Goal: Task Accomplishment & Management: Complete application form

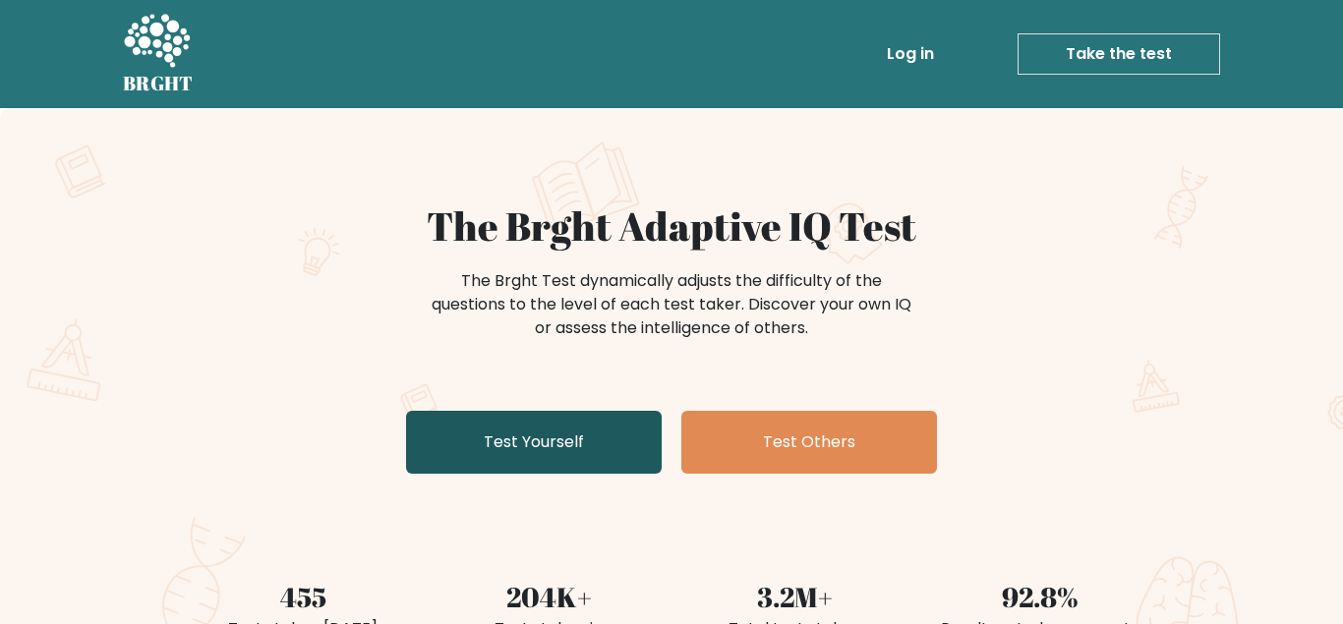
click at [547, 434] on link "Test Yourself" at bounding box center [534, 442] width 256 height 63
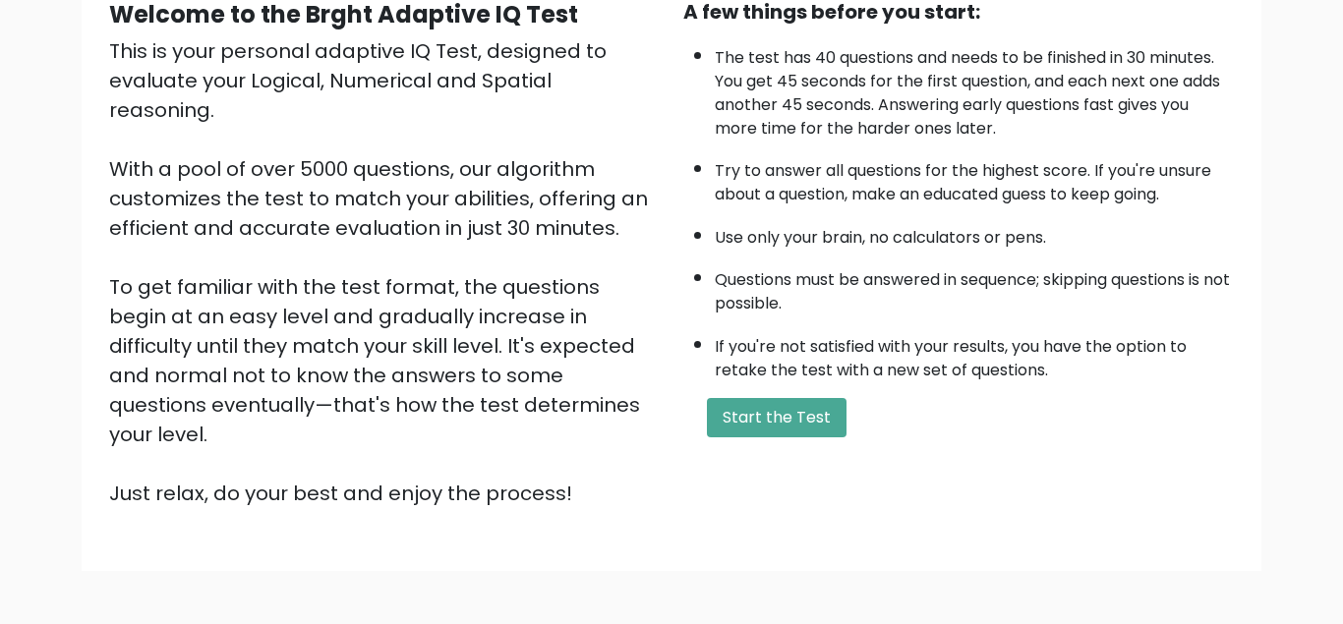
scroll to position [294, 0]
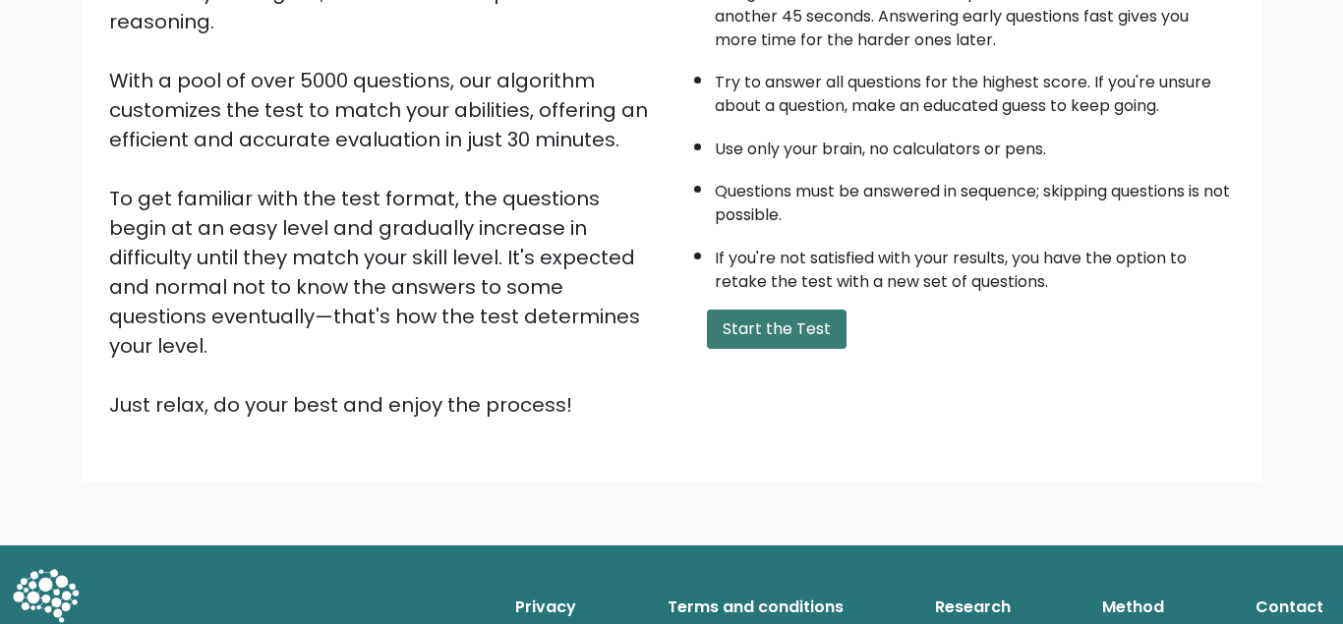
click at [819, 349] on button "Start the Test" at bounding box center [777, 329] width 140 height 39
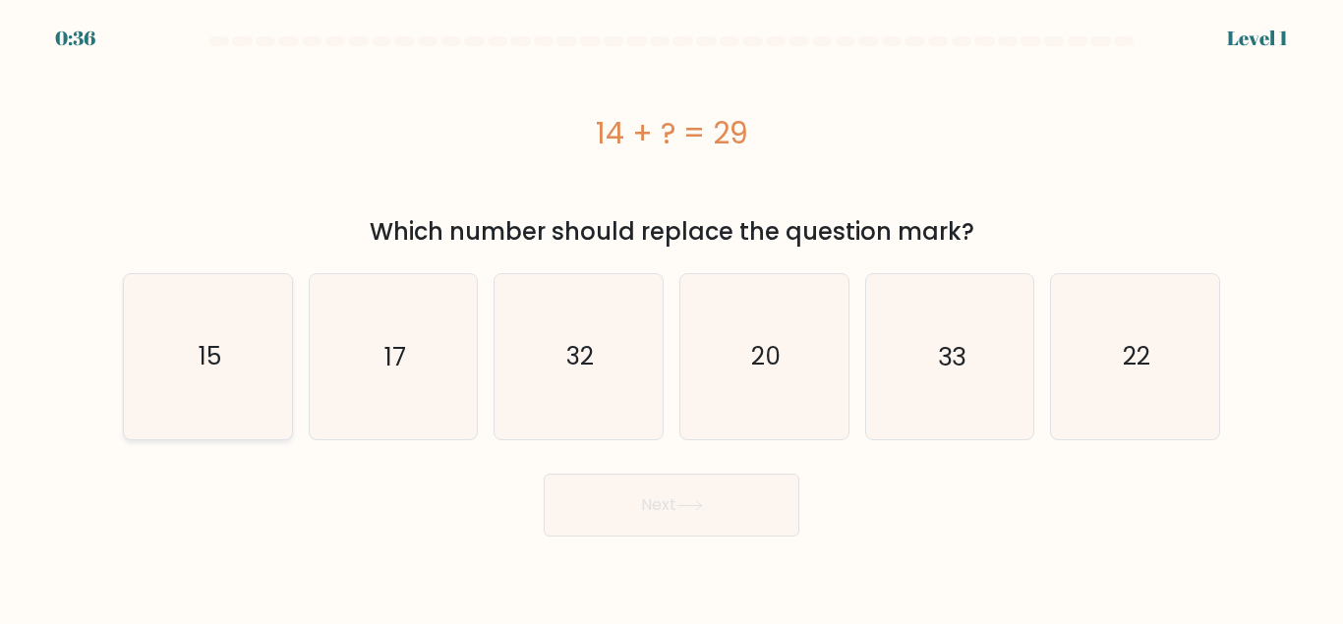
click at [199, 349] on text "15" at bounding box center [209, 356] width 23 height 34
click at [671, 318] on input "a. 15" at bounding box center [671, 315] width 1 height 5
radio input "true"
click at [674, 510] on button "Next" at bounding box center [672, 505] width 256 height 63
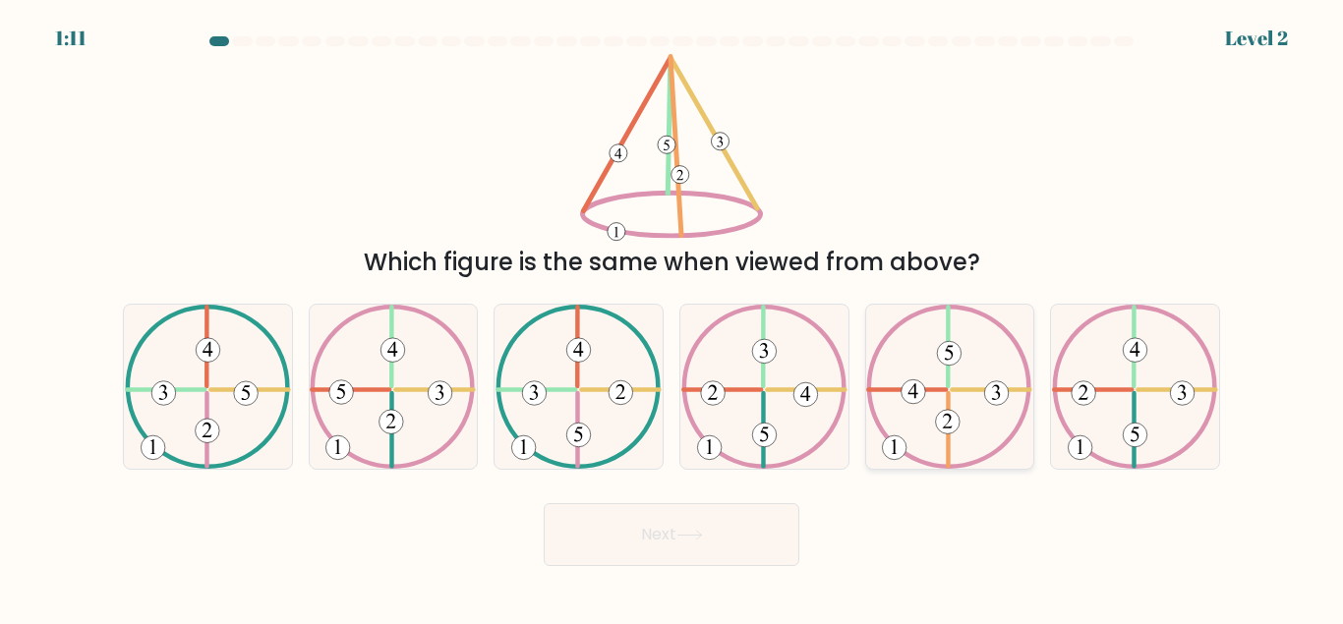
click at [933, 411] on icon at bounding box center [949, 387] width 166 height 164
click at [672, 318] on input "e." at bounding box center [671, 315] width 1 height 5
radio input "true"
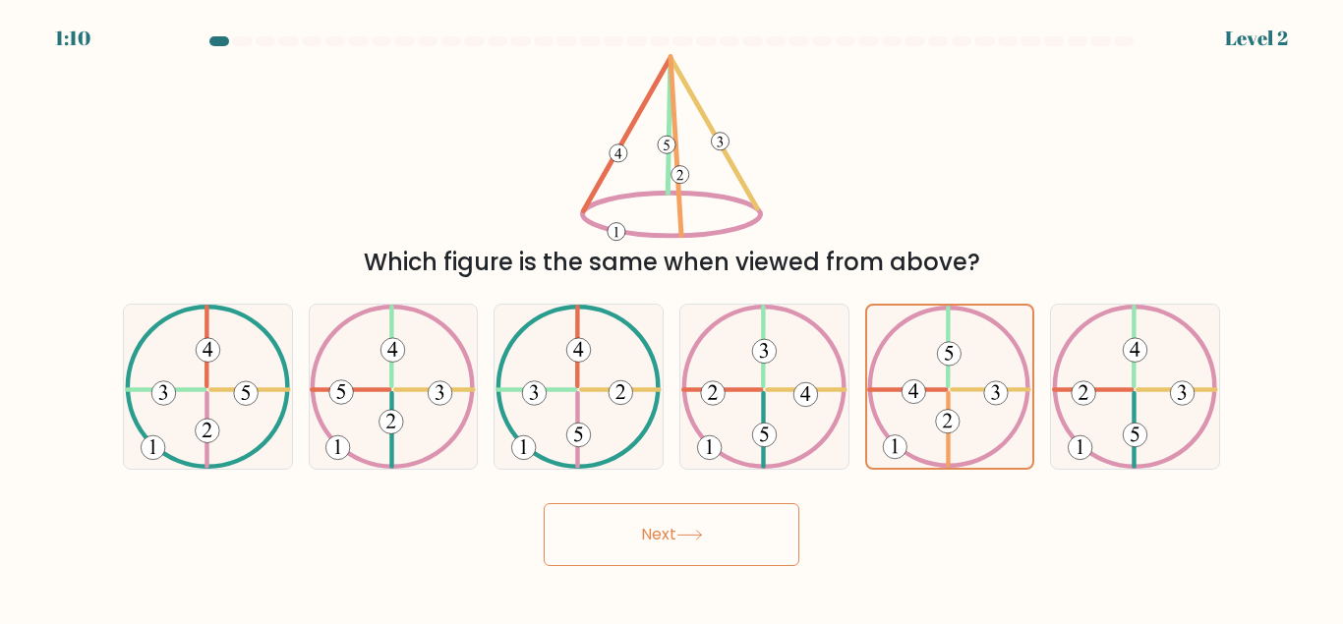
click at [705, 526] on button "Next" at bounding box center [672, 534] width 256 height 63
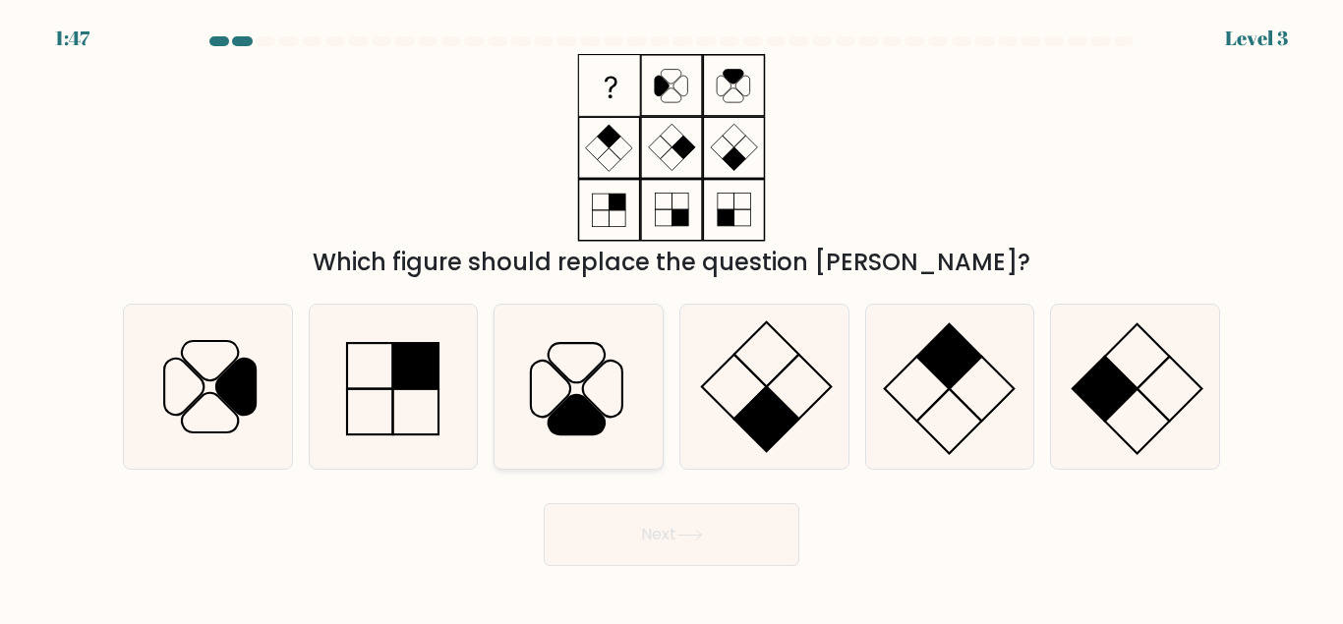
click at [587, 411] on icon at bounding box center [577, 414] width 56 height 39
click at [671, 318] on input "c." at bounding box center [671, 315] width 1 height 5
radio input "true"
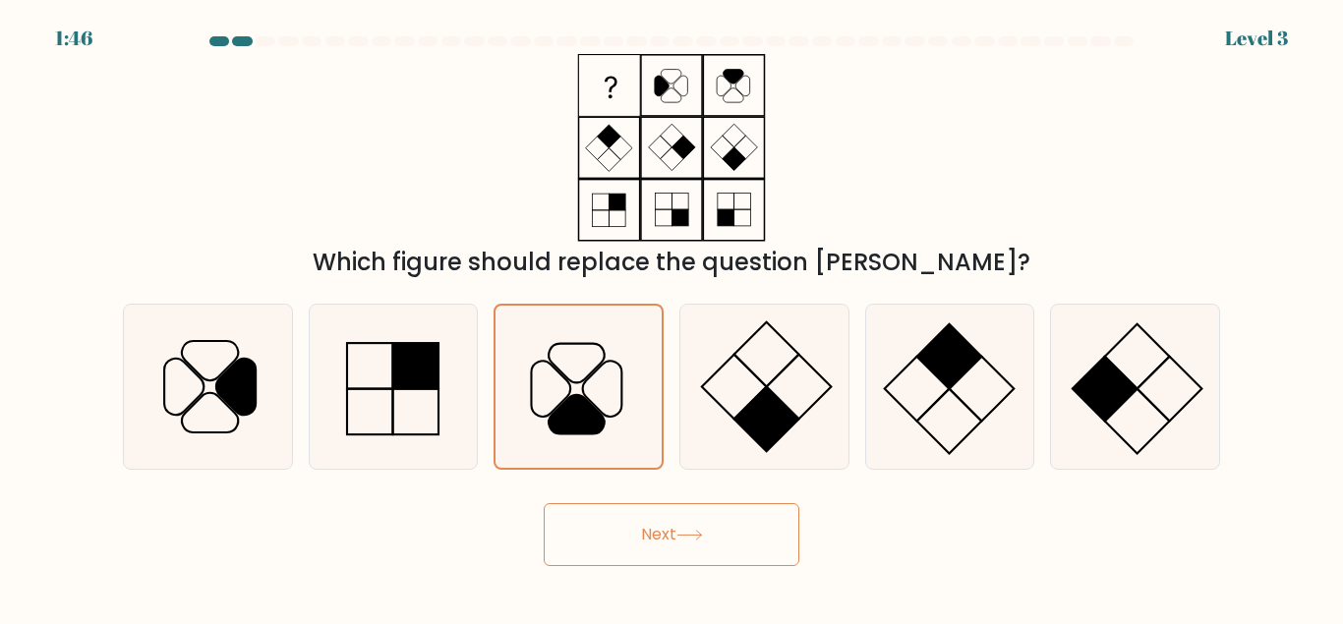
click at [701, 524] on button "Next" at bounding box center [672, 534] width 256 height 63
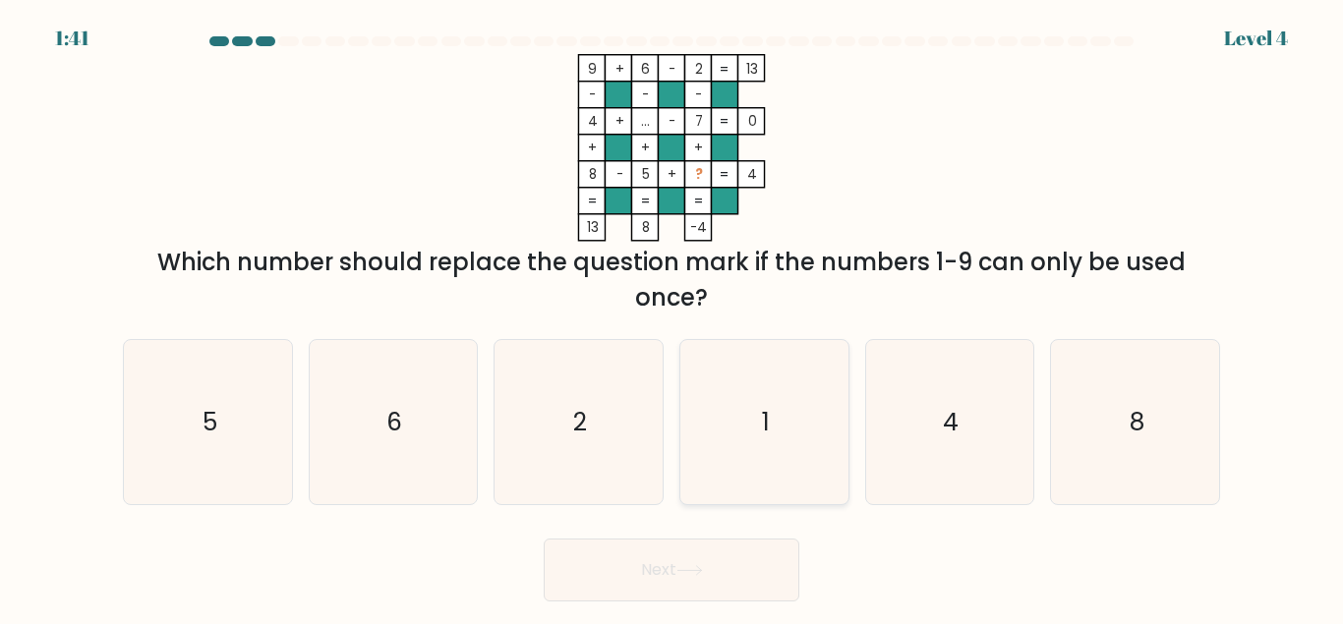
click at [769, 423] on text "1" at bounding box center [766, 422] width 8 height 34
click at [672, 318] on input "d. 1" at bounding box center [671, 315] width 1 height 5
radio input "true"
click at [657, 561] on button "Next" at bounding box center [672, 570] width 256 height 63
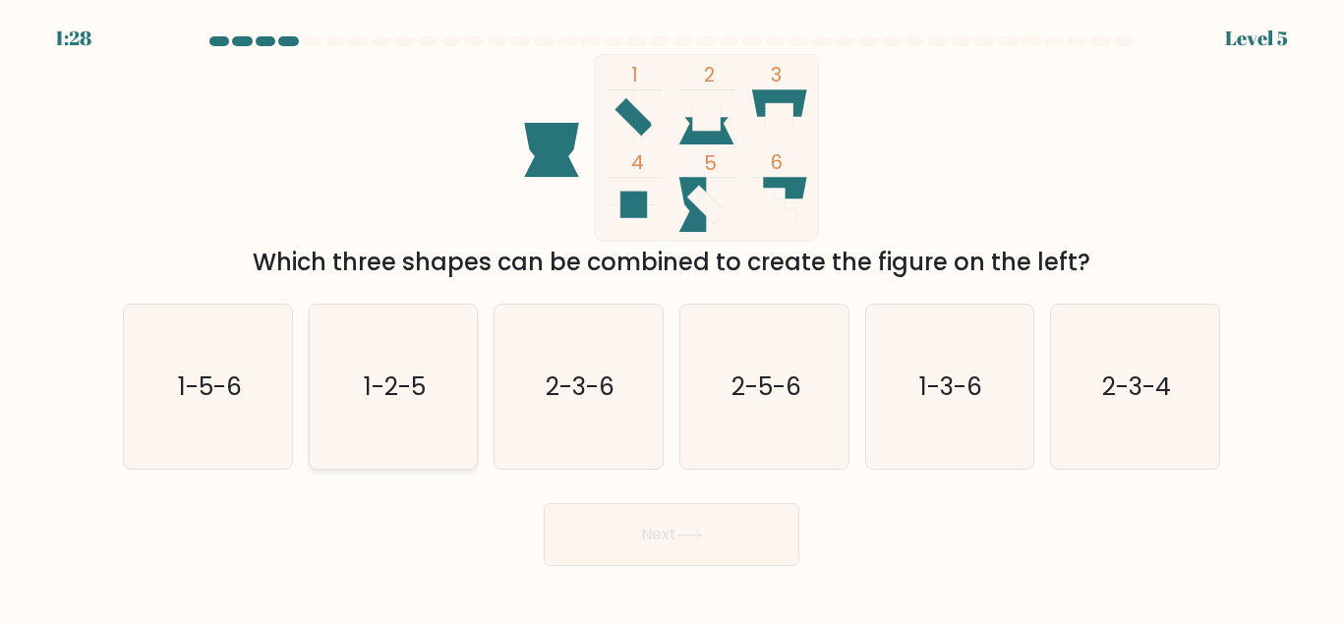
click at [437, 394] on icon "1-2-5" at bounding box center [393, 387] width 164 height 164
click at [671, 318] on input "b. 1-2-5" at bounding box center [671, 315] width 1 height 5
radio input "true"
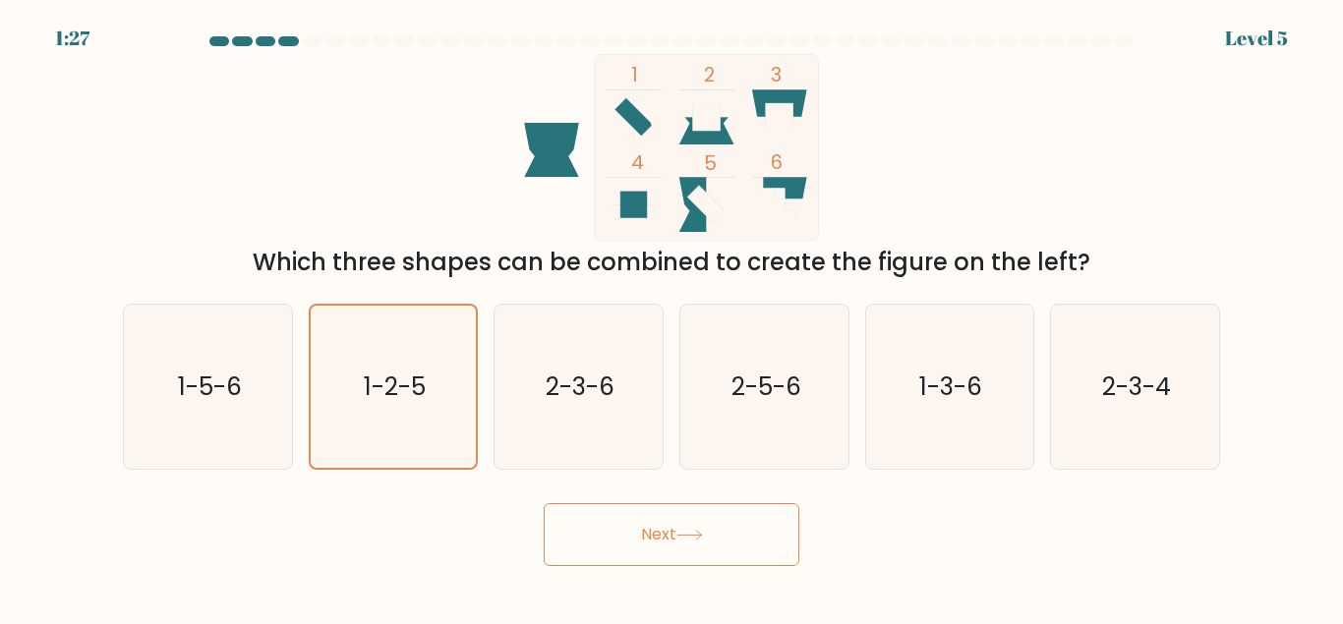
click at [661, 524] on button "Next" at bounding box center [672, 534] width 256 height 63
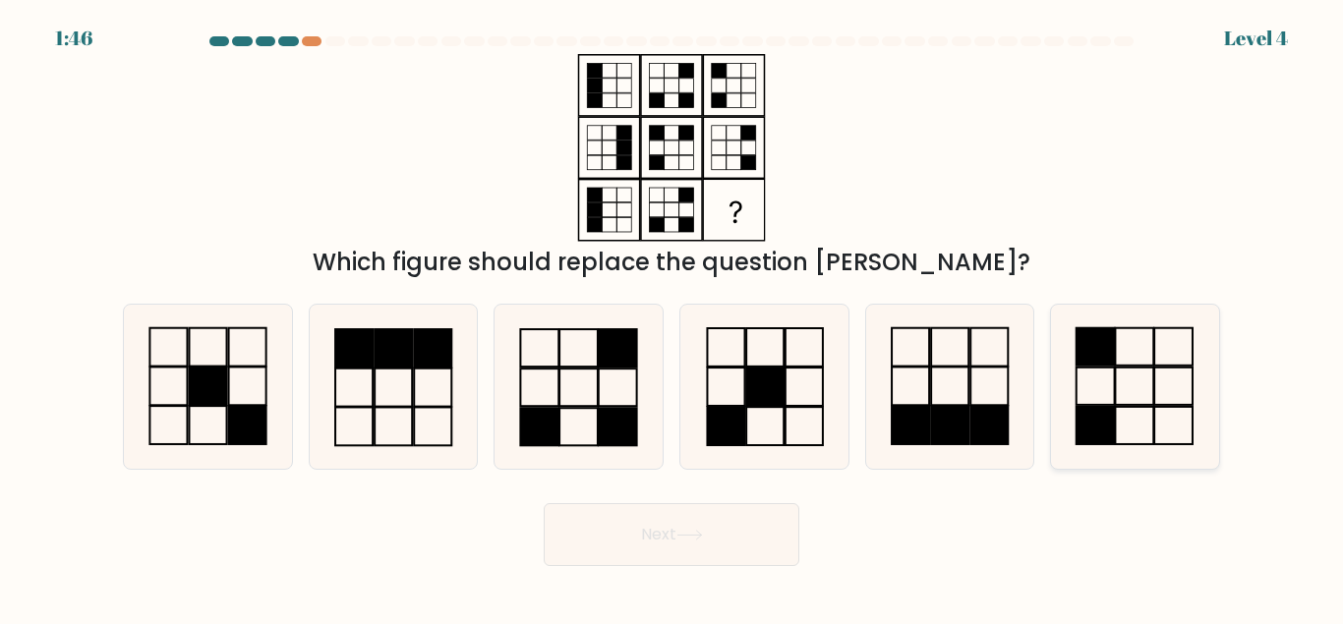
click at [1092, 359] on rect at bounding box center [1096, 345] width 38 height 37
click at [668, 556] on button "Next" at bounding box center [672, 534] width 256 height 63
click at [965, 369] on icon at bounding box center [949, 387] width 164 height 164
click at [672, 318] on input "e." at bounding box center [671, 315] width 1 height 5
radio input "true"
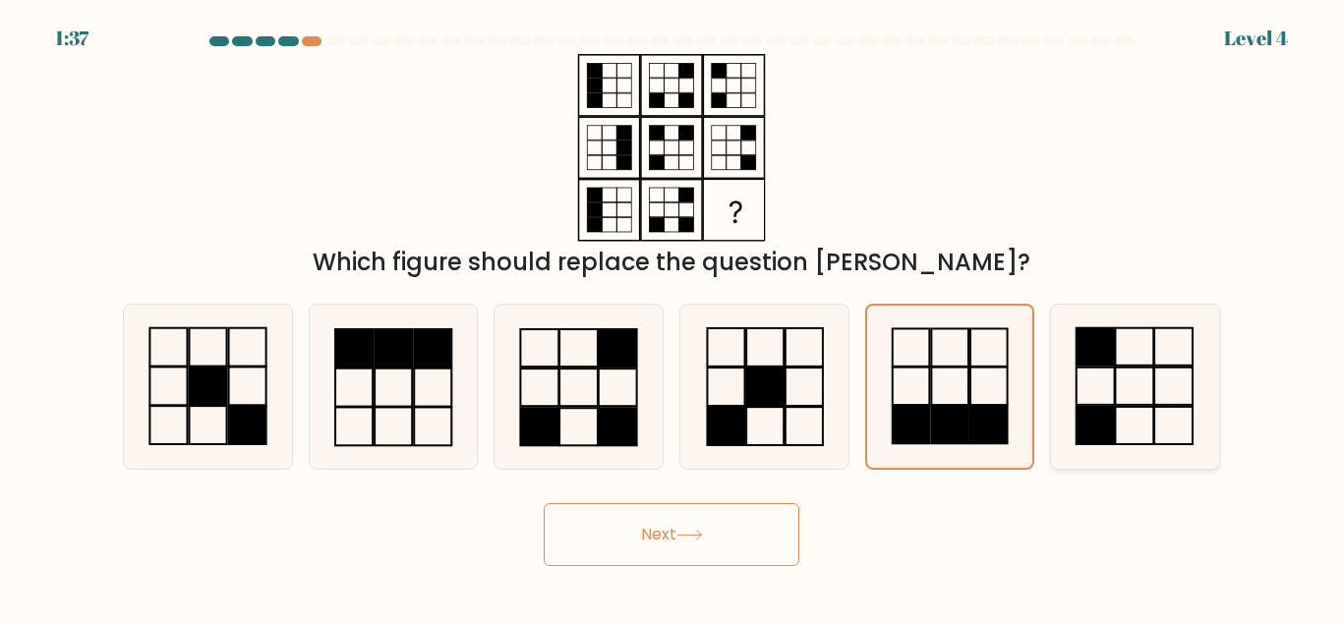
click at [1152, 394] on icon at bounding box center [1135, 387] width 164 height 164
click at [672, 318] on input "f." at bounding box center [671, 315] width 1 height 5
radio input "true"
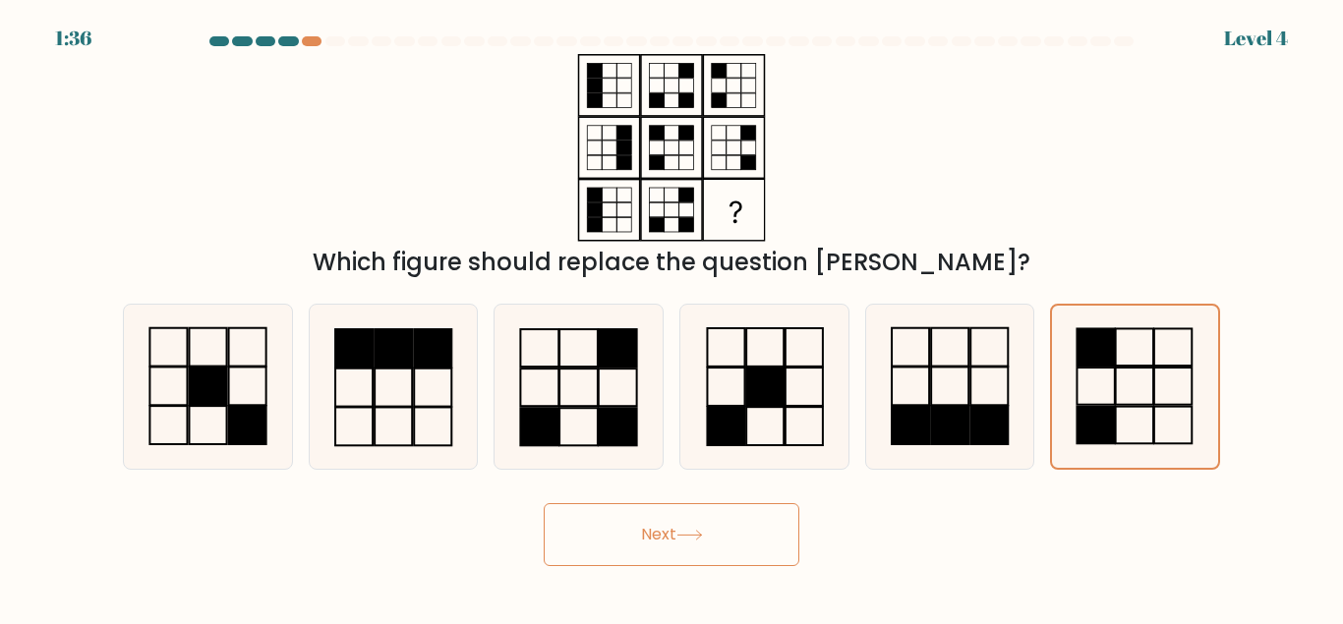
click at [636, 528] on button "Next" at bounding box center [672, 534] width 256 height 63
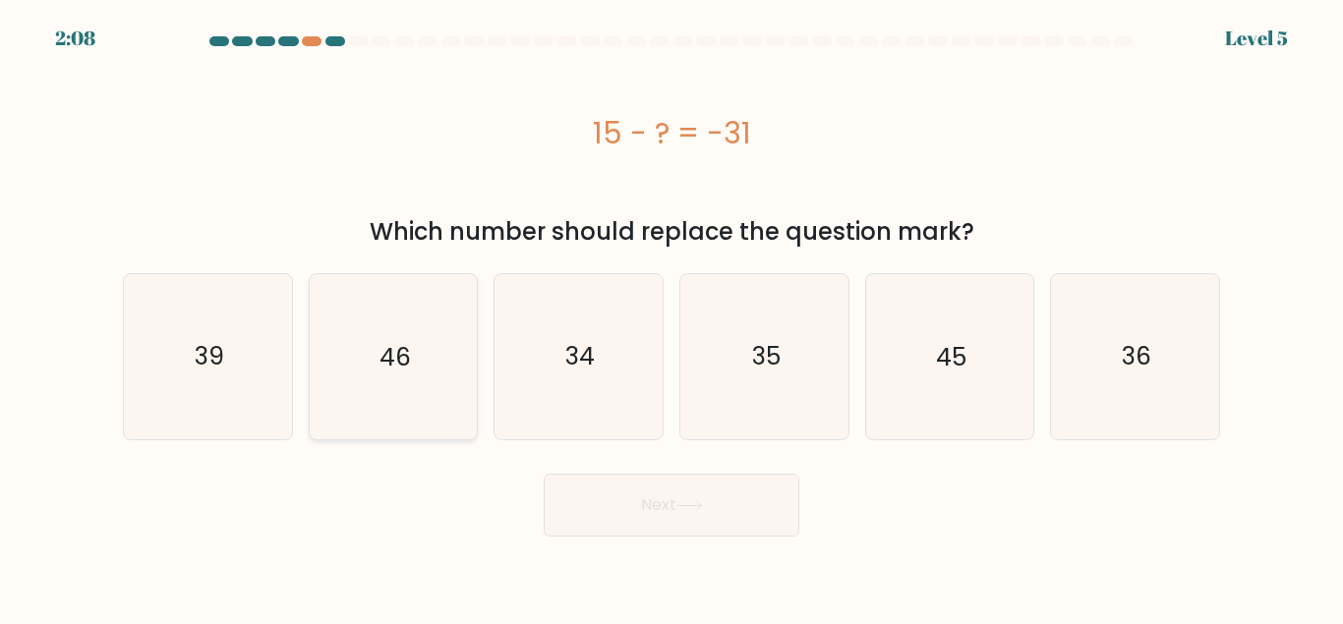
click at [416, 349] on icon "46" at bounding box center [393, 356] width 164 height 164
click at [671, 318] on input "b. 46" at bounding box center [671, 315] width 1 height 5
radio input "true"
click at [702, 498] on button "Next" at bounding box center [672, 505] width 256 height 63
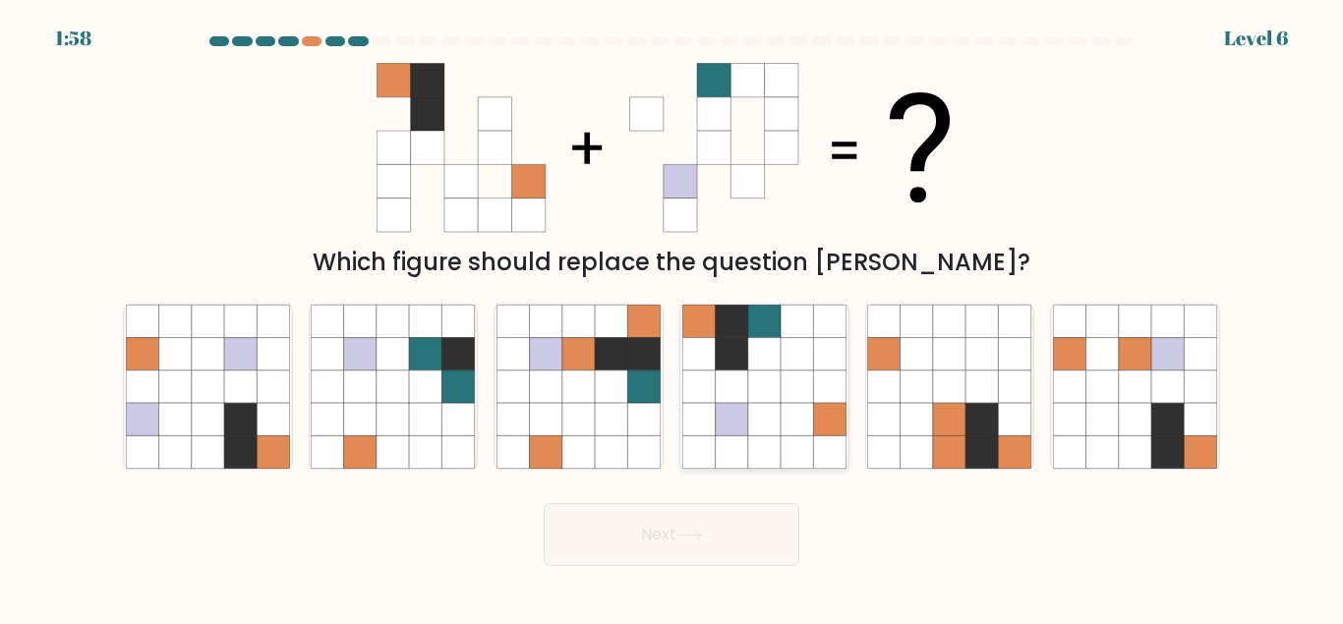
click at [756, 403] on icon at bounding box center [764, 387] width 32 height 32
click at [672, 318] on input "d." at bounding box center [671, 315] width 1 height 5
radio input "true"
click at [727, 540] on button "Next" at bounding box center [672, 534] width 256 height 63
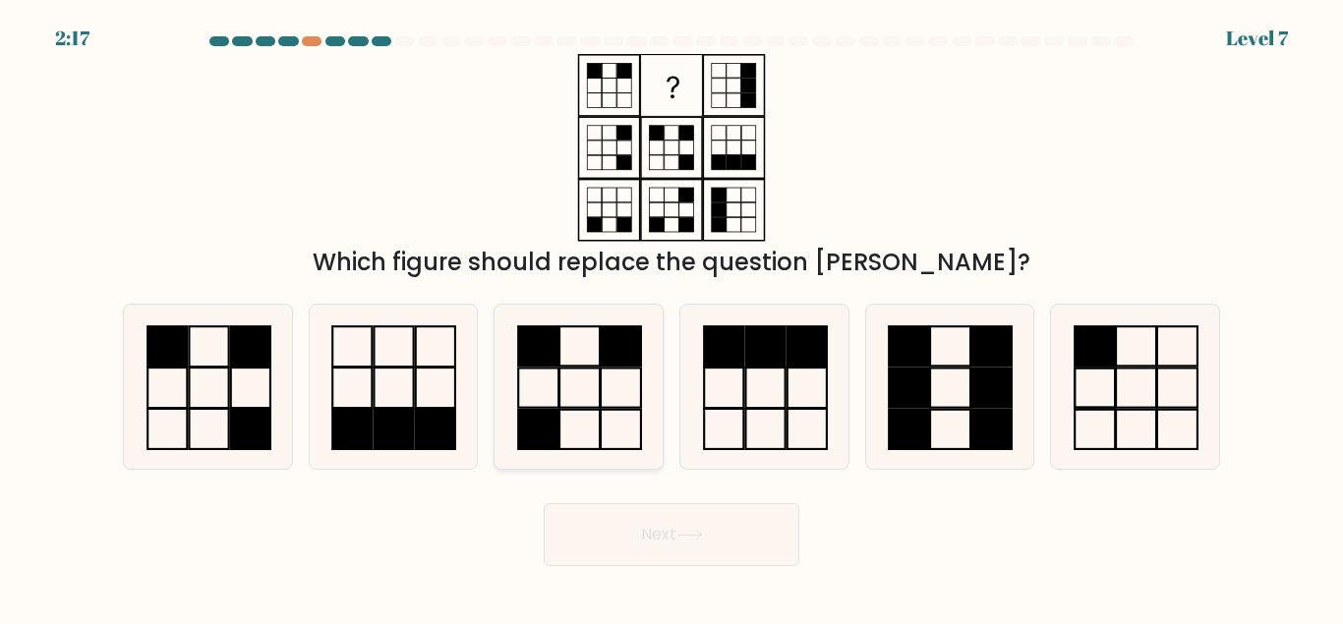
click at [547, 390] on icon at bounding box center [578, 387] width 164 height 164
click at [671, 318] on input "c." at bounding box center [671, 315] width 1 height 5
radio input "true"
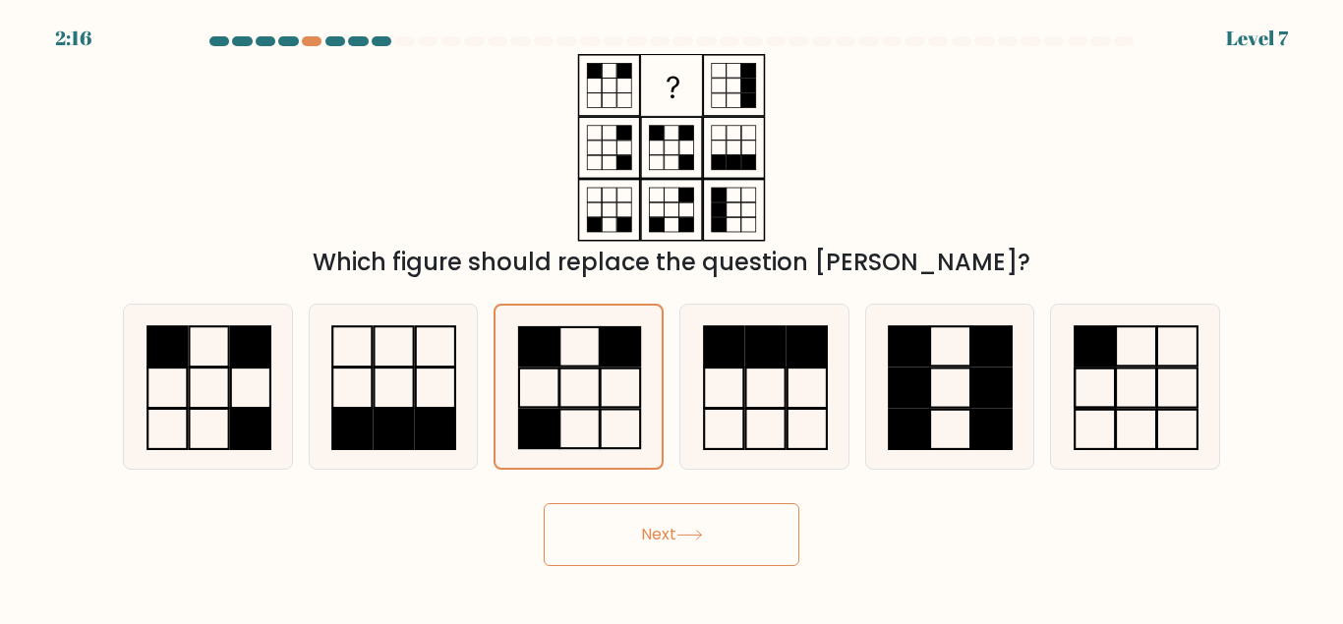
click at [712, 543] on button "Next" at bounding box center [672, 534] width 256 height 63
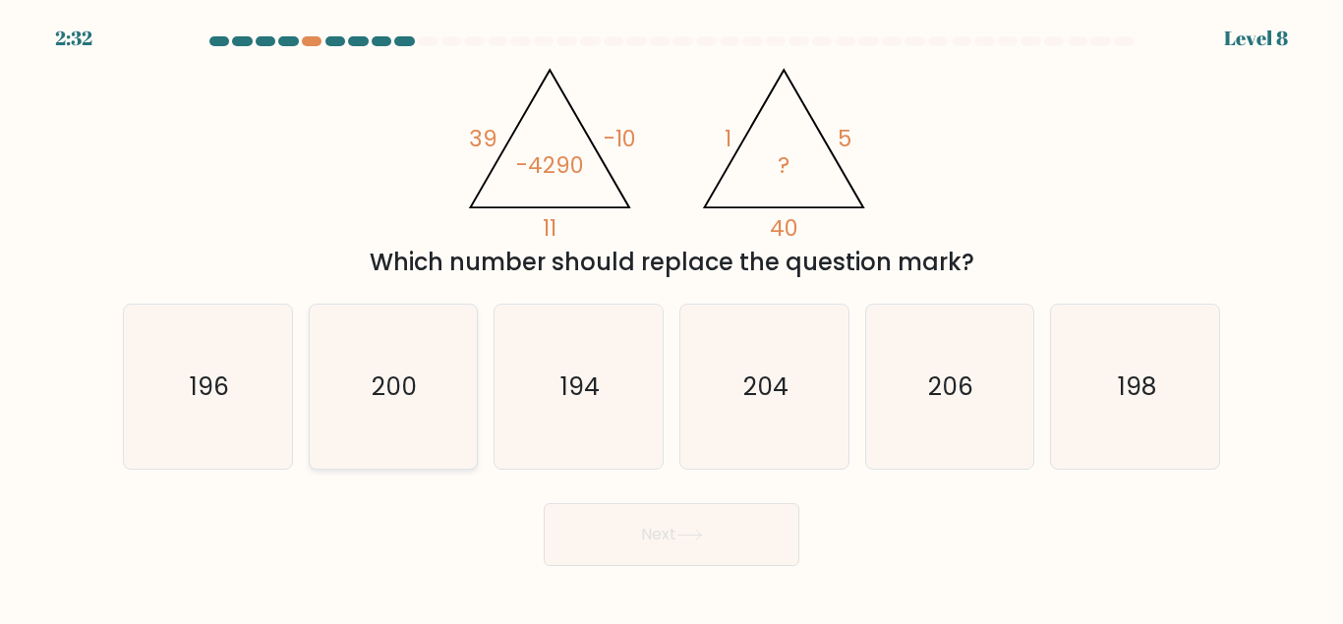
click at [390, 426] on icon "200" at bounding box center [393, 387] width 164 height 164
click at [671, 318] on input "b. 200" at bounding box center [671, 315] width 1 height 5
radio input "true"
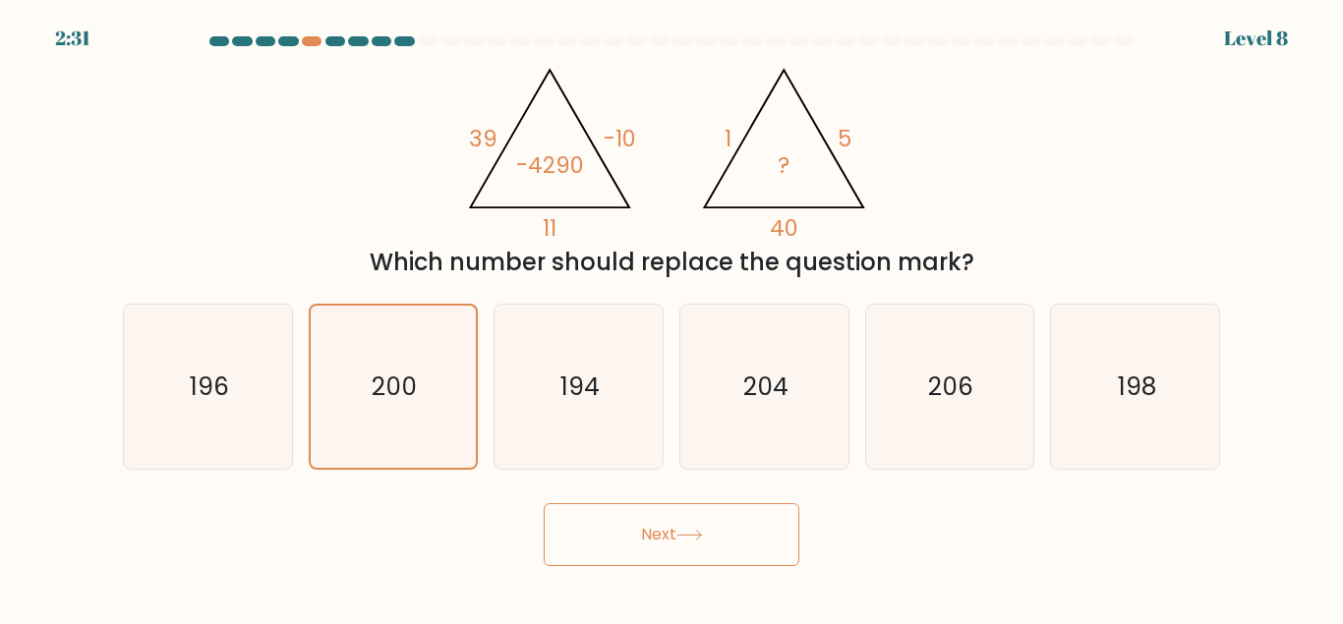
click at [695, 537] on icon at bounding box center [689, 535] width 27 height 11
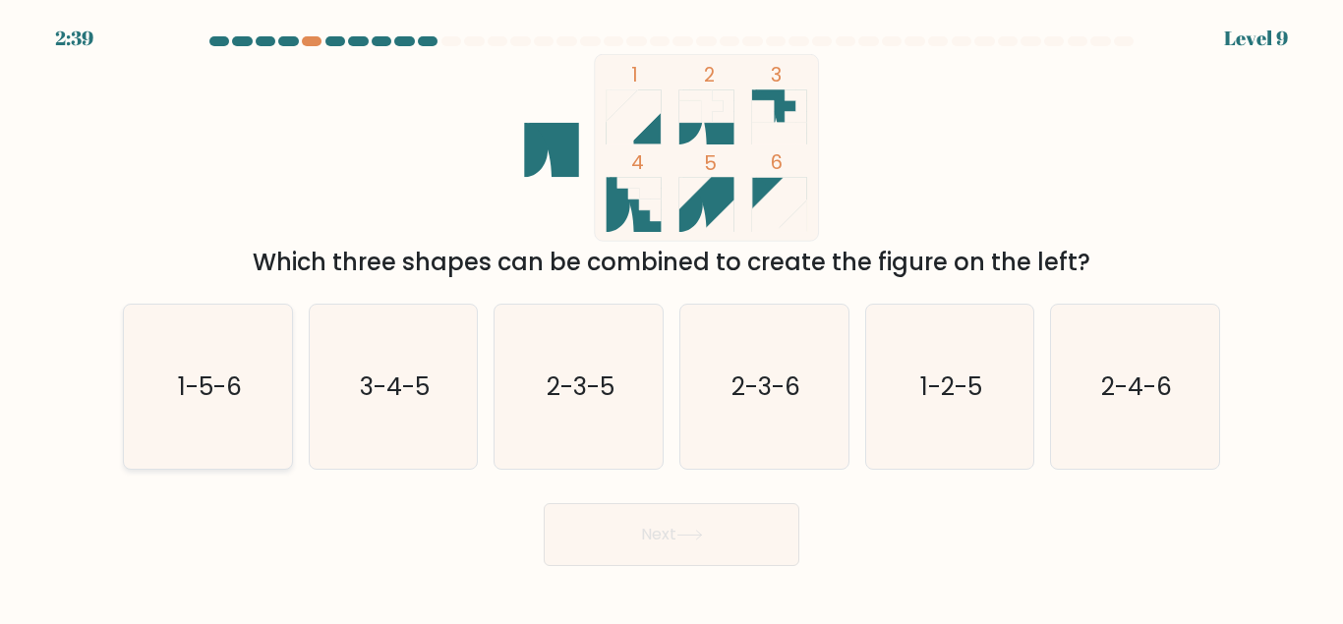
click at [223, 357] on icon "1-5-6" at bounding box center [208, 387] width 164 height 164
click at [671, 318] on input "a. 1-5-6" at bounding box center [671, 315] width 1 height 5
radio input "true"
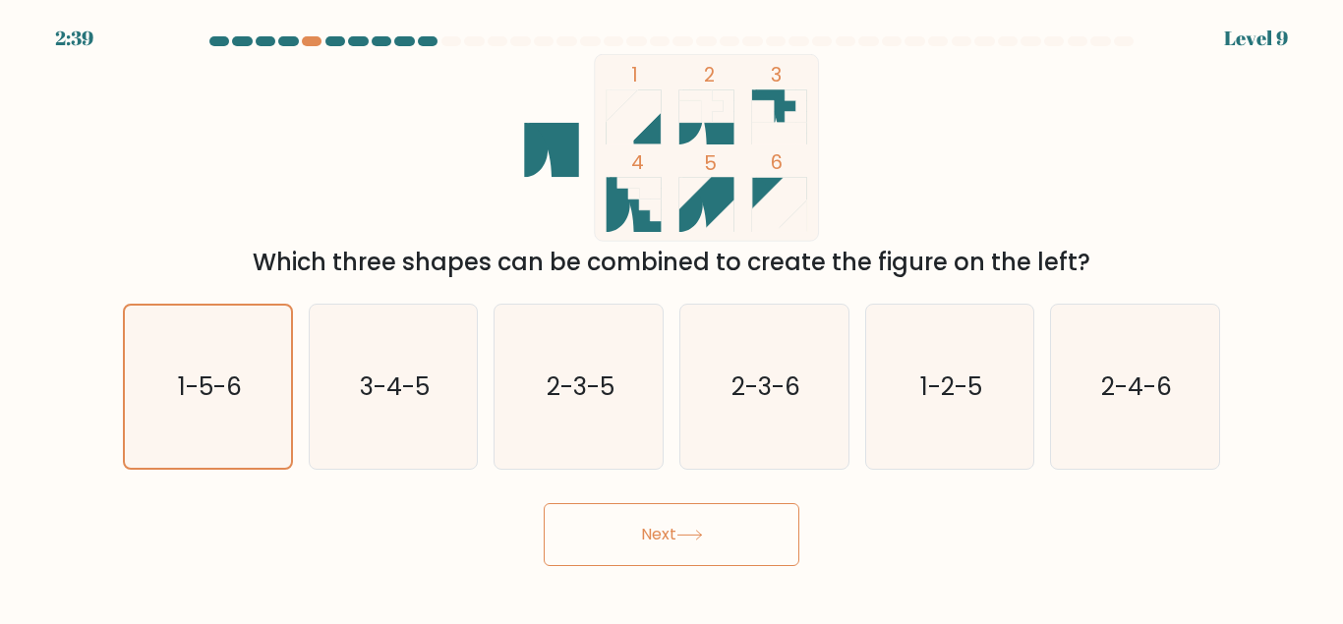
click at [683, 533] on icon at bounding box center [689, 535] width 27 height 11
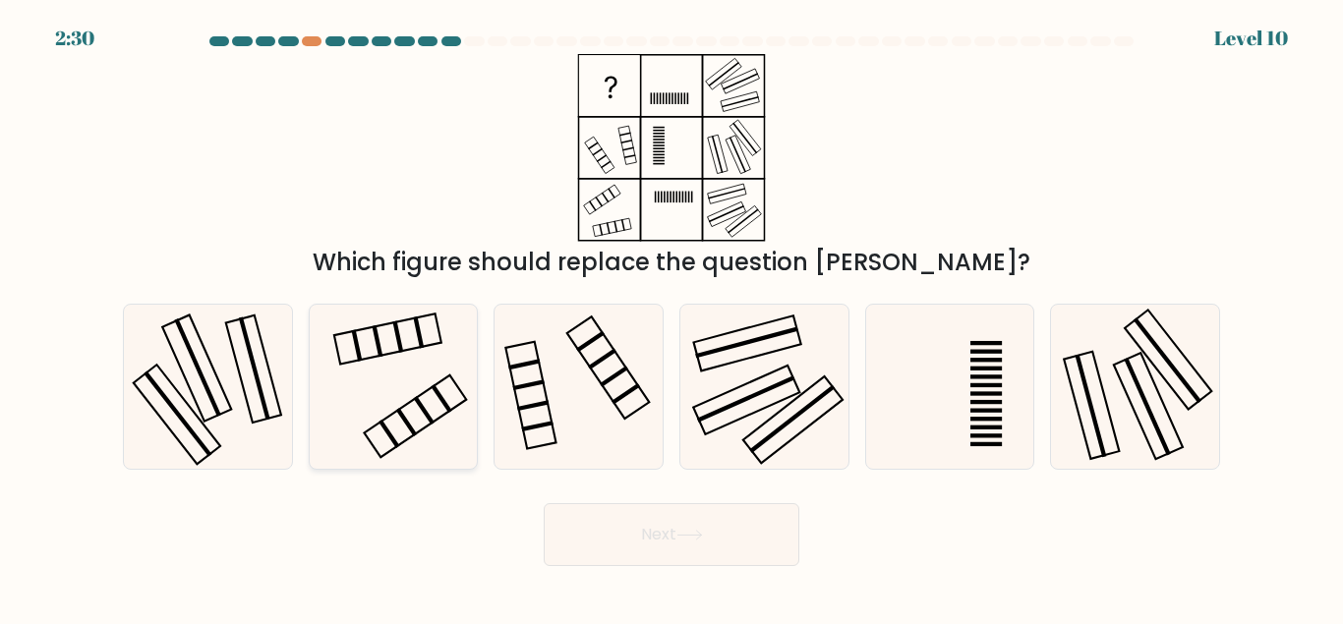
click at [423, 378] on icon at bounding box center [393, 387] width 164 height 164
click at [671, 318] on input "b." at bounding box center [671, 315] width 1 height 5
radio input "true"
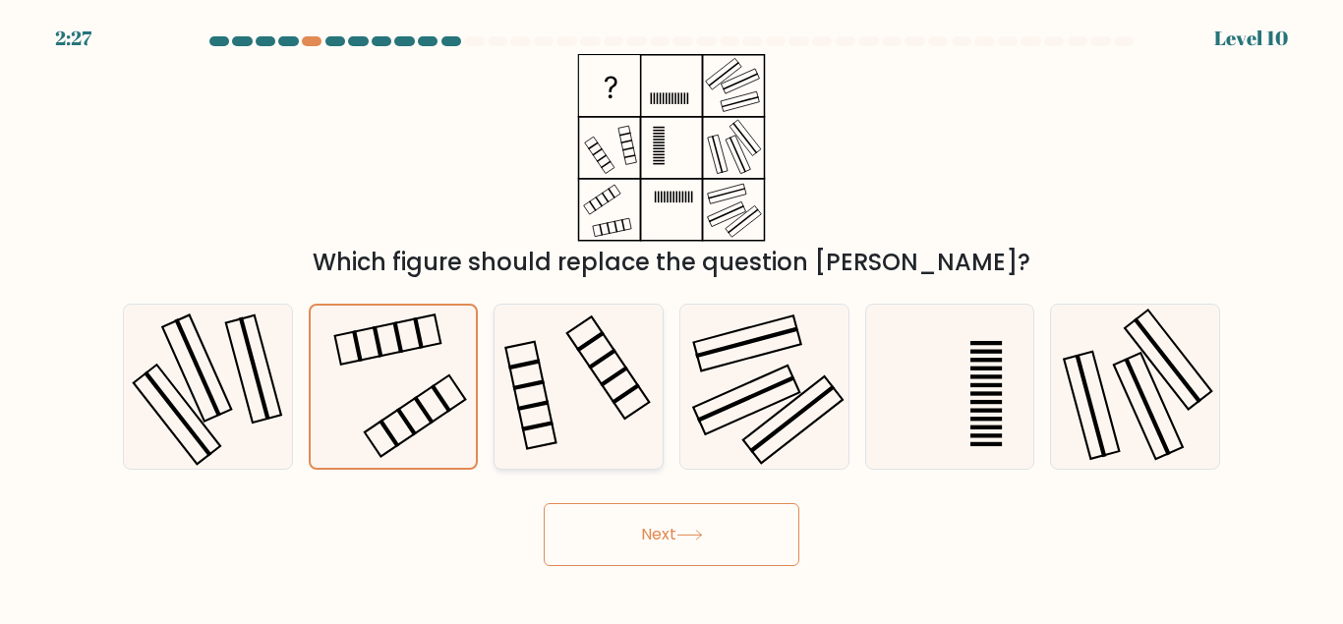
click at [599, 366] on icon at bounding box center [578, 387] width 164 height 164
click at [671, 318] on input "c." at bounding box center [671, 315] width 1 height 5
radio input "true"
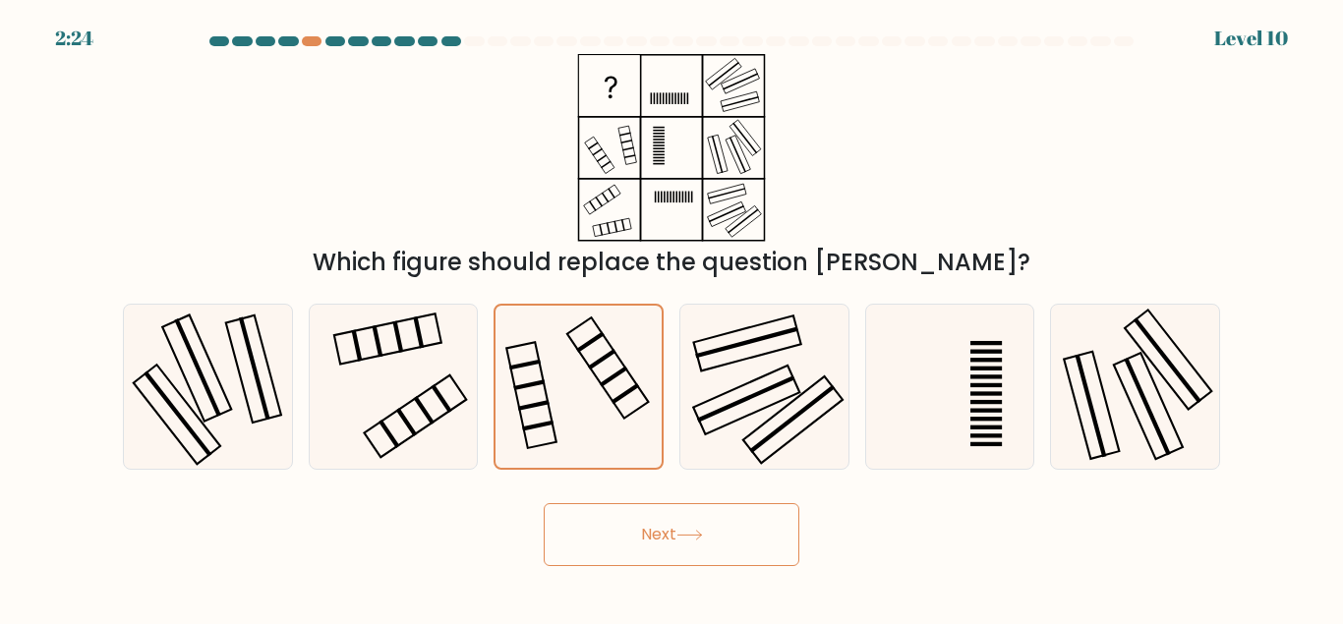
click at [740, 528] on button "Next" at bounding box center [672, 534] width 256 height 63
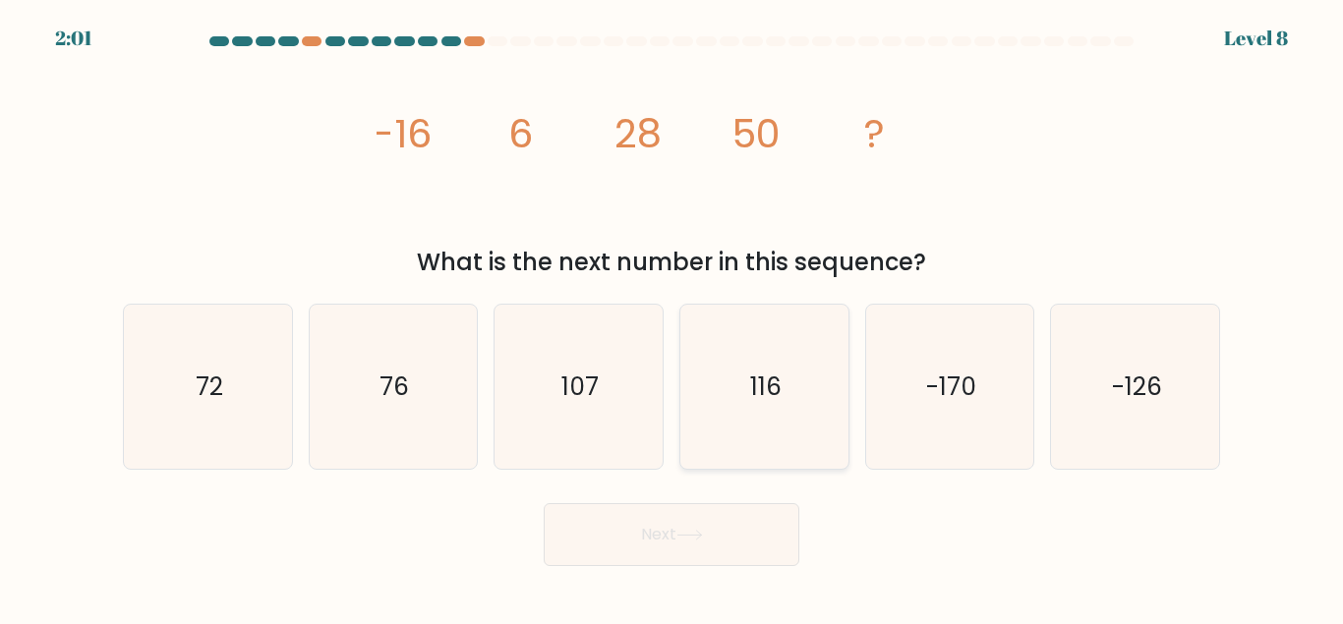
click at [753, 401] on icon "116" at bounding box center [764, 387] width 164 height 164
click at [672, 318] on input "d. 116" at bounding box center [671, 315] width 1 height 5
radio input "true"
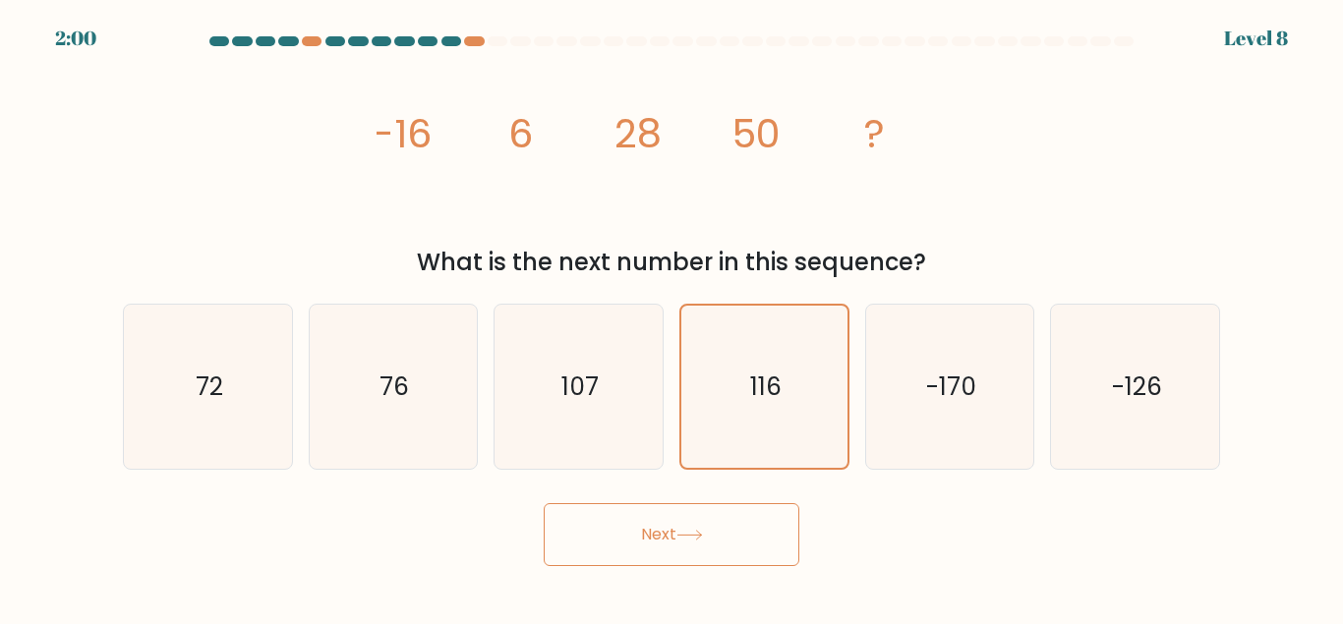
click at [699, 544] on button "Next" at bounding box center [672, 534] width 256 height 63
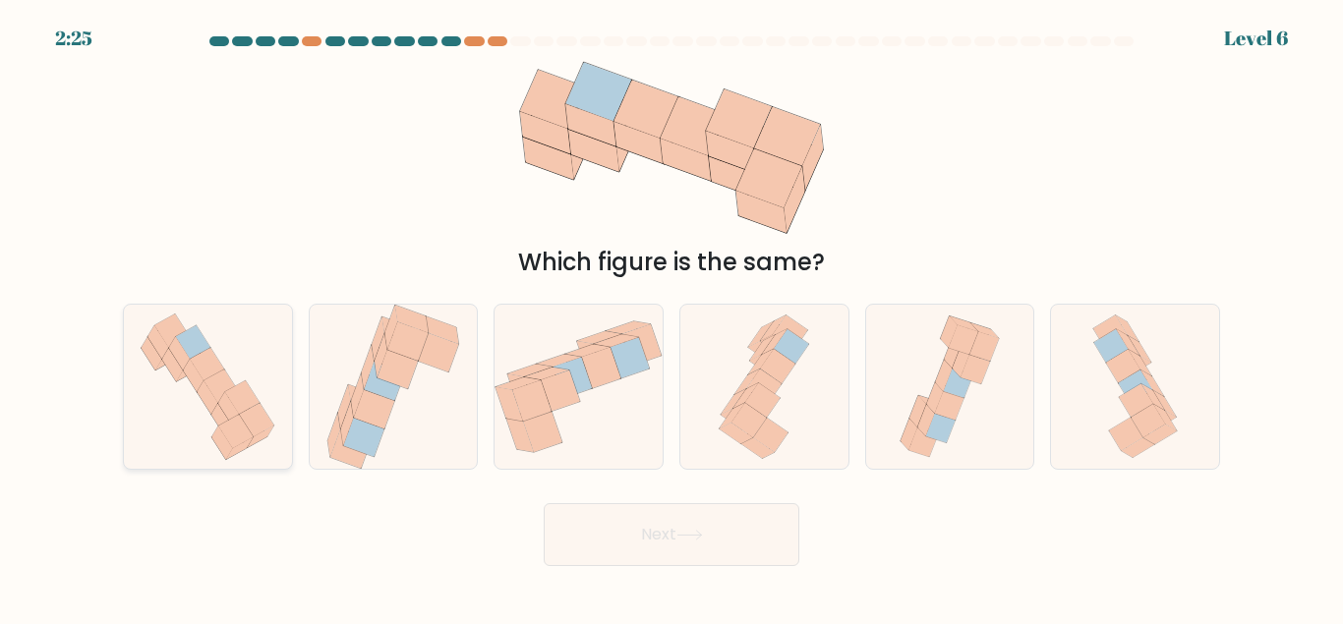
click at [210, 397] on icon at bounding box center [208, 396] width 21 height 33
click at [671, 318] on input "a." at bounding box center [671, 315] width 1 height 5
radio input "true"
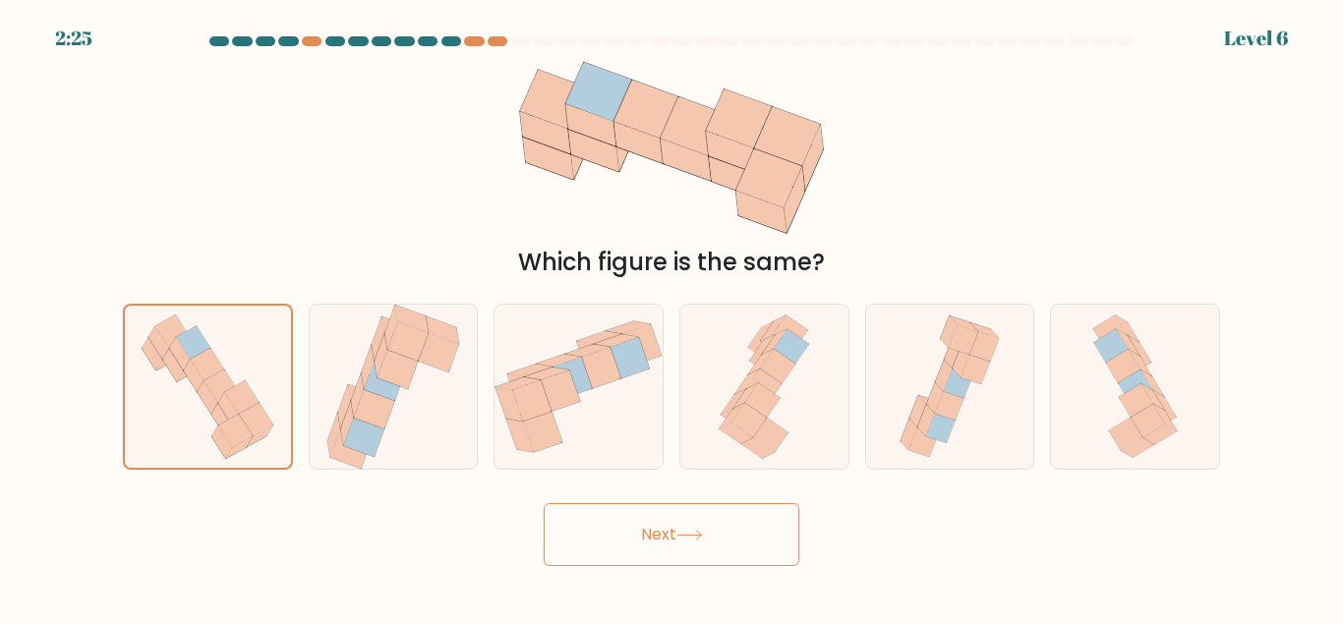
click at [624, 523] on button "Next" at bounding box center [672, 534] width 256 height 63
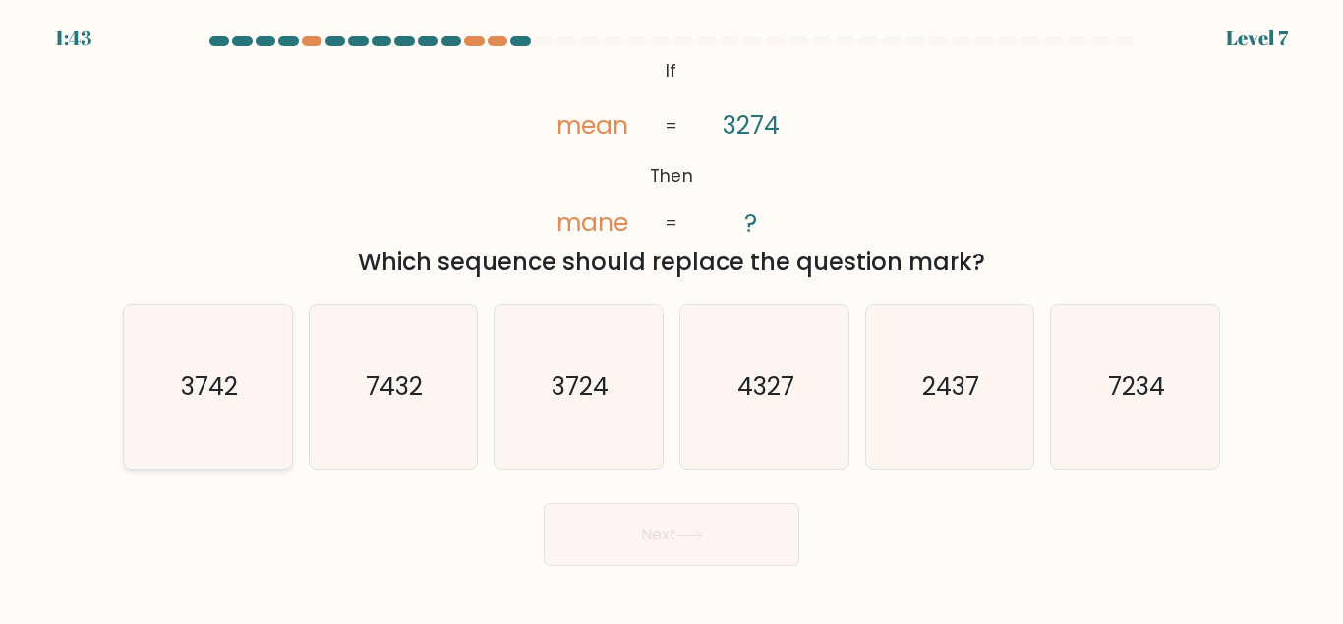
click at [202, 370] on text "3742" at bounding box center [209, 387] width 57 height 34
click at [671, 318] on input "a. 3742" at bounding box center [671, 315] width 1 height 5
radio input "true"
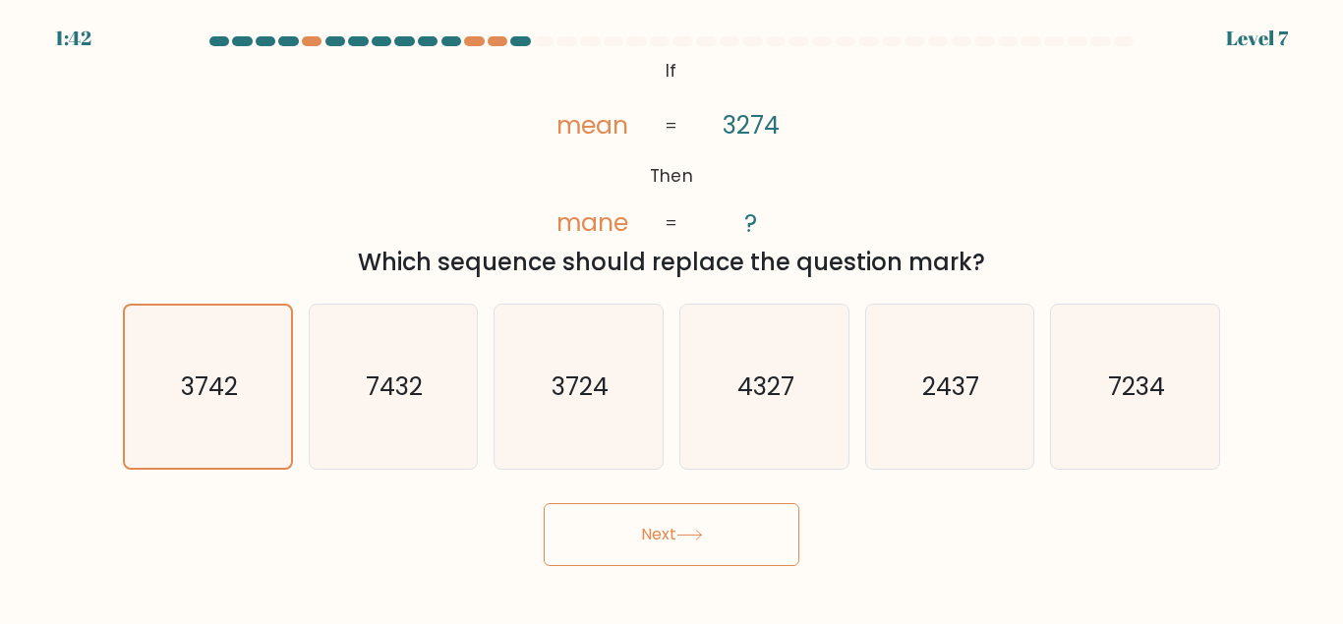
click at [743, 538] on button "Next" at bounding box center [672, 534] width 256 height 63
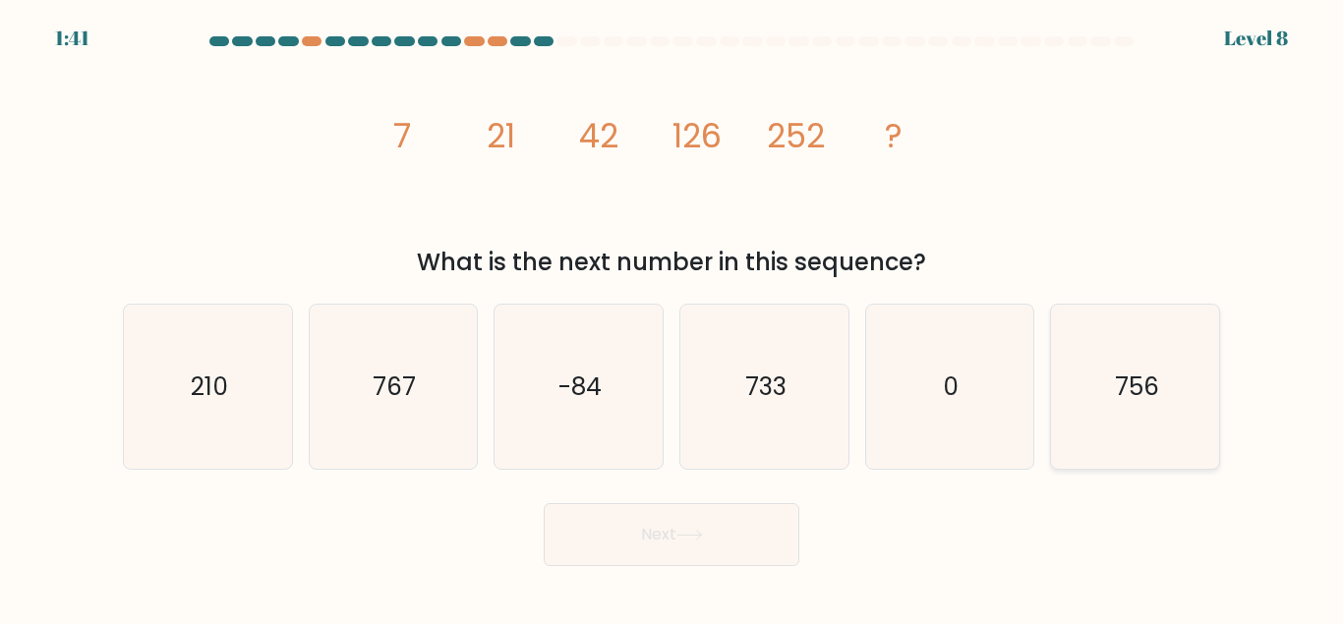
click at [1116, 383] on text "756" at bounding box center [1137, 387] width 44 height 34
click at [672, 318] on input "f. 756" at bounding box center [671, 315] width 1 height 5
radio input "true"
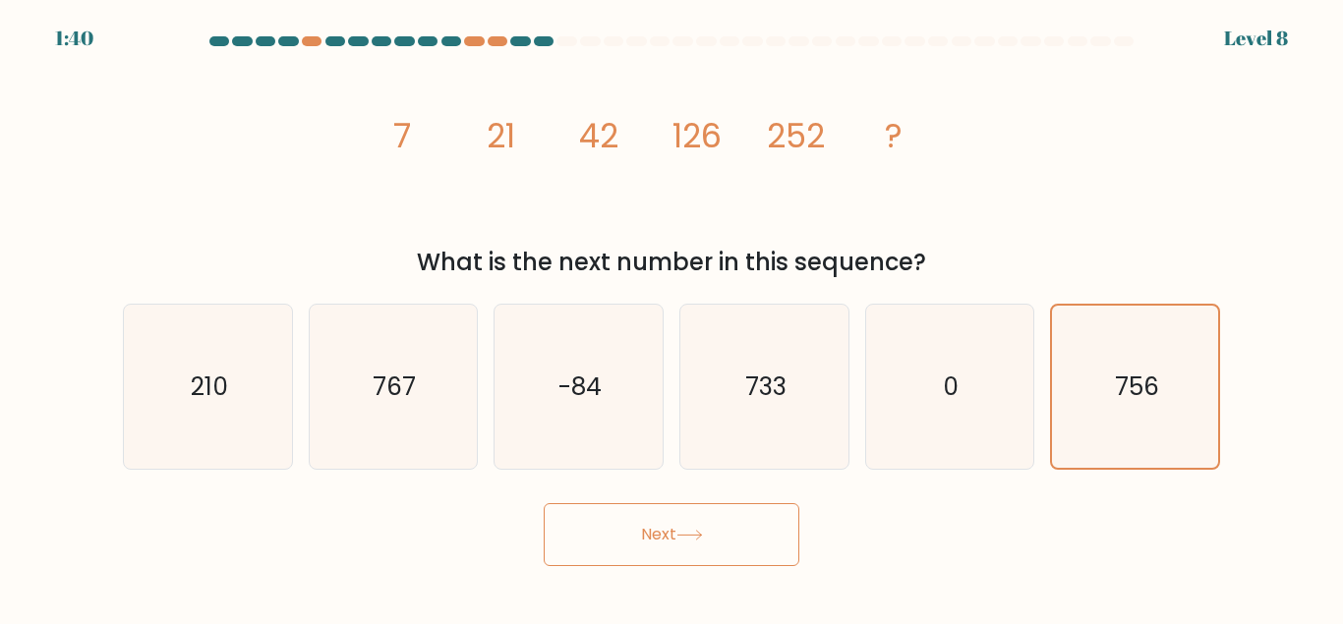
click at [650, 539] on button "Next" at bounding box center [672, 534] width 256 height 63
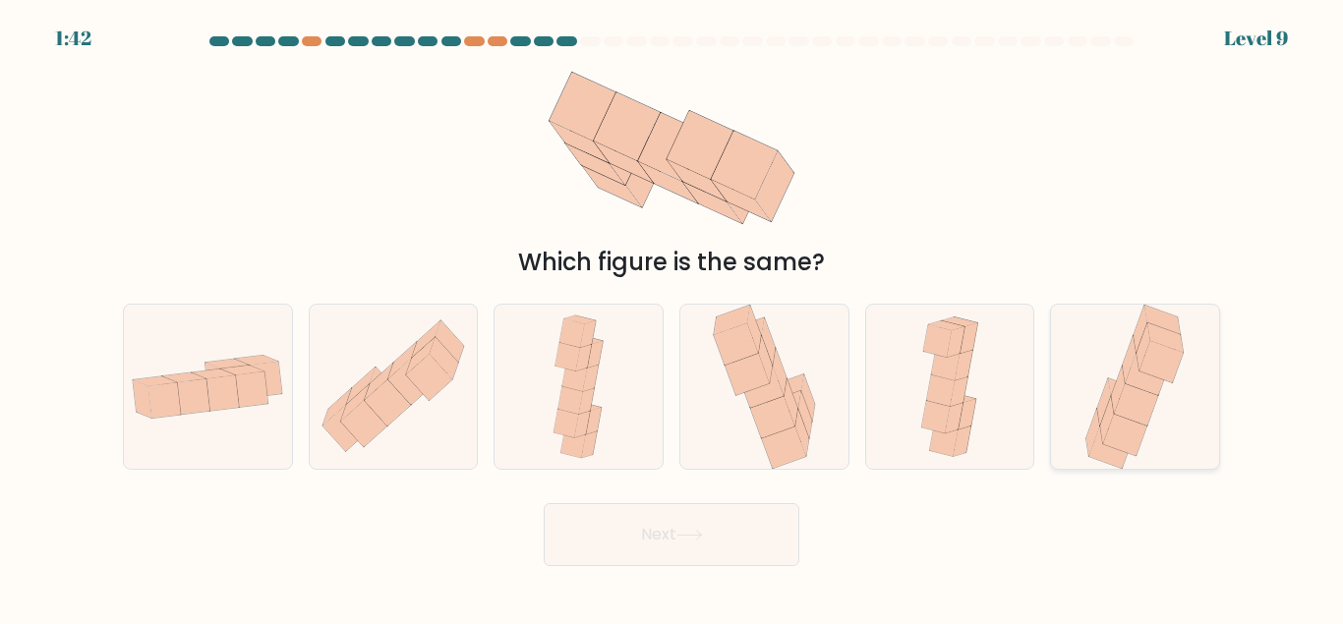
click at [1162, 369] on icon at bounding box center [1160, 362] width 43 height 42
click at [672, 318] on input "f." at bounding box center [671, 315] width 1 height 5
radio input "true"
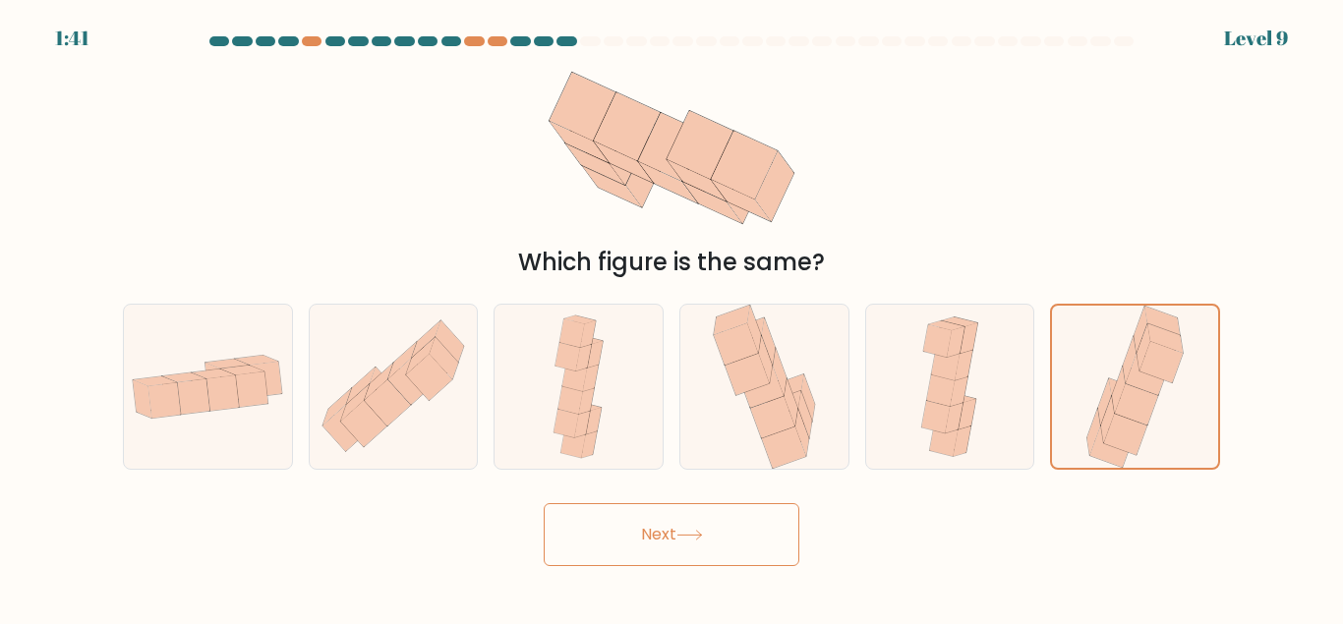
click at [662, 545] on button "Next" at bounding box center [672, 534] width 256 height 63
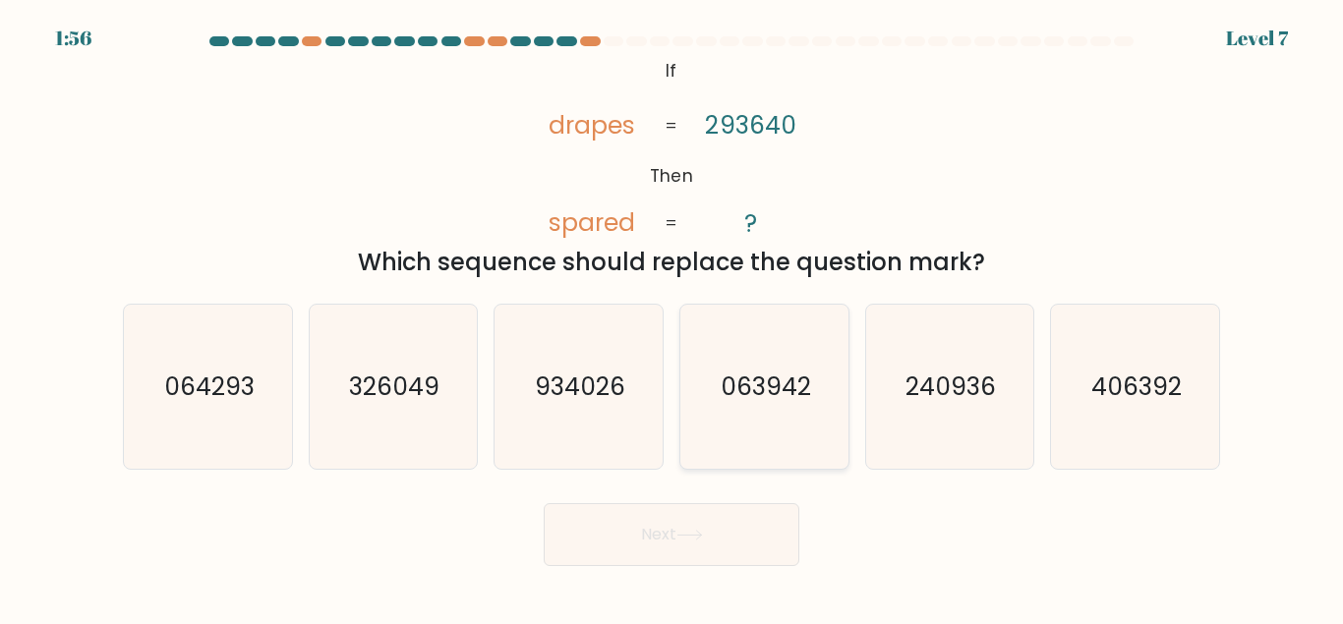
click at [801, 384] on text "063942" at bounding box center [766, 387] width 90 height 34
click at [672, 318] on input "d. 063942" at bounding box center [671, 315] width 1 height 5
radio input "true"
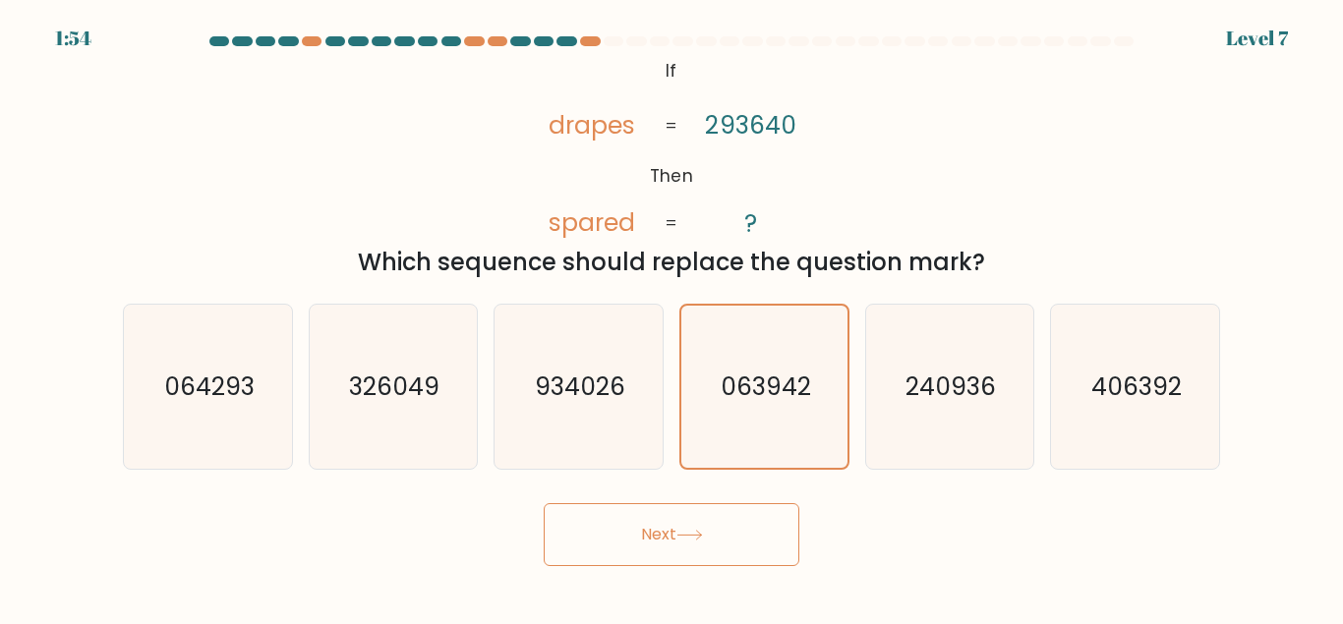
click at [723, 540] on button "Next" at bounding box center [672, 534] width 256 height 63
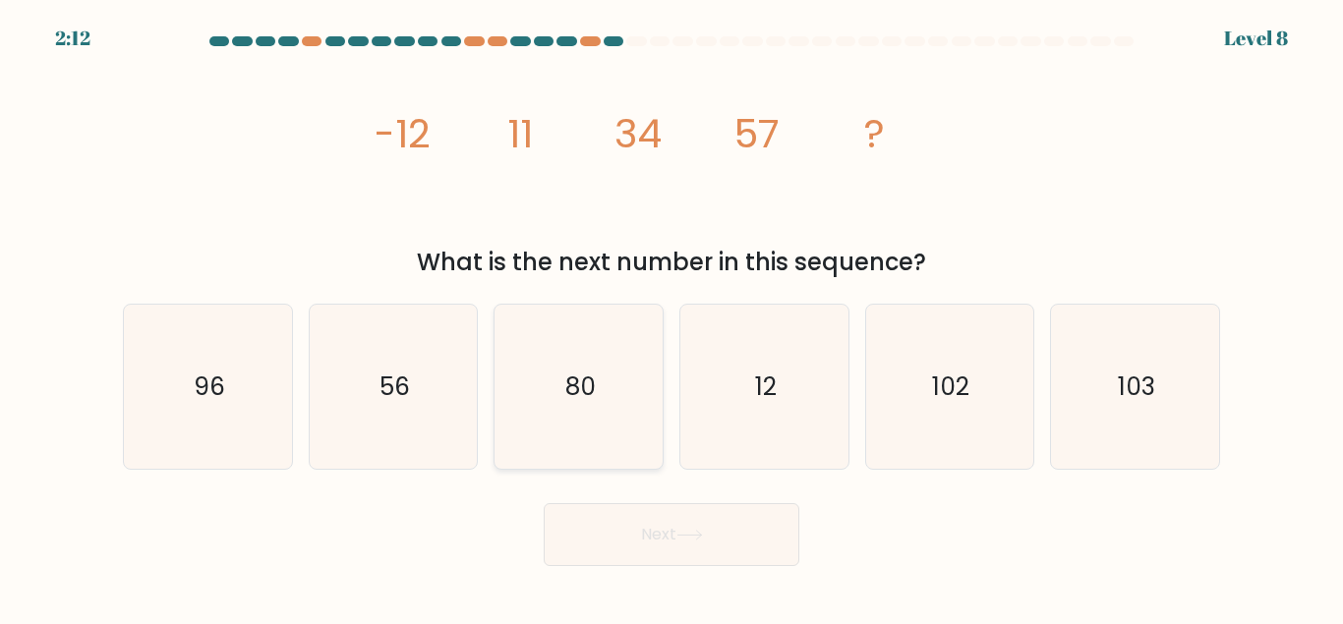
click at [609, 362] on icon "80" at bounding box center [578, 387] width 164 height 164
click at [703, 533] on icon at bounding box center [689, 535] width 27 height 11
click at [554, 380] on icon "80" at bounding box center [578, 387] width 164 height 164
click at [671, 318] on input "c. 80" at bounding box center [671, 315] width 1 height 5
radio input "true"
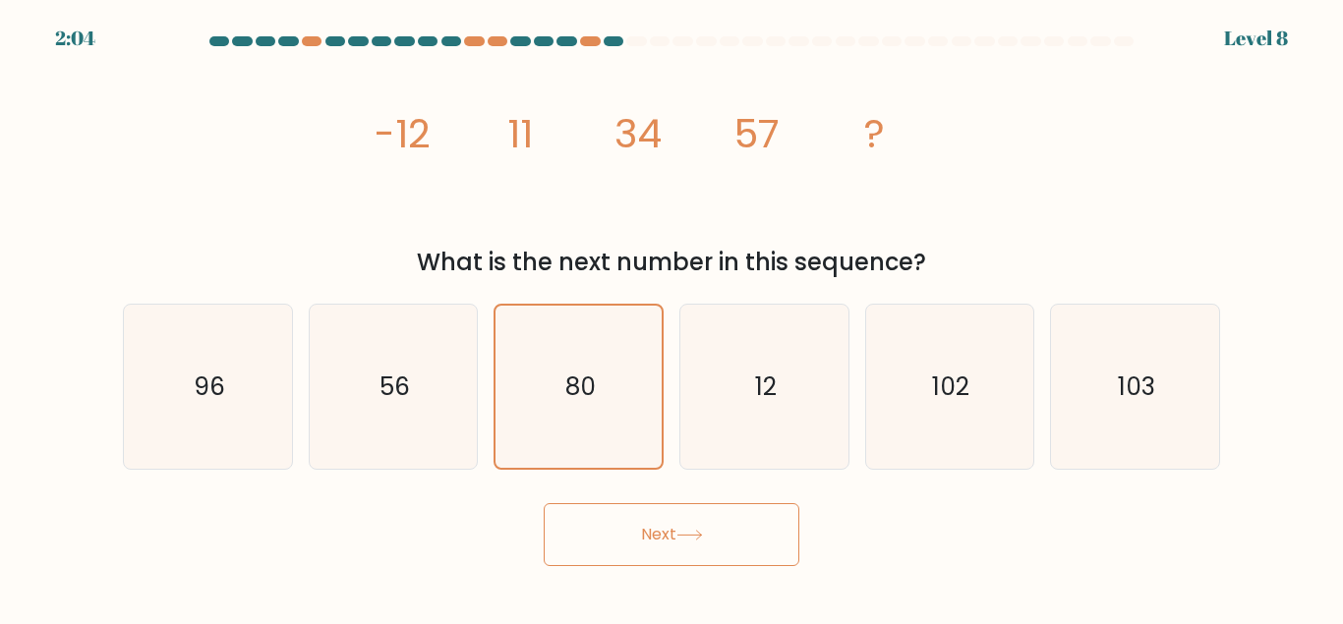
click at [647, 539] on button "Next" at bounding box center [672, 534] width 256 height 63
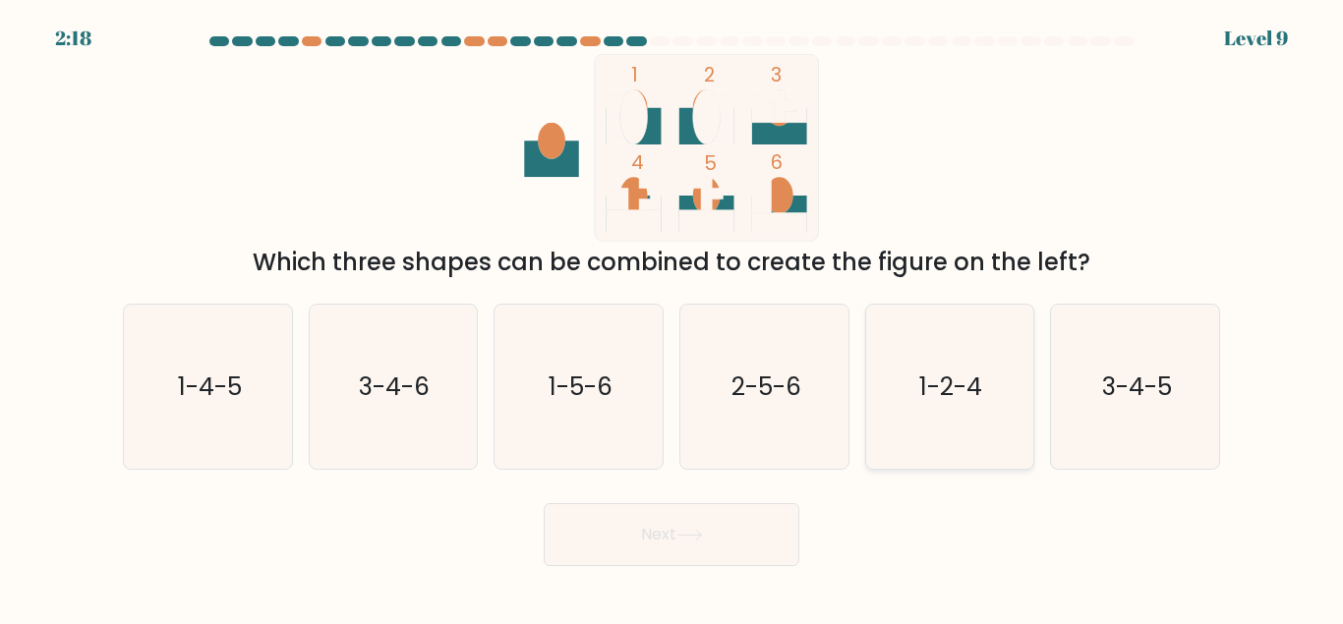
click at [955, 409] on icon "1-2-4" at bounding box center [949, 387] width 164 height 164
click at [672, 318] on input "e. 1-2-4" at bounding box center [671, 315] width 1 height 5
radio input "true"
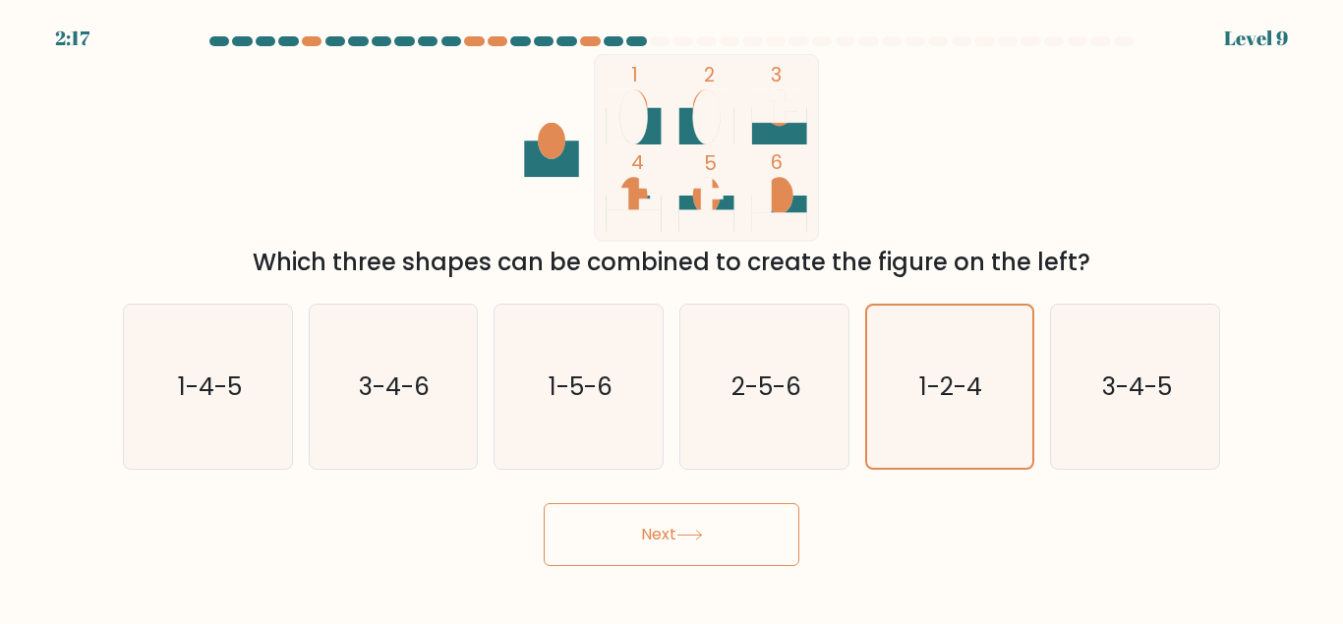
click at [705, 515] on button "Next" at bounding box center [672, 534] width 256 height 63
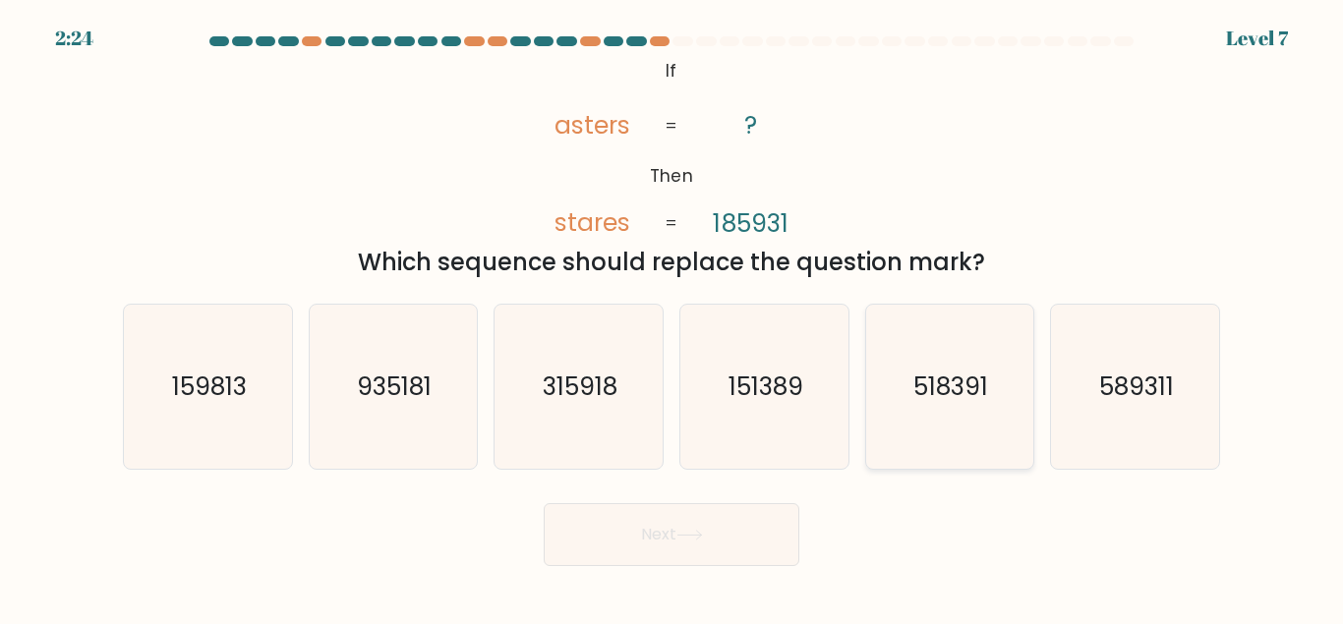
click at [992, 430] on icon "518391" at bounding box center [949, 387] width 164 height 164
click at [672, 318] on input "e. 518391" at bounding box center [671, 315] width 1 height 5
radio input "true"
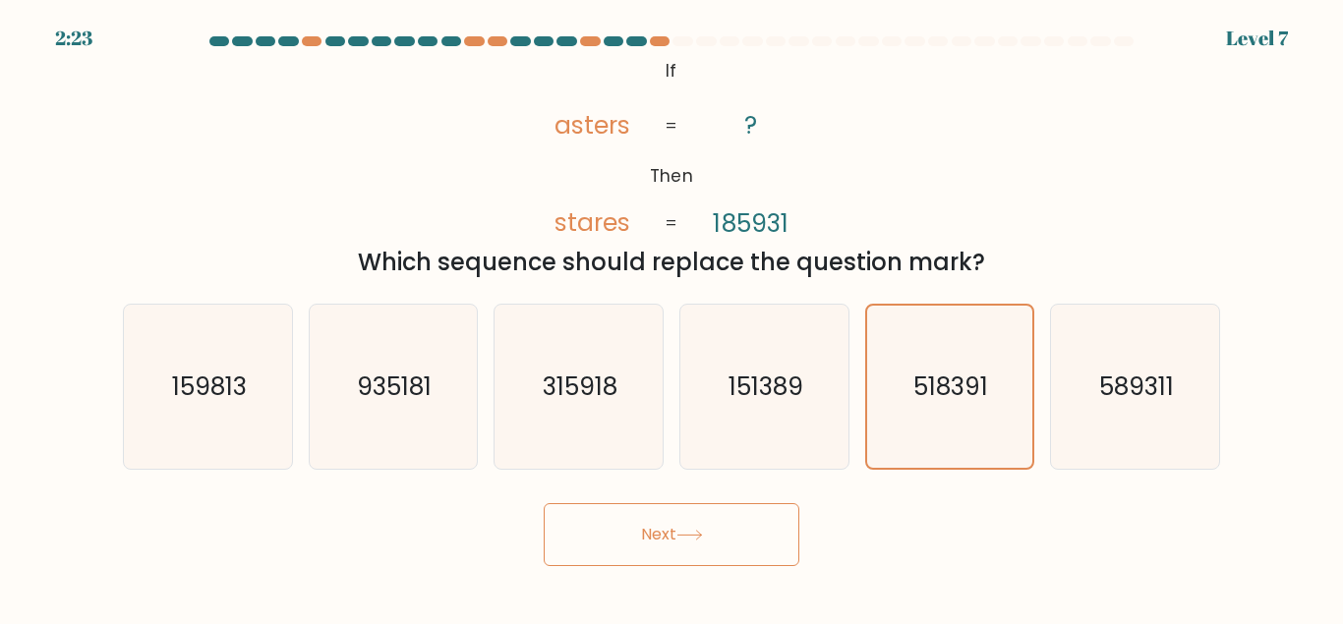
click at [671, 542] on button "Next" at bounding box center [672, 534] width 256 height 63
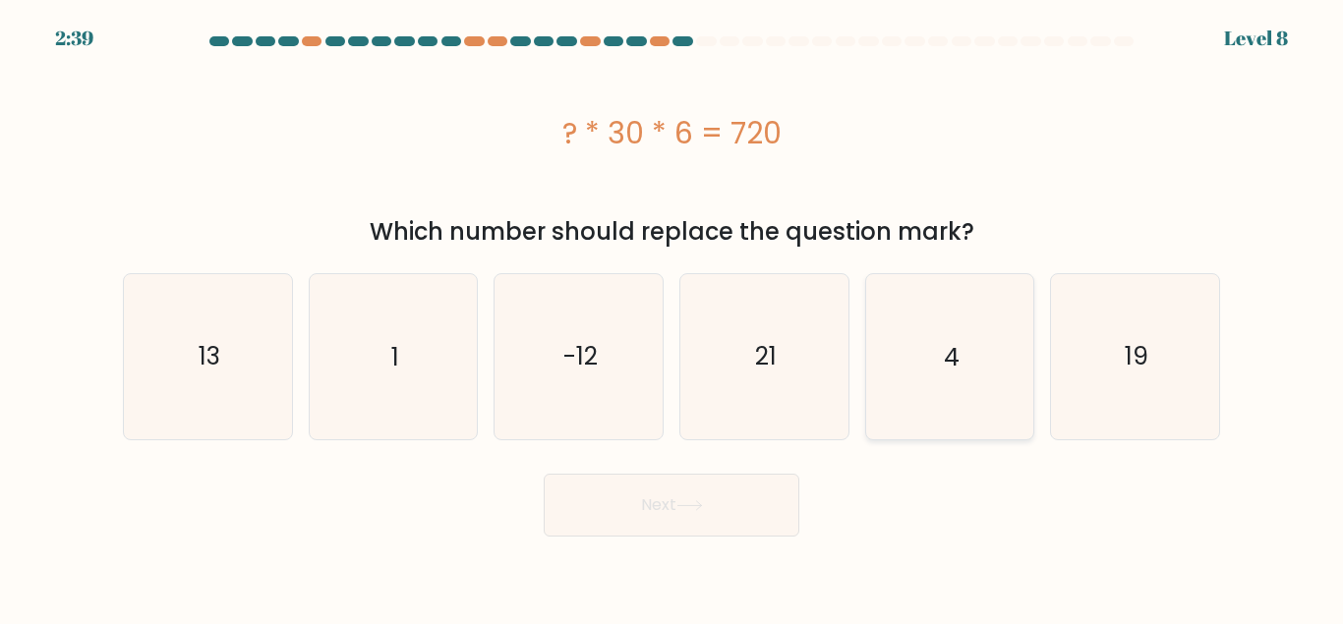
click at [981, 369] on icon "4" at bounding box center [949, 356] width 164 height 164
click at [672, 318] on input "e. 4" at bounding box center [671, 315] width 1 height 5
radio input "true"
click at [723, 496] on button "Next" at bounding box center [672, 505] width 256 height 63
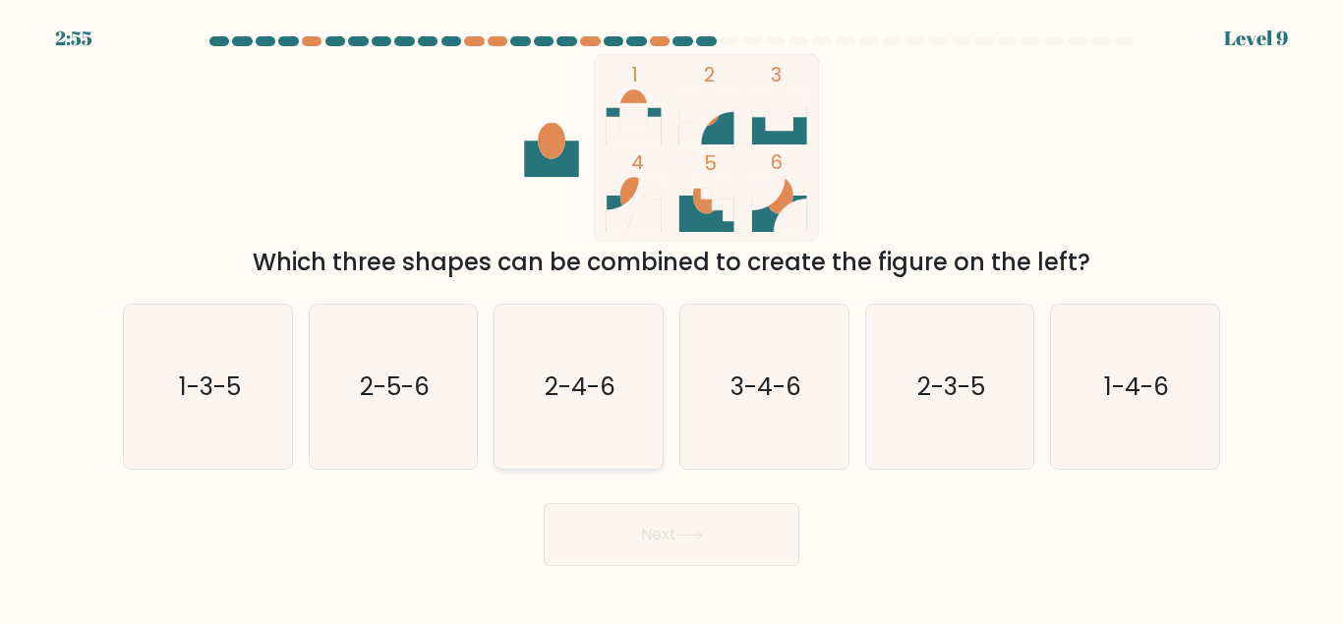
click at [568, 337] on icon "2-4-6" at bounding box center [578, 387] width 164 height 164
click at [671, 318] on input "c. 2-4-6" at bounding box center [671, 315] width 1 height 5
radio input "true"
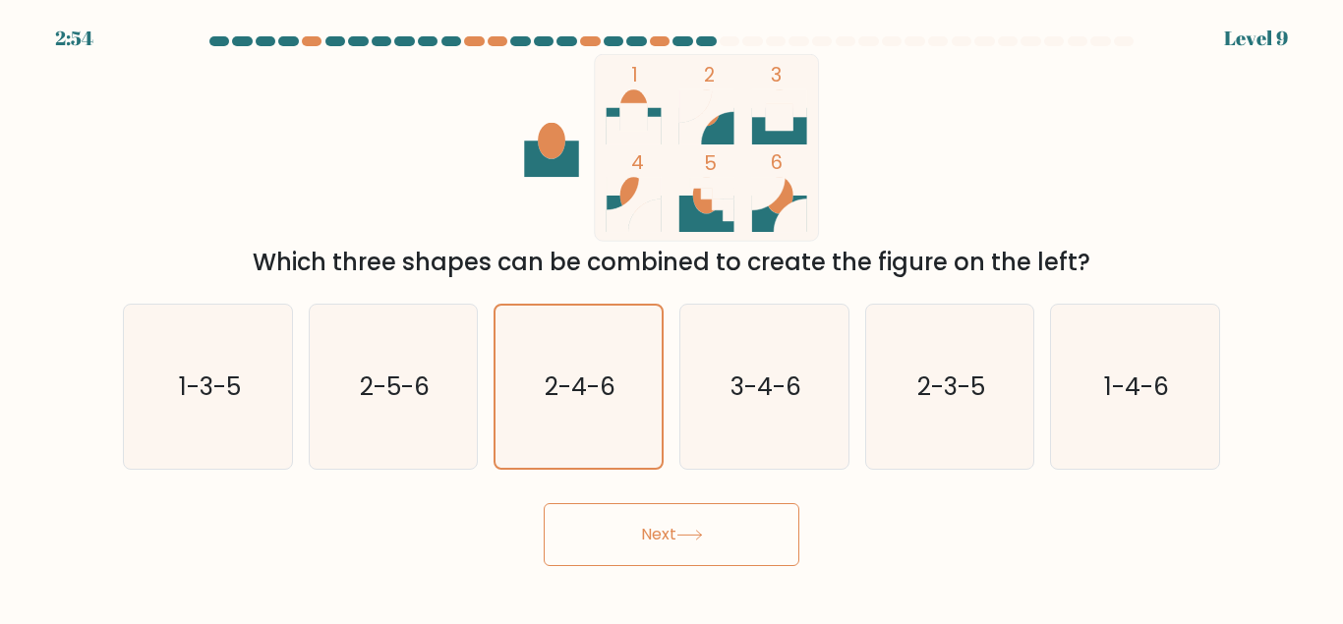
click at [700, 548] on button "Next" at bounding box center [672, 534] width 256 height 63
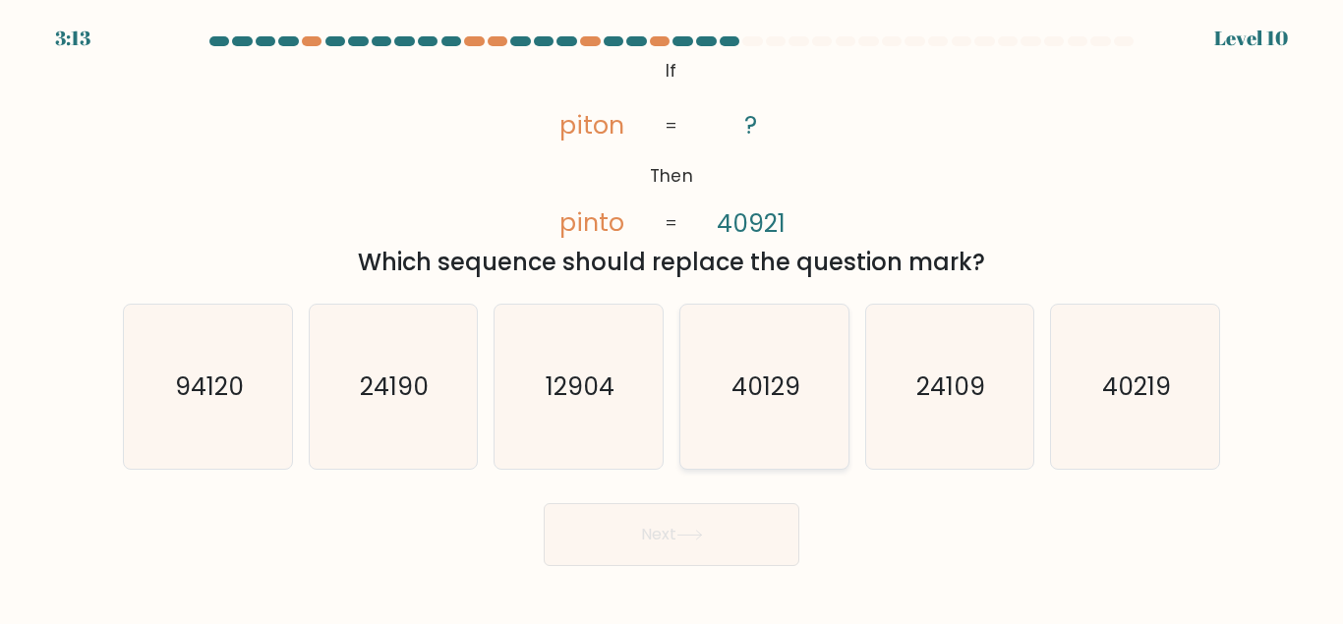
click at [764, 387] on text "40129" at bounding box center [765, 387] width 69 height 34
click at [672, 318] on input "d. 40129" at bounding box center [671, 315] width 1 height 5
radio input "true"
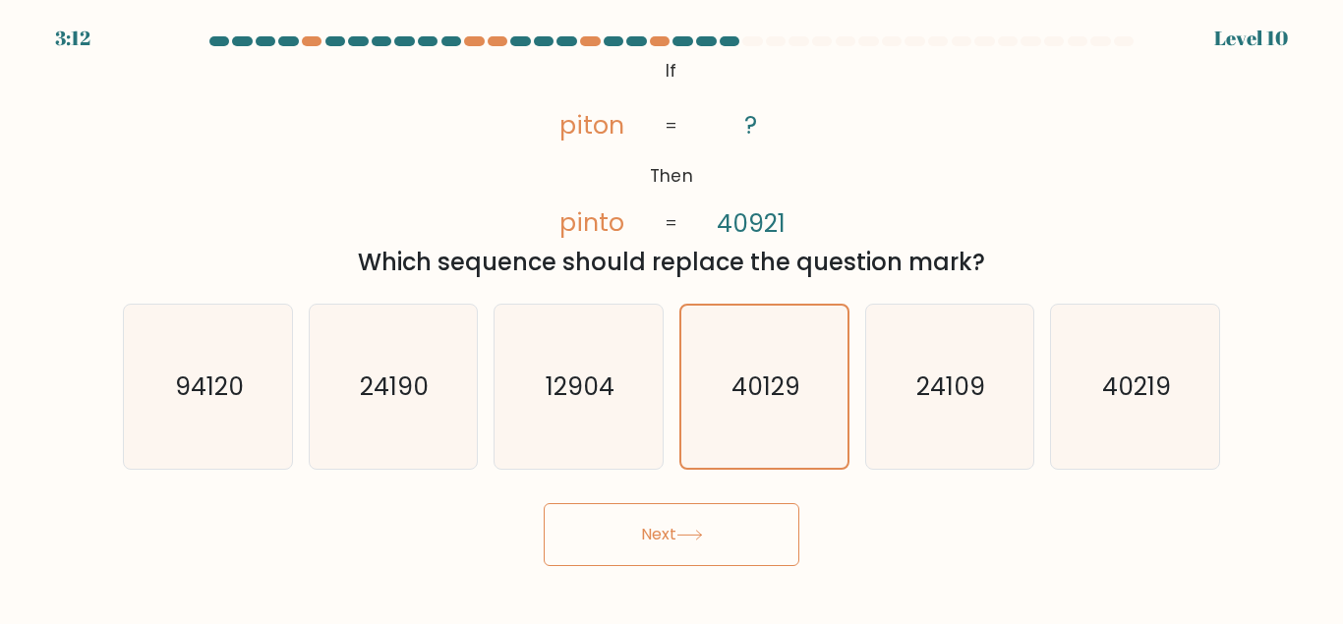
click at [733, 515] on button "Next" at bounding box center [672, 534] width 256 height 63
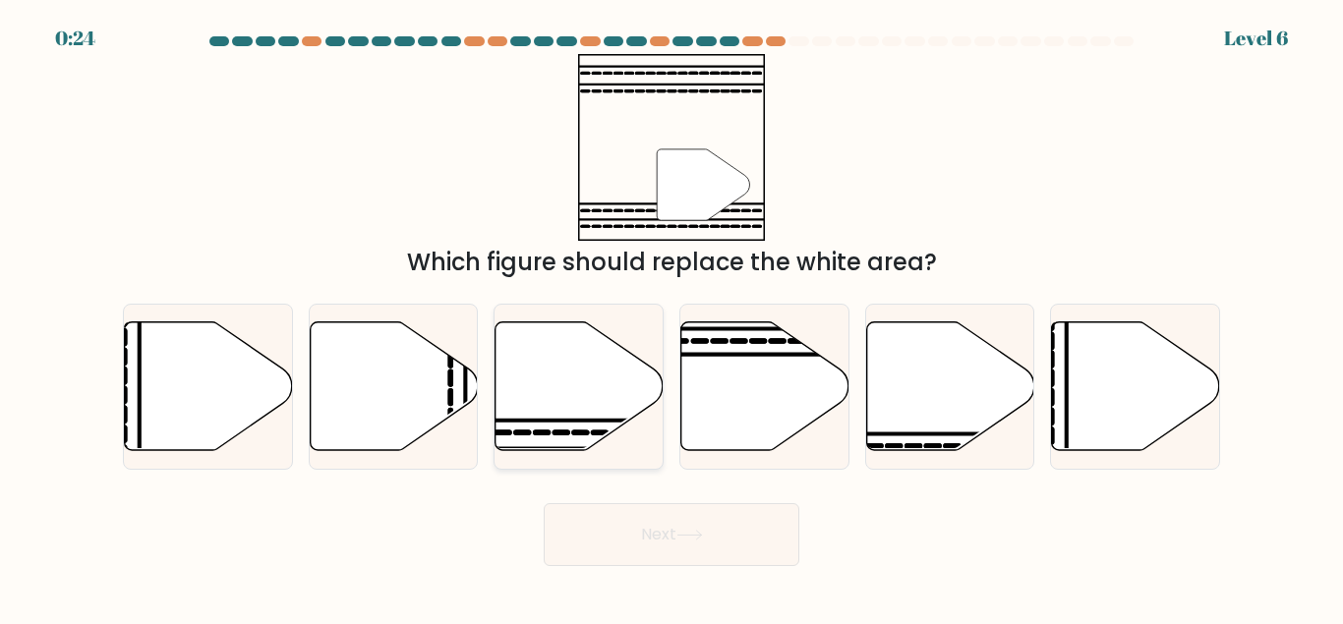
click at [556, 397] on icon at bounding box center [580, 385] width 168 height 129
click at [671, 318] on input "c." at bounding box center [671, 315] width 1 height 5
radio input "true"
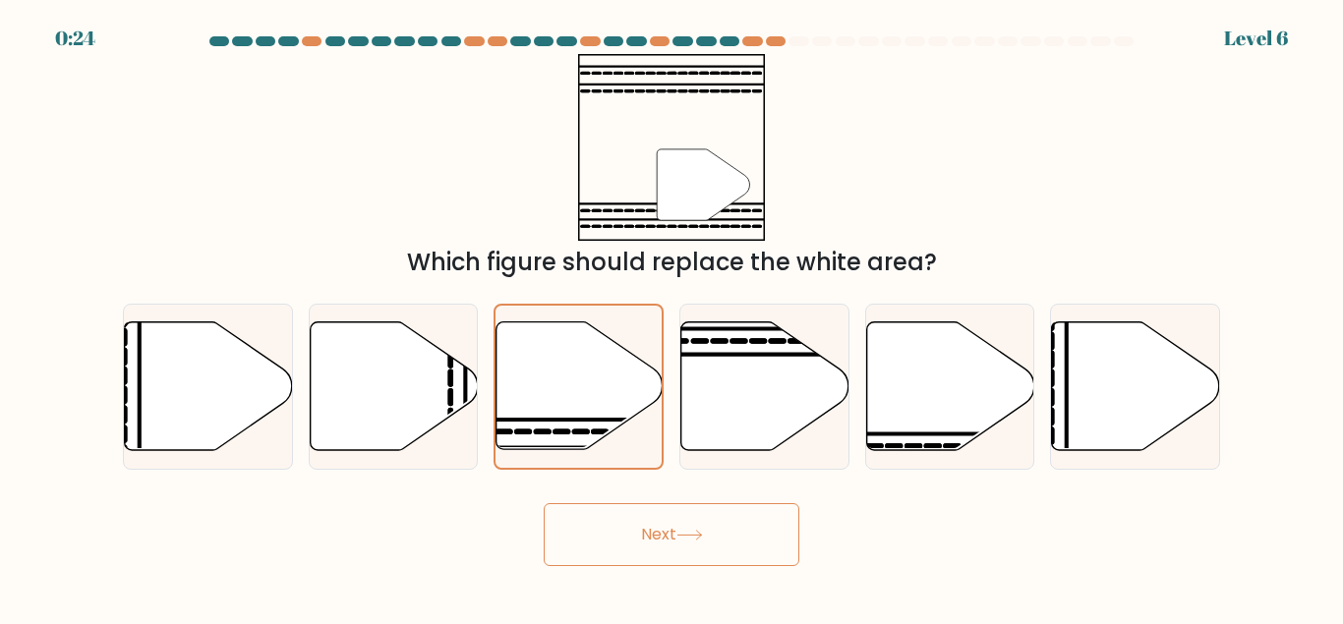
click at [664, 513] on button "Next" at bounding box center [672, 534] width 256 height 63
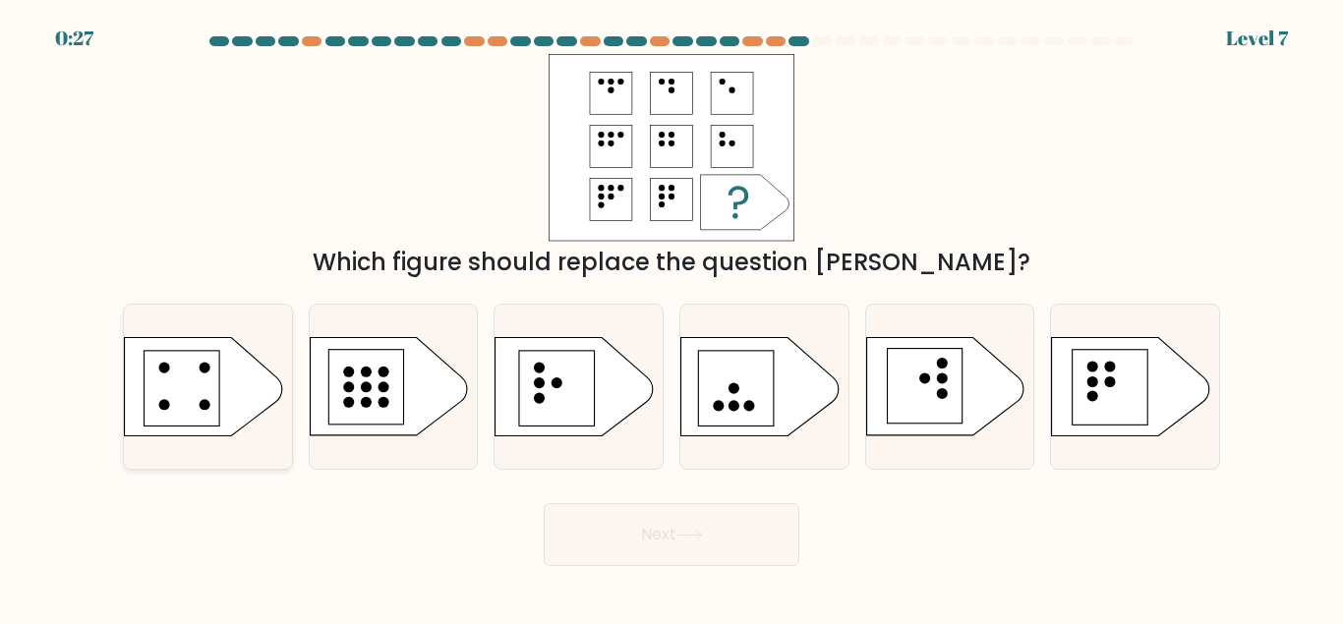
click at [195, 375] on rect at bounding box center [182, 388] width 75 height 75
click at [671, 318] on input "a." at bounding box center [671, 315] width 1 height 5
radio input "true"
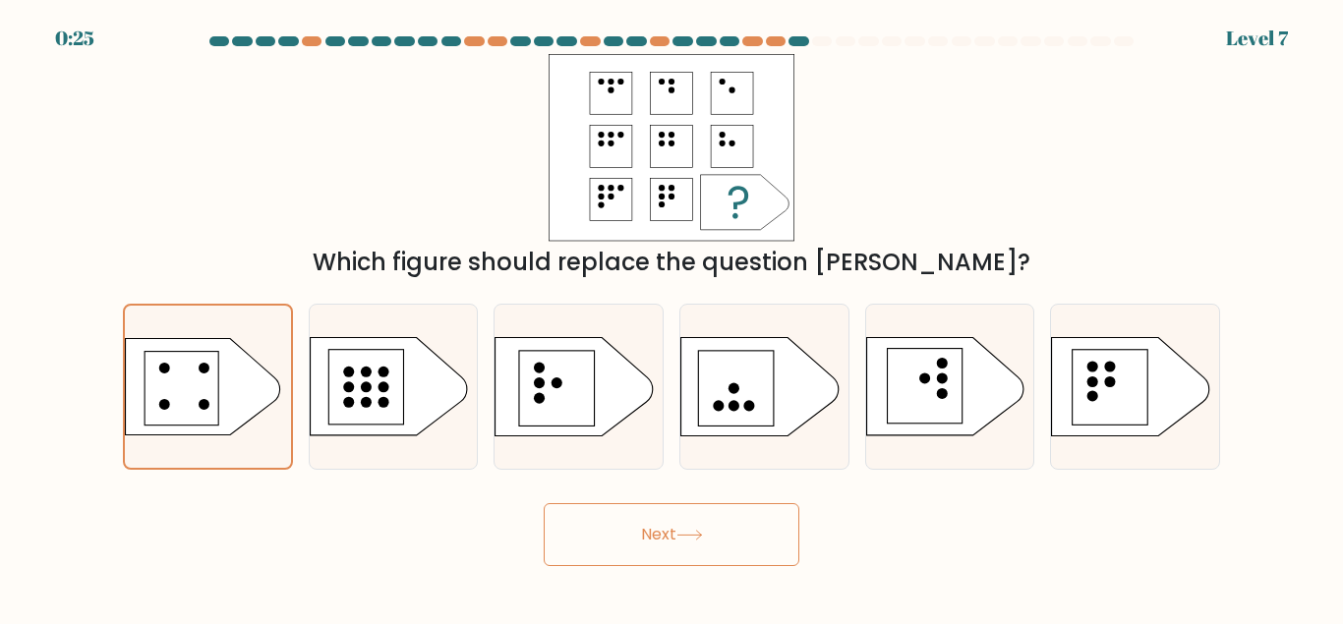
click at [708, 523] on button "Next" at bounding box center [672, 534] width 256 height 63
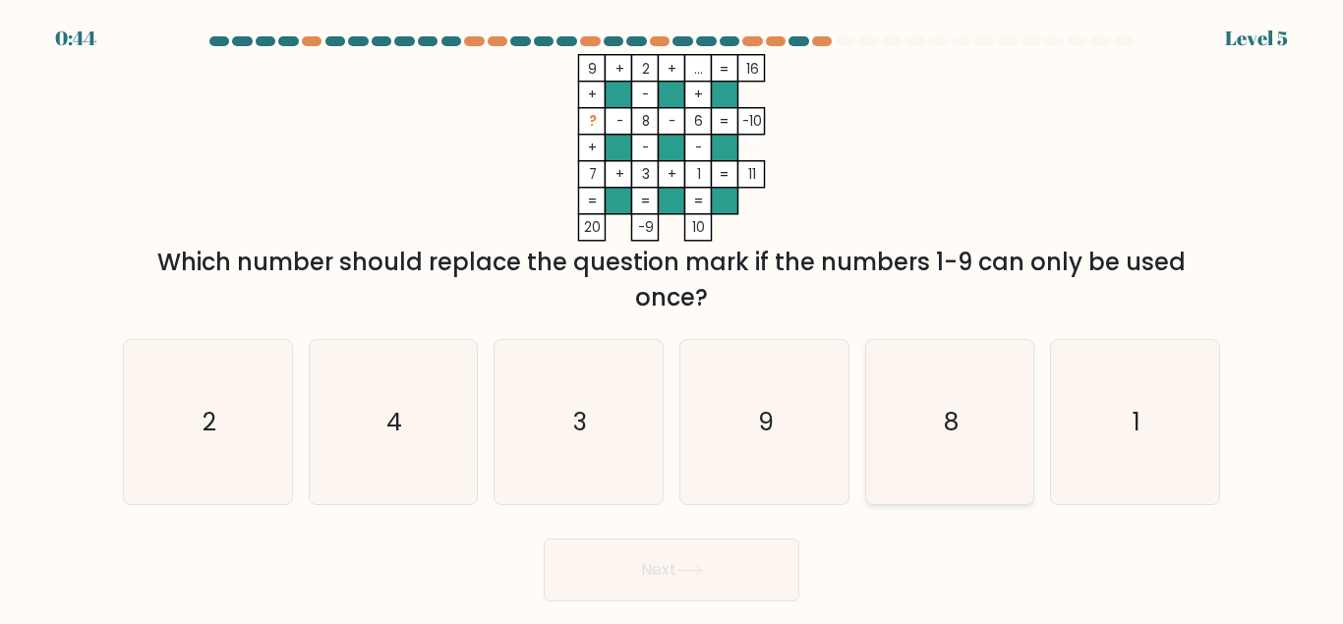
click at [972, 428] on icon "8" at bounding box center [949, 422] width 164 height 164
click at [672, 318] on input "e. 8" at bounding box center [671, 315] width 1 height 5
radio input "true"
click at [716, 567] on button "Next" at bounding box center [672, 570] width 256 height 63
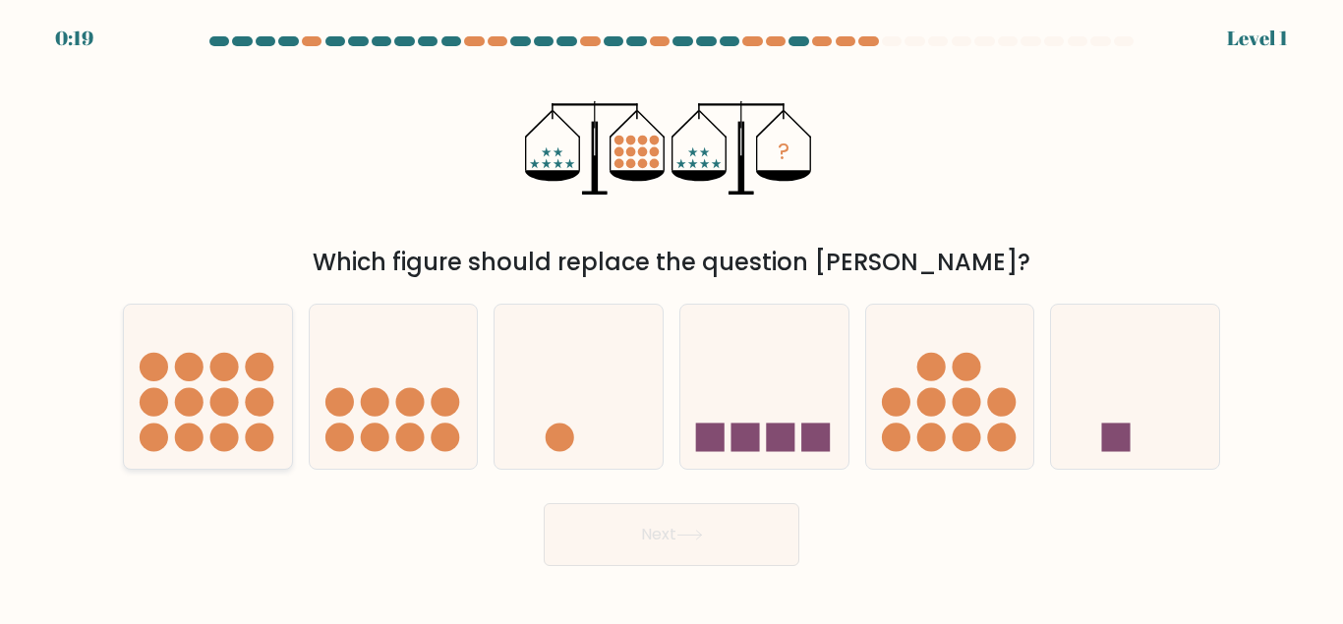
click at [198, 429] on circle at bounding box center [189, 437] width 29 height 29
click at [671, 318] on input "a." at bounding box center [671, 315] width 1 height 5
radio input "true"
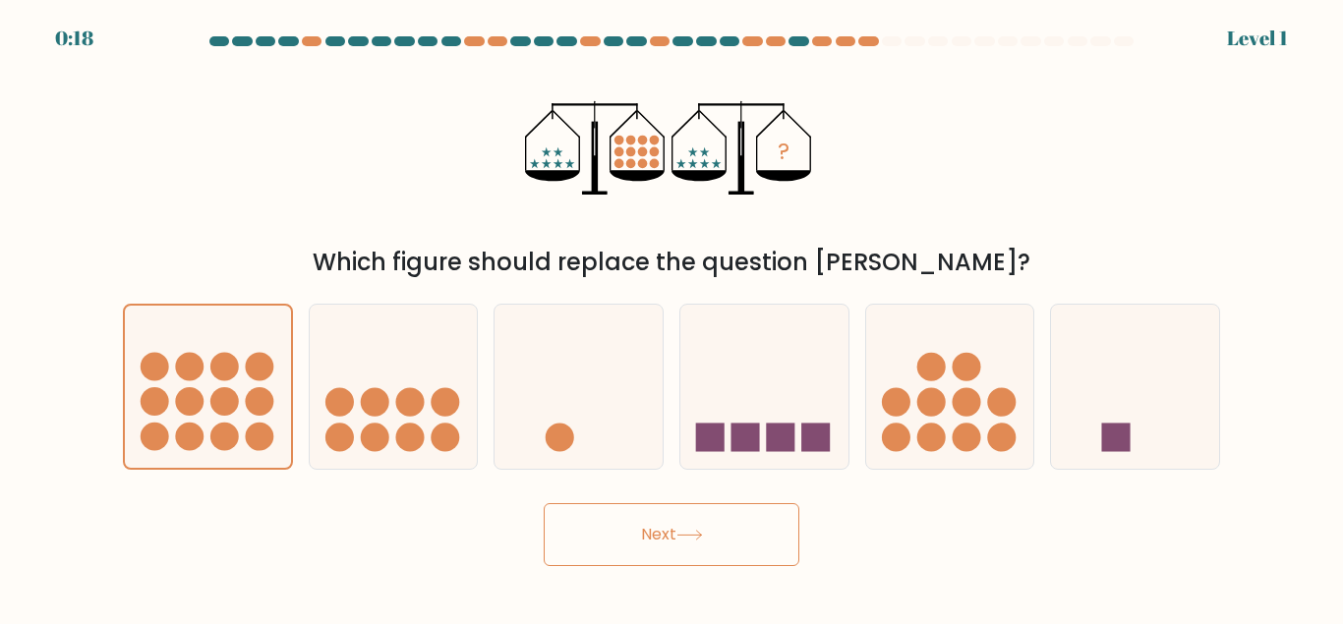
click at [729, 538] on button "Next" at bounding box center [672, 534] width 256 height 63
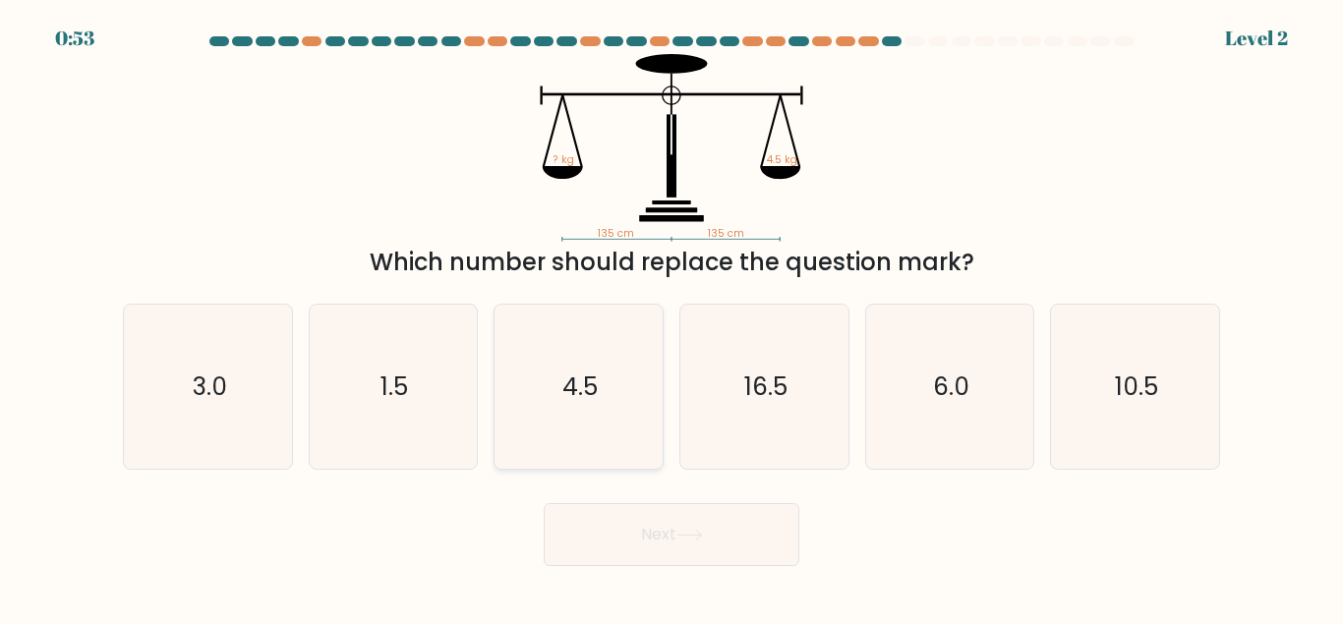
click at [577, 377] on text "4.5" at bounding box center [579, 387] width 35 height 34
click at [671, 318] on input "c. 4.5" at bounding box center [671, 315] width 1 height 5
radio input "true"
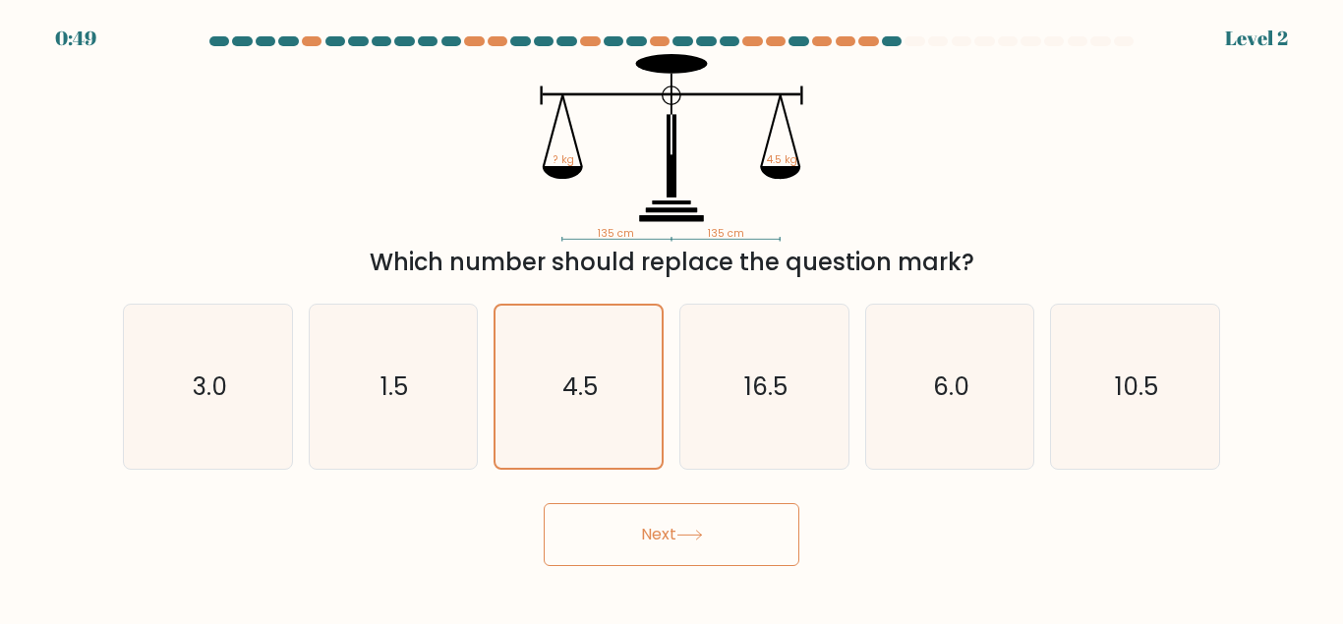
click at [689, 533] on icon at bounding box center [689, 535] width 27 height 11
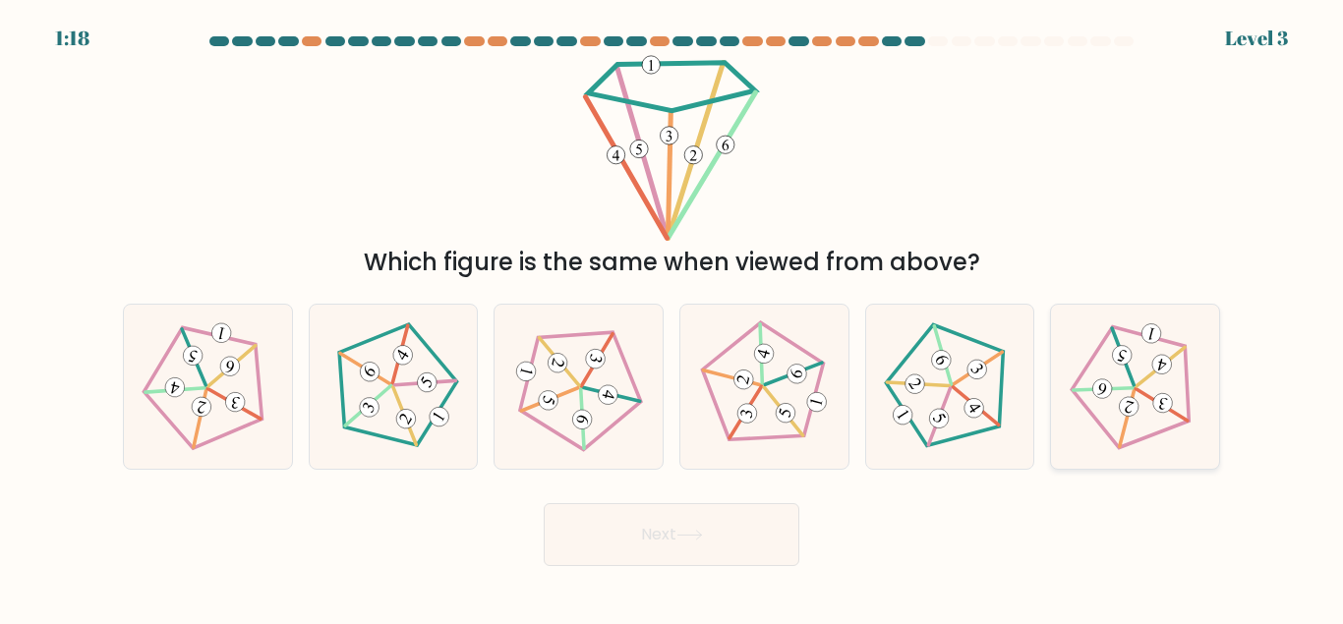
click at [1132, 369] on icon at bounding box center [1136, 387] width 132 height 132
click at [672, 318] on input "f." at bounding box center [671, 315] width 1 height 5
radio input "true"
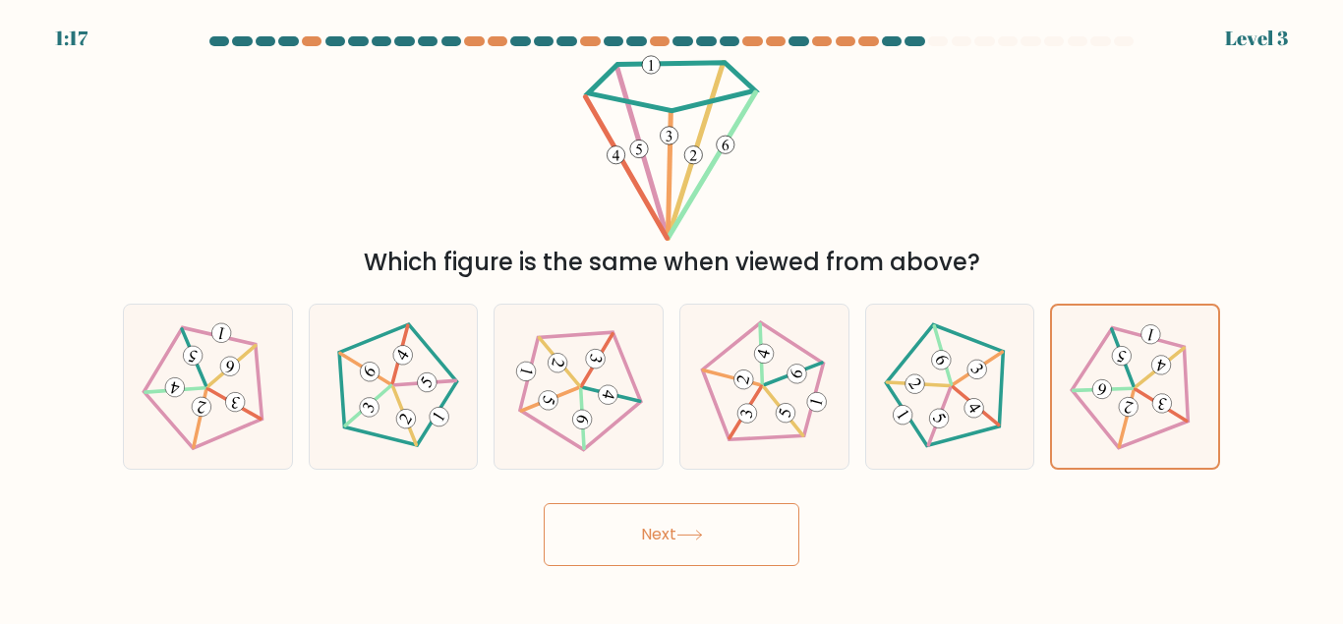
click at [731, 526] on button "Next" at bounding box center [672, 534] width 256 height 63
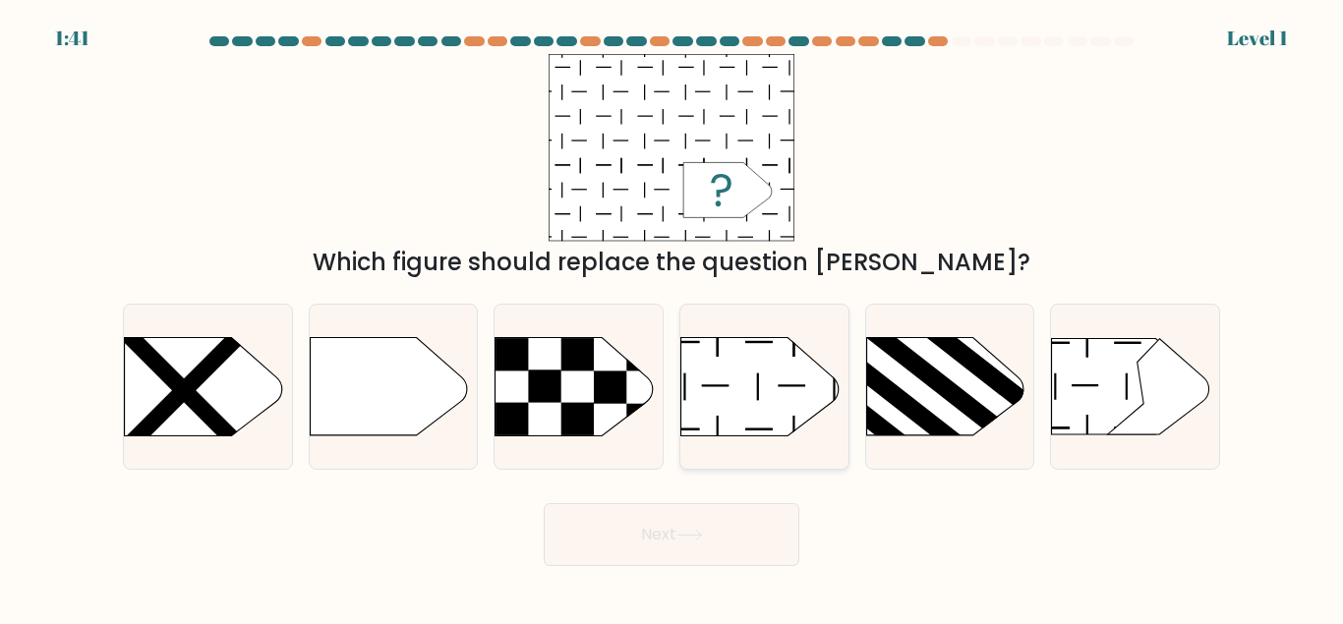
click at [735, 375] on icon at bounding box center [759, 387] width 157 height 98
click at [672, 318] on input "d." at bounding box center [671, 315] width 1 height 5
radio input "true"
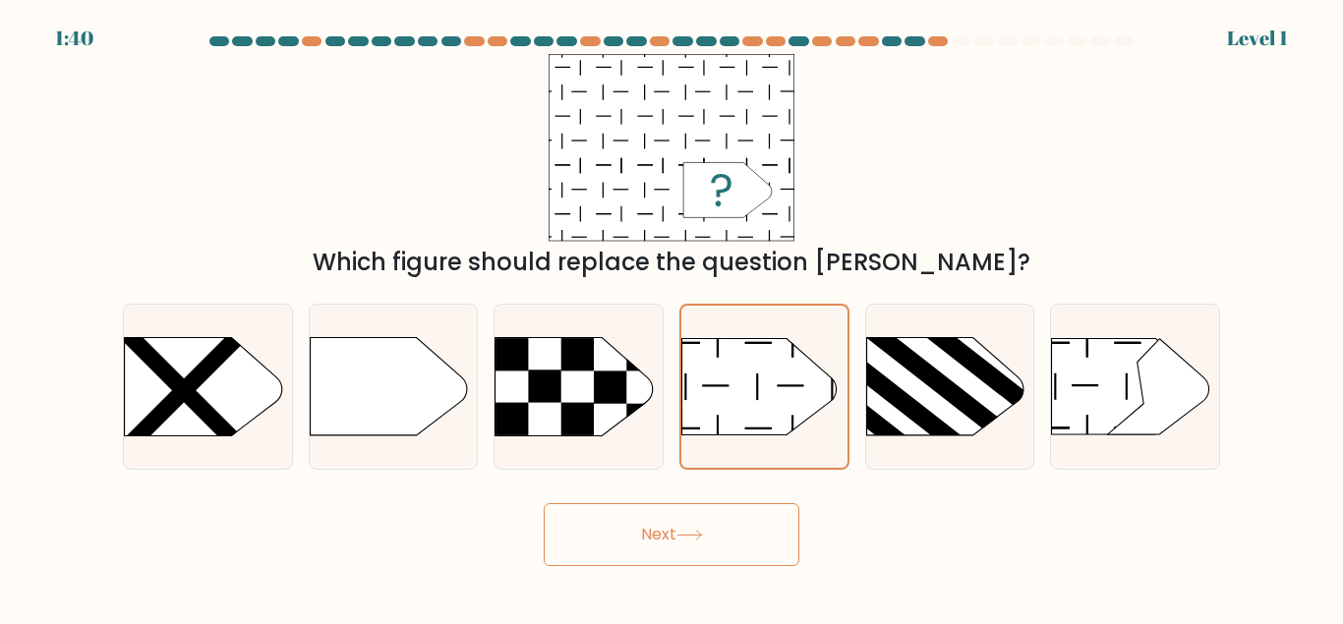
click at [673, 535] on button "Next" at bounding box center [672, 534] width 256 height 63
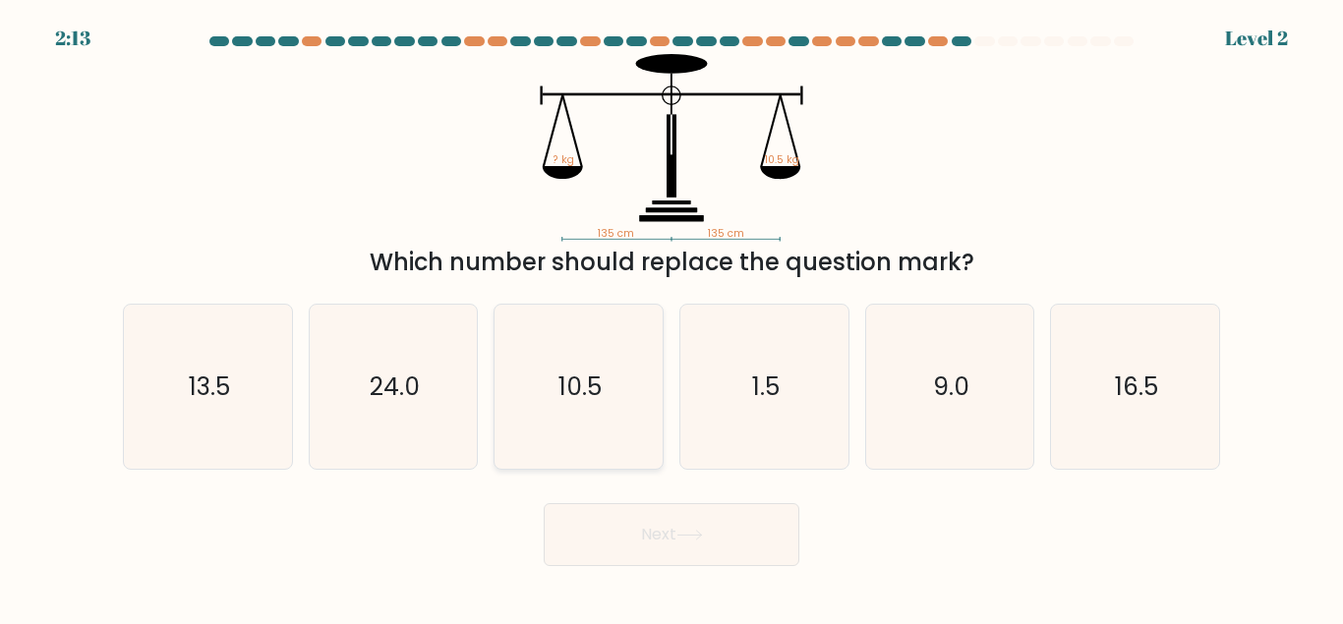
click at [567, 374] on text "10.5" at bounding box center [579, 387] width 43 height 34
click at [671, 318] on input "c. 10.5" at bounding box center [671, 315] width 1 height 5
radio input "true"
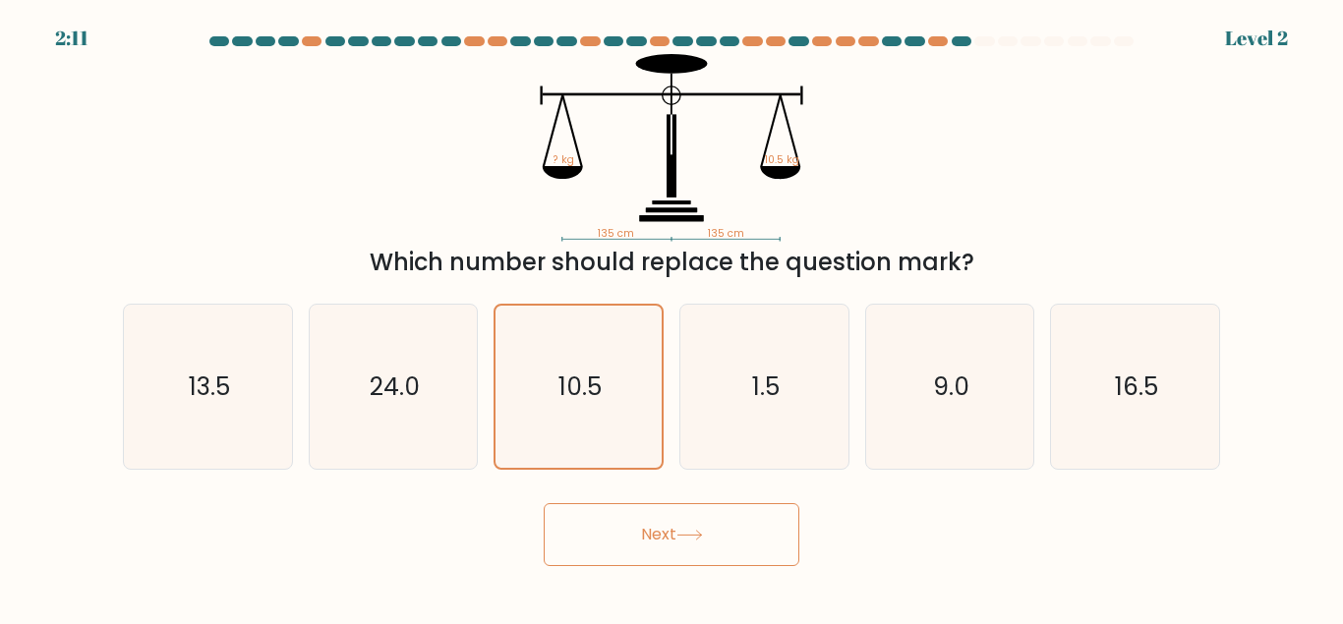
click at [744, 527] on button "Next" at bounding box center [672, 534] width 256 height 63
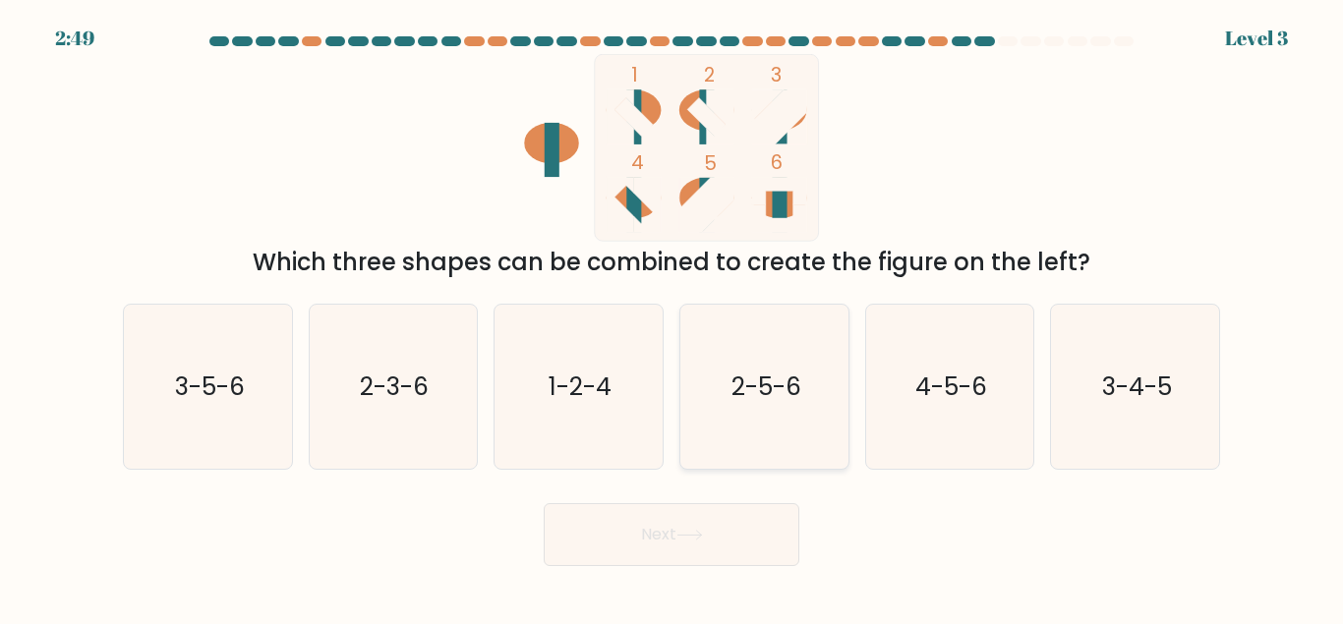
drag, startPoint x: 780, startPoint y: 393, endPoint x: 779, endPoint y: 415, distance: 21.7
click at [780, 392] on text "2-5-6" at bounding box center [765, 387] width 70 height 34
click at [672, 318] on input "d. 2-5-6" at bounding box center [671, 315] width 1 height 5
radio input "true"
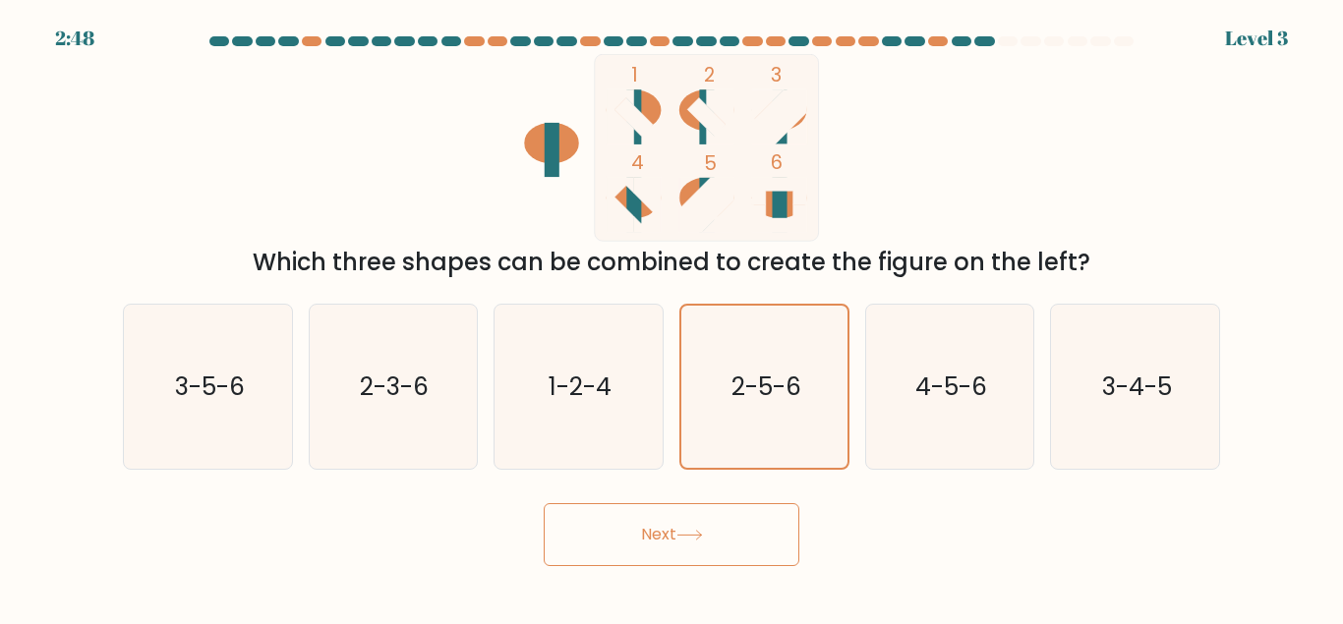
click at [736, 544] on button "Next" at bounding box center [672, 534] width 256 height 63
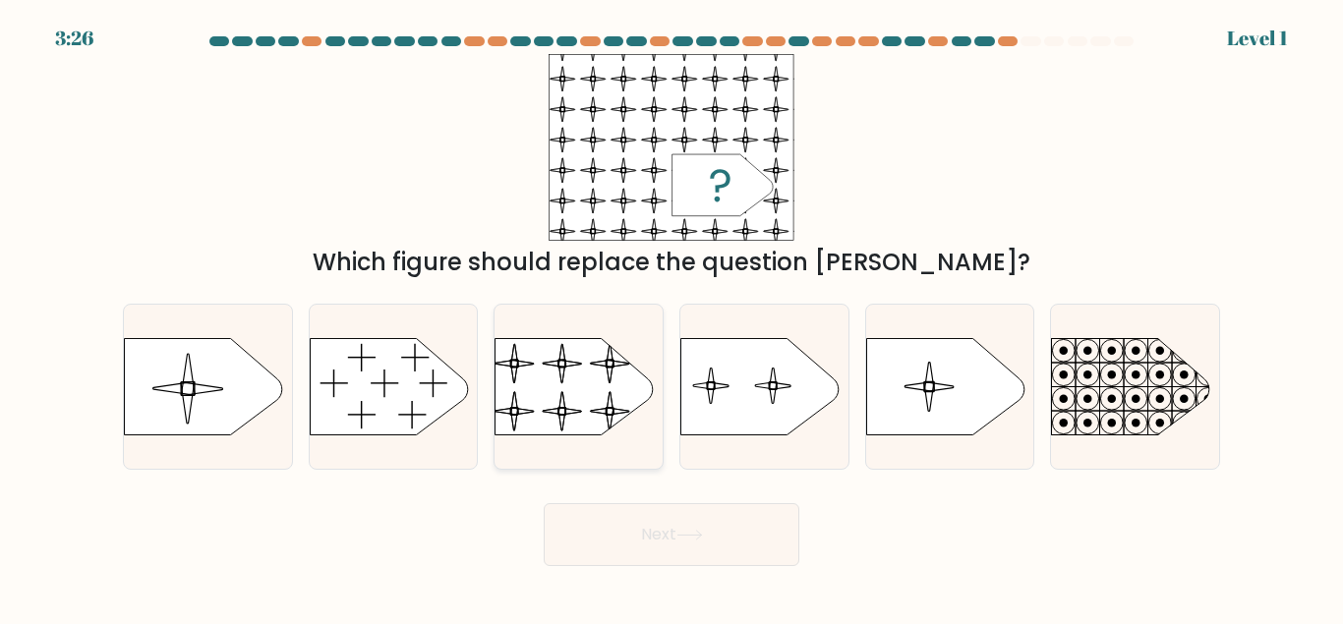
click at [585, 413] on rect at bounding box center [494, 327] width 384 height 292
click at [671, 318] on input "c." at bounding box center [671, 315] width 1 height 5
radio input "true"
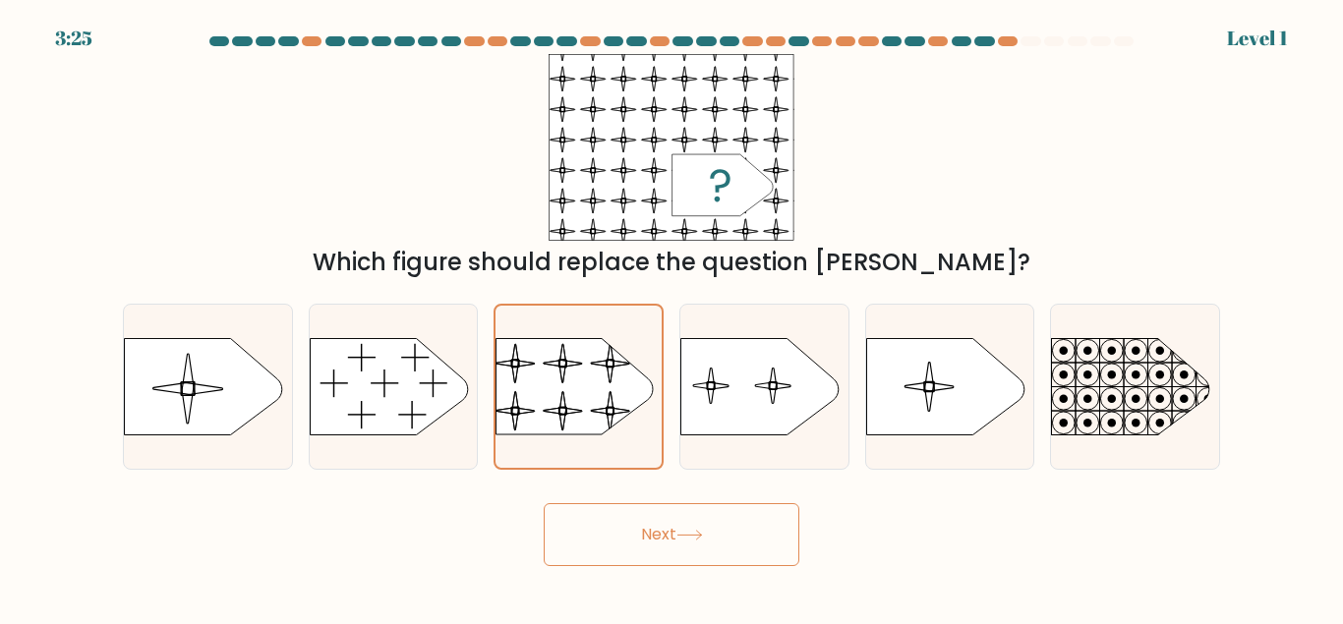
click at [698, 536] on icon at bounding box center [689, 535] width 24 height 9
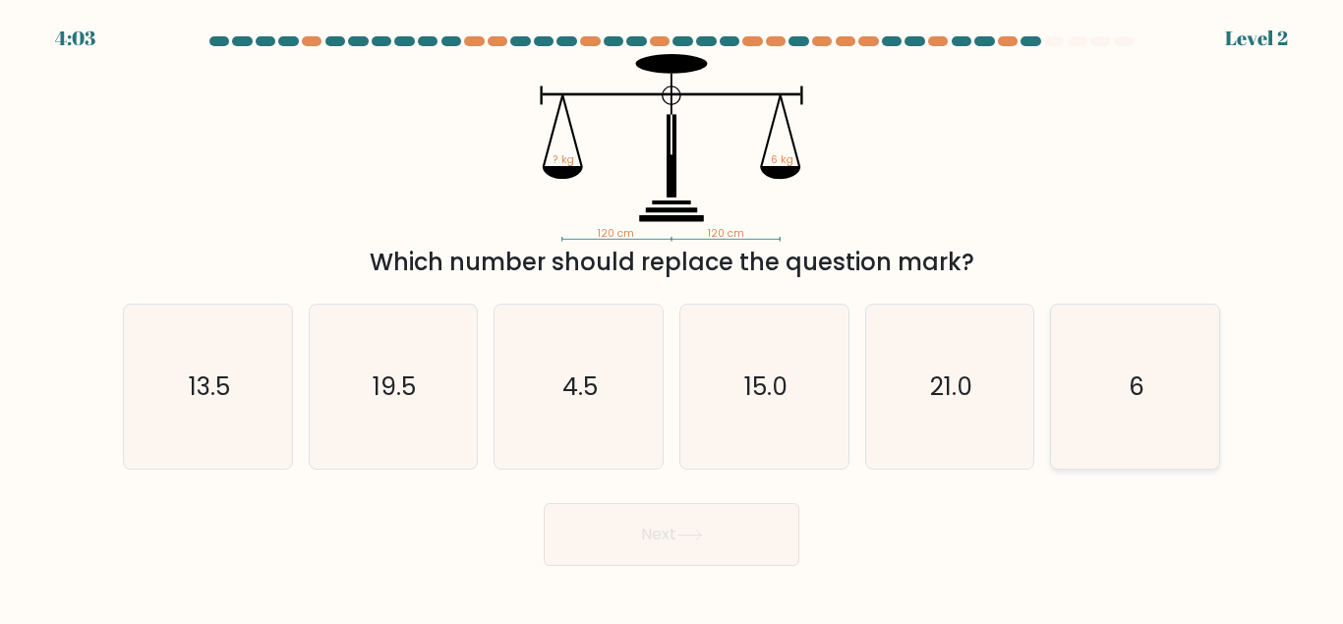
click at [1137, 387] on text "6" at bounding box center [1137, 387] width 16 height 34
click at [672, 318] on input "f. 6" at bounding box center [671, 315] width 1 height 5
radio input "true"
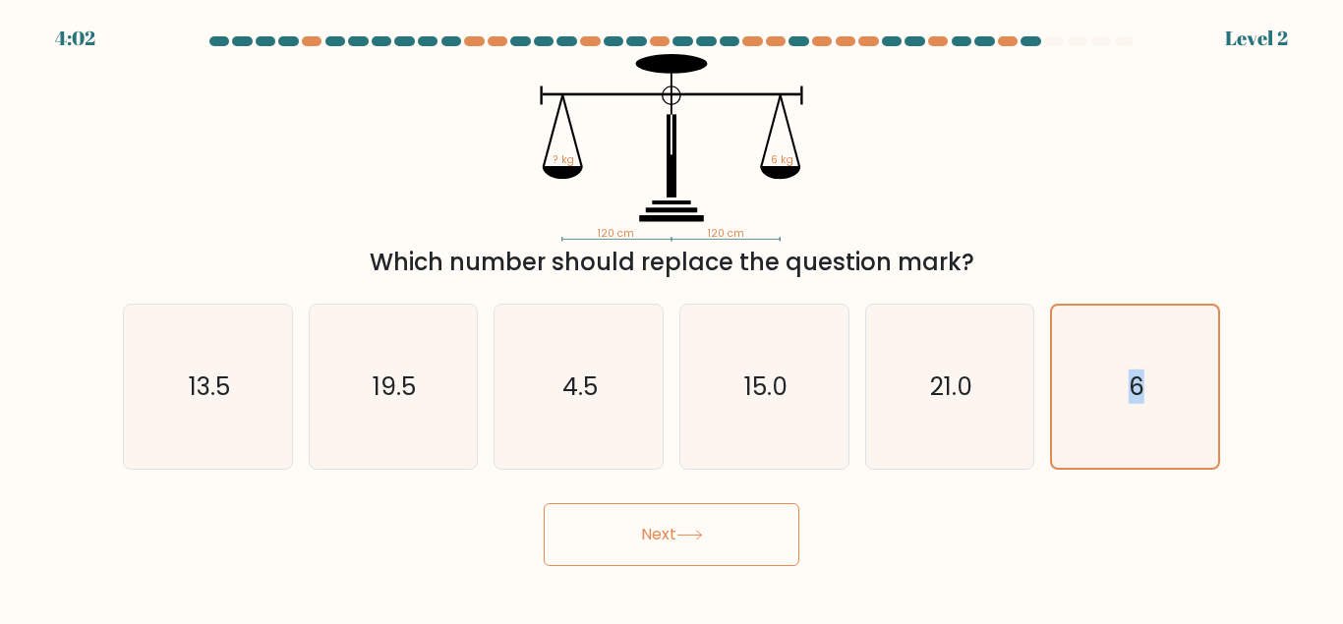
click at [685, 524] on button "Next" at bounding box center [672, 534] width 256 height 63
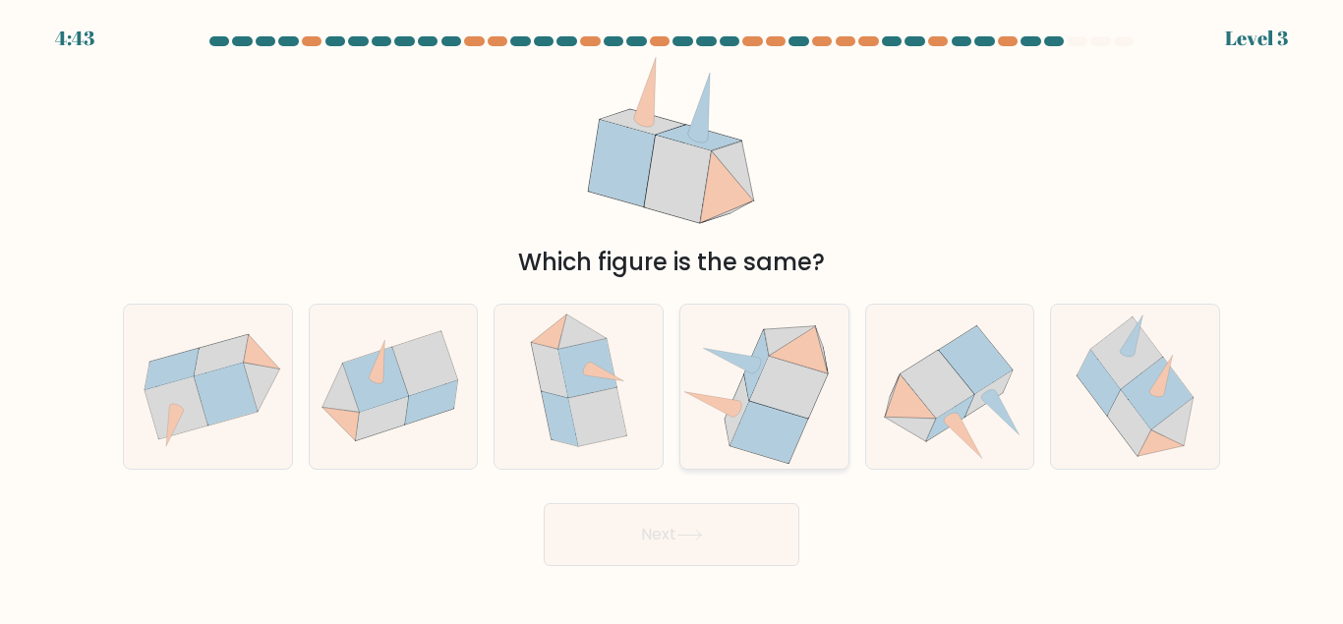
click at [777, 403] on icon at bounding box center [788, 388] width 78 height 62
click at [672, 318] on input "d." at bounding box center [671, 315] width 1 height 5
radio input "true"
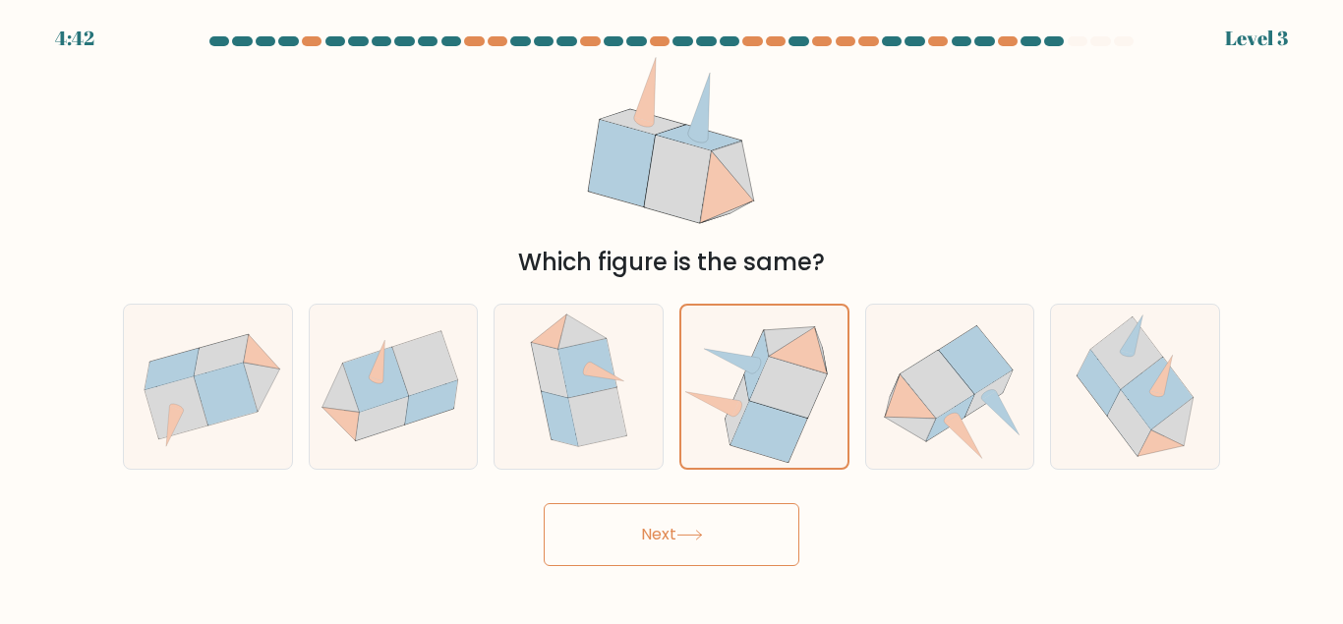
click at [765, 537] on button "Next" at bounding box center [672, 534] width 256 height 63
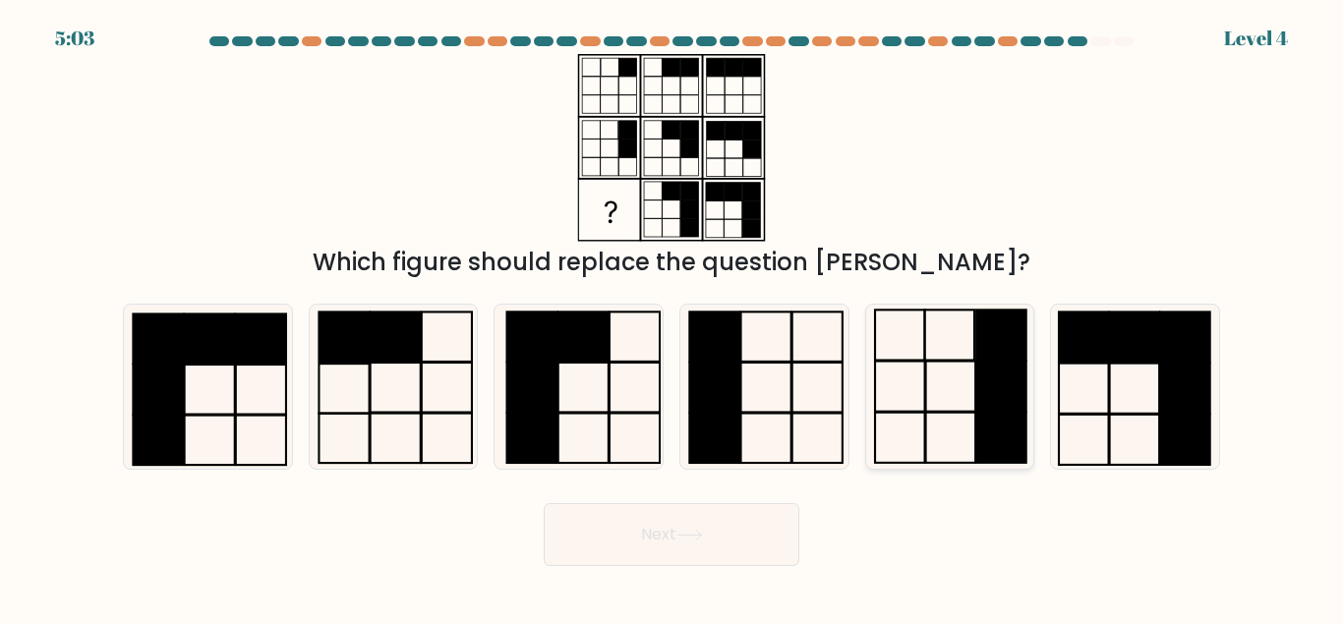
click at [975, 386] on rect at bounding box center [951, 386] width 50 height 50
click at [672, 318] on input "e." at bounding box center [671, 315] width 1 height 5
radio input "true"
click at [716, 544] on button "Next" at bounding box center [672, 534] width 256 height 63
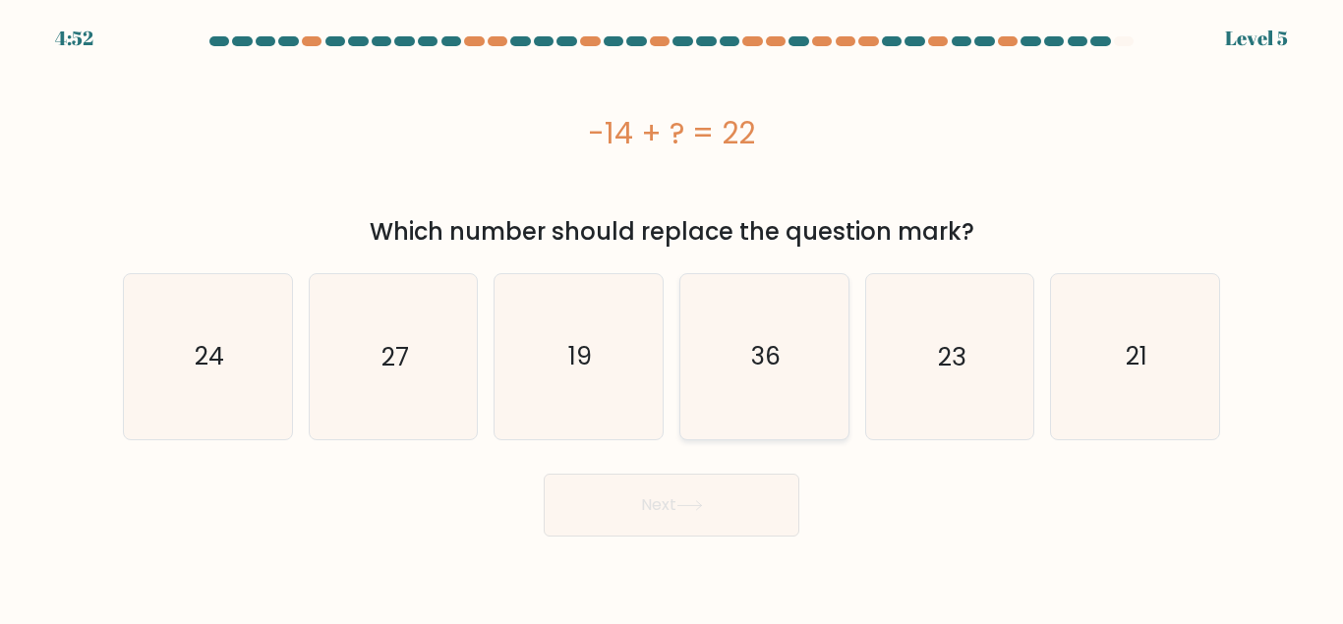
click at [758, 378] on icon "36" at bounding box center [764, 356] width 164 height 164
click at [722, 519] on button "Next" at bounding box center [672, 505] width 256 height 63
click at [740, 411] on icon "36" at bounding box center [764, 356] width 164 height 164
click at [672, 318] on input "d. 36" at bounding box center [671, 315] width 1 height 5
radio input "true"
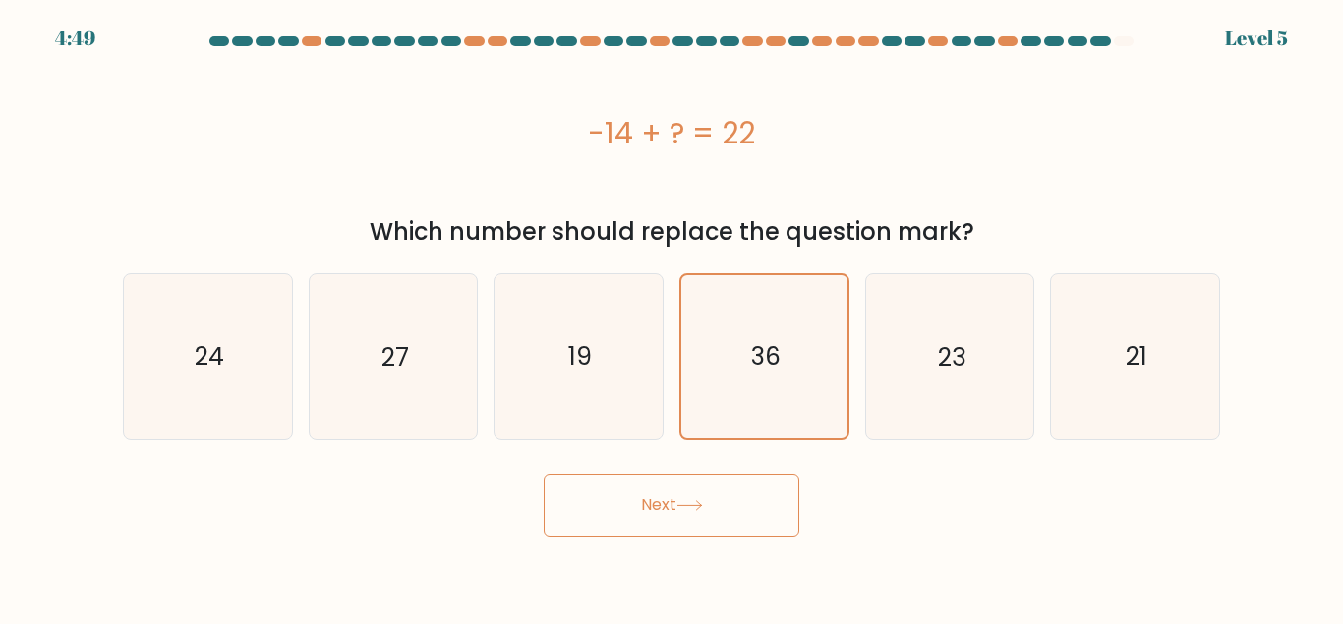
click at [682, 503] on icon at bounding box center [689, 505] width 27 height 11
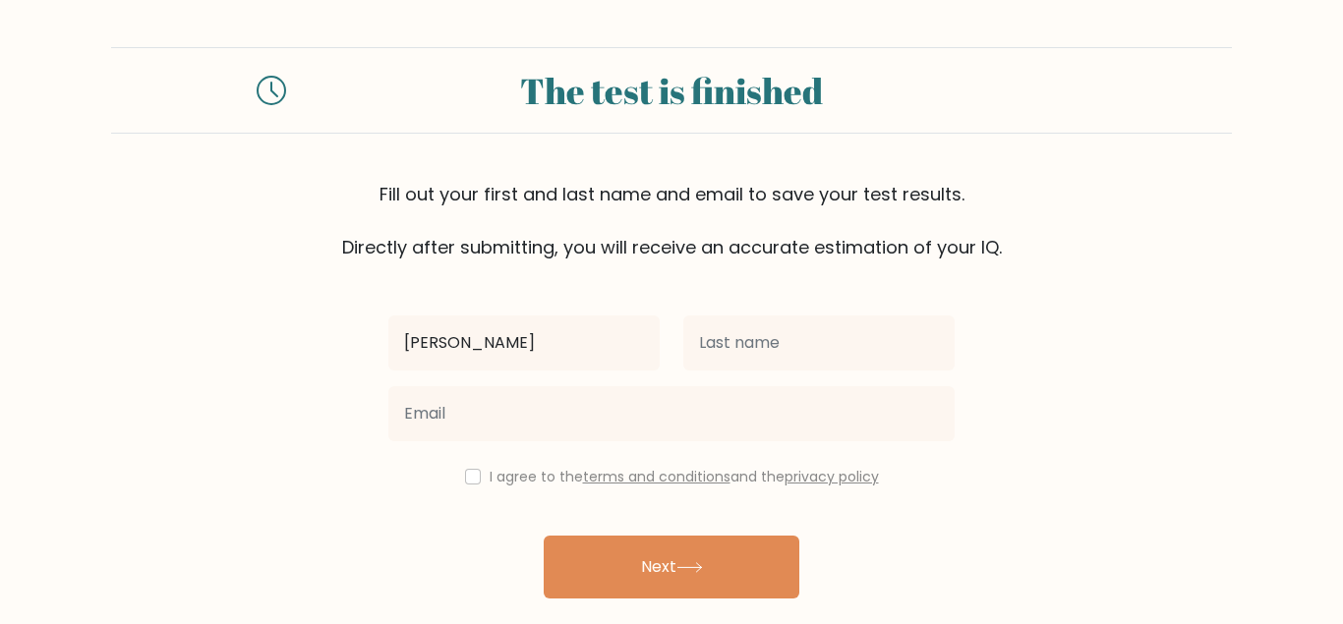
type input "[PERSON_NAME]"
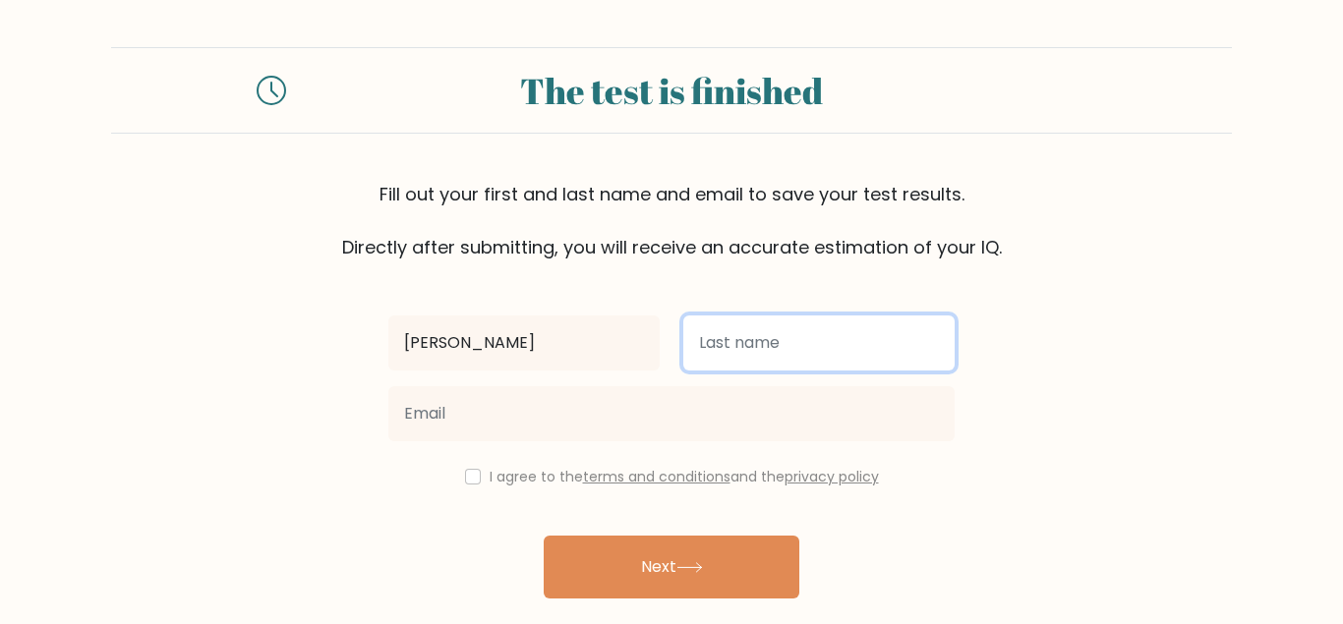
click at [763, 358] on input "text" at bounding box center [818, 343] width 271 height 55
type input "caberoy"
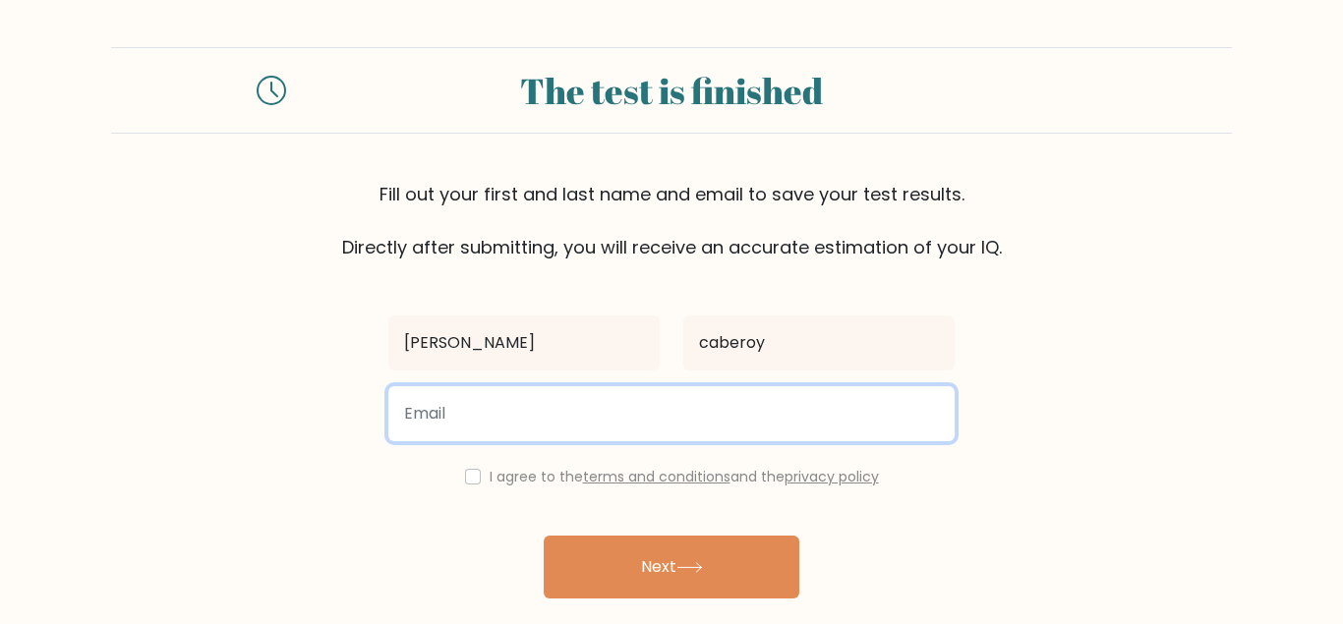
click at [533, 428] on input "email" at bounding box center [671, 413] width 566 height 55
type input "caberoyarlene26@gmail.com"
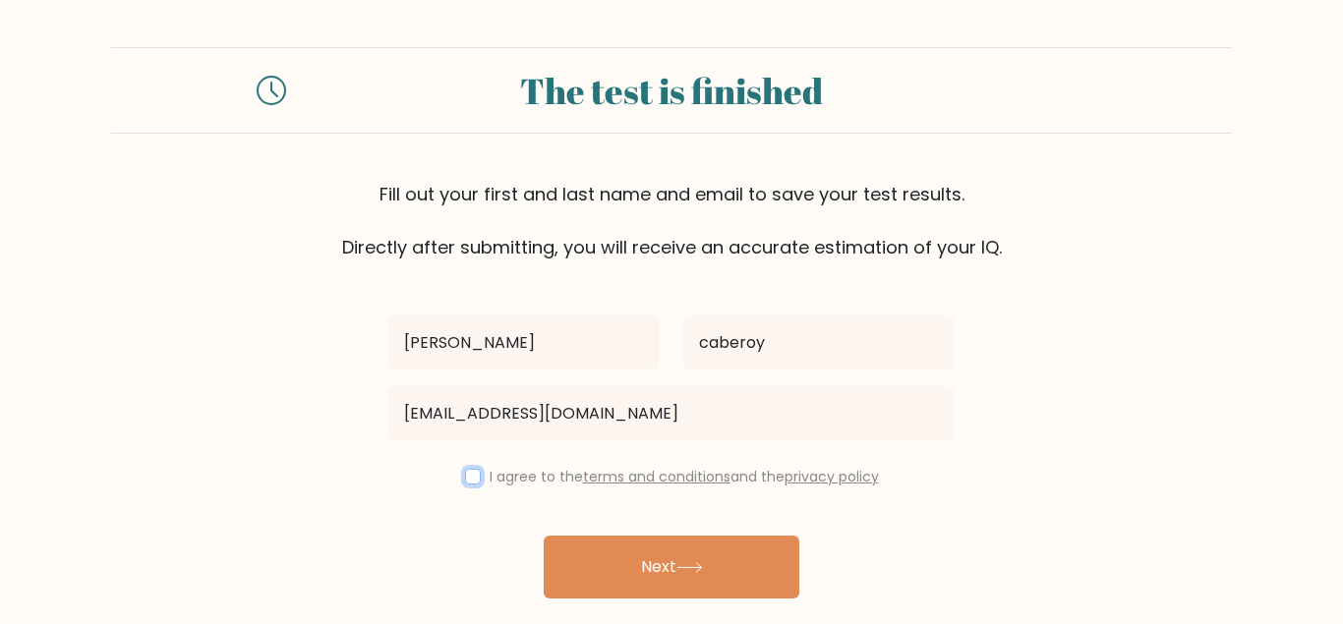
click at [468, 480] on input "checkbox" at bounding box center [473, 477] width 16 height 16
checkbox input "true"
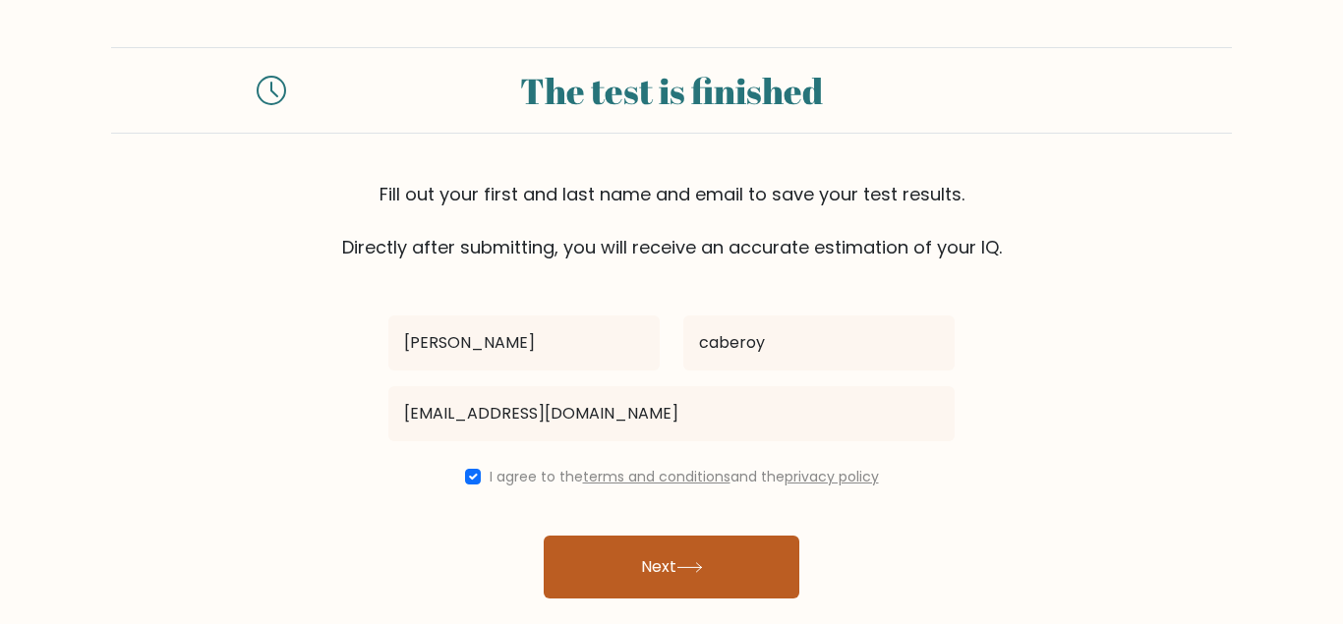
click at [708, 563] on button "Next" at bounding box center [672, 567] width 256 height 63
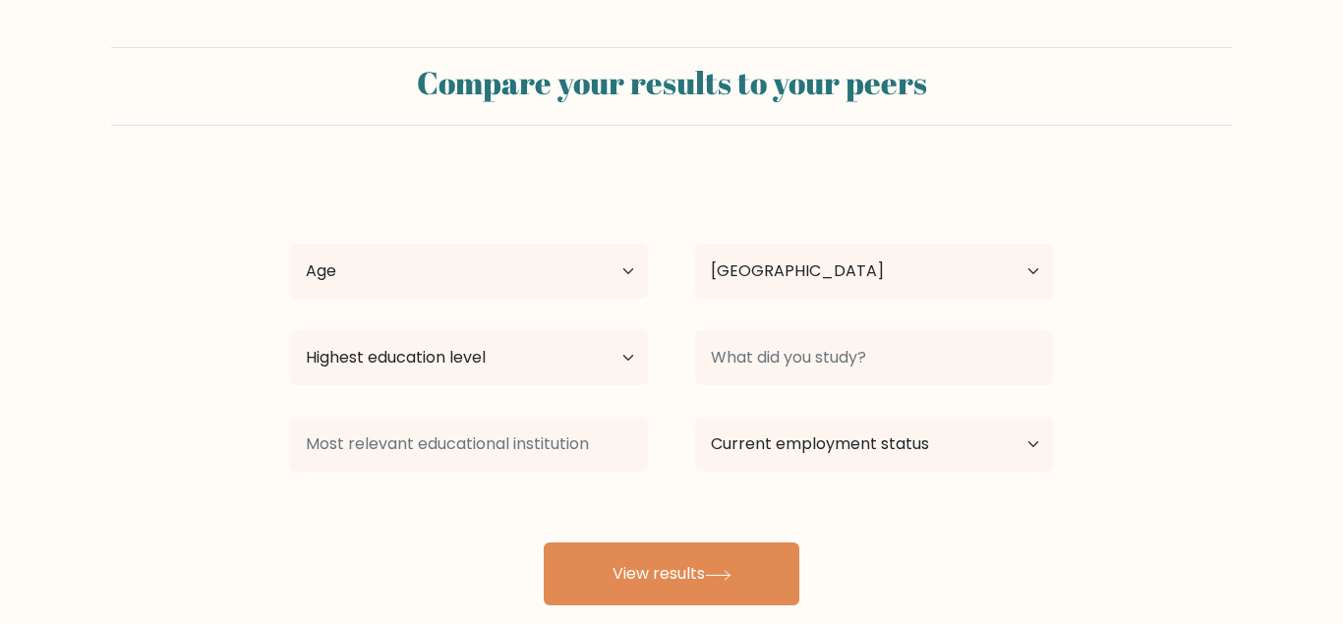
select select "PH"
select select "25_34"
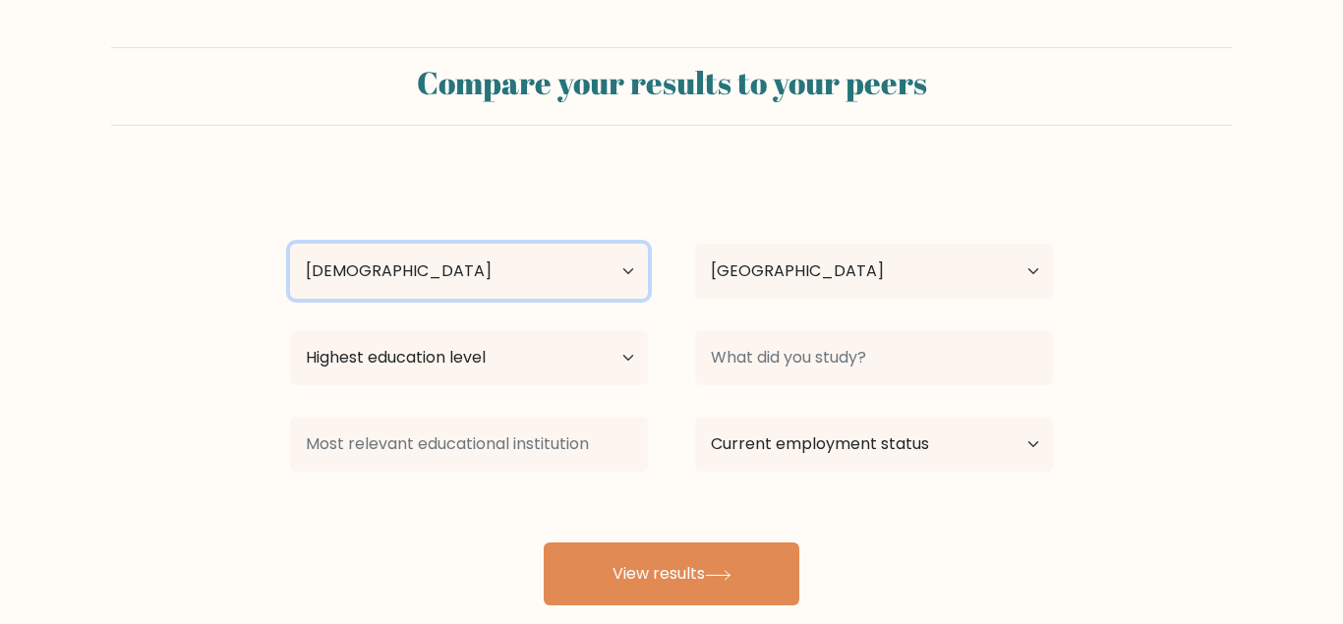
click option "[DEMOGRAPHIC_DATA]" at bounding box center [0, 0] width 0 height 0
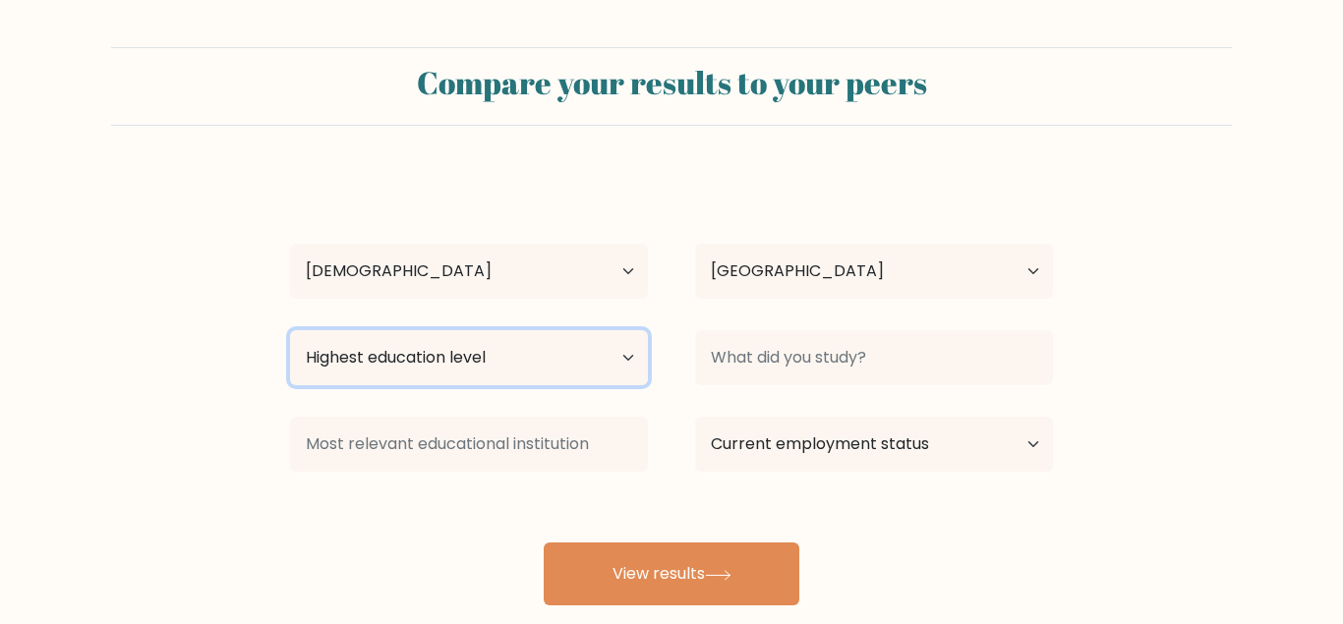
drag, startPoint x: 585, startPoint y: 278, endPoint x: 494, endPoint y: 370, distance: 129.3
click at [494, 370] on select "Highest education level No schooling Primary Lower Secondary Upper Secondary Oc…" at bounding box center [469, 357] width 358 height 55
click at [290, 330] on select "Highest education level No schooling Primary Lower Secondary Upper Secondary Oc…" at bounding box center [469, 357] width 358 height 55
select select "bachelors_degree"
click option "Bachelor's degree" at bounding box center [0, 0] width 0 height 0
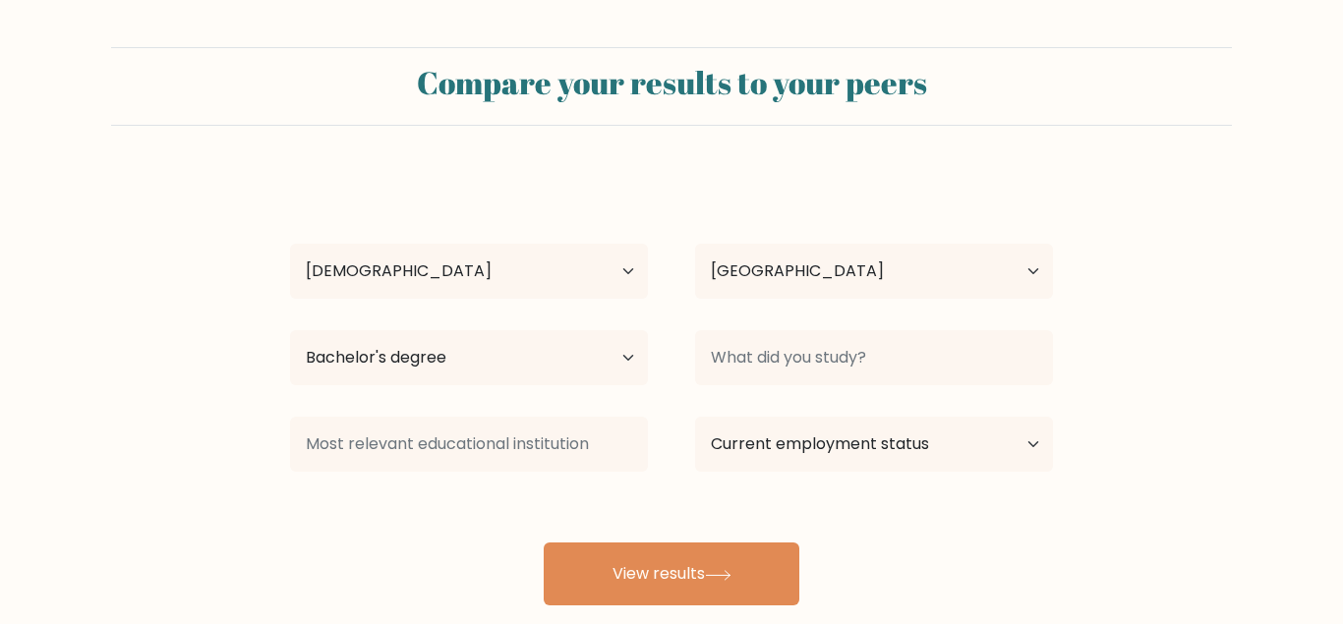
click at [1135, 275] on form "Compare your results to your peers Arlene caberoy Age Under 18 years old 18-24 …" at bounding box center [671, 326] width 1343 height 558
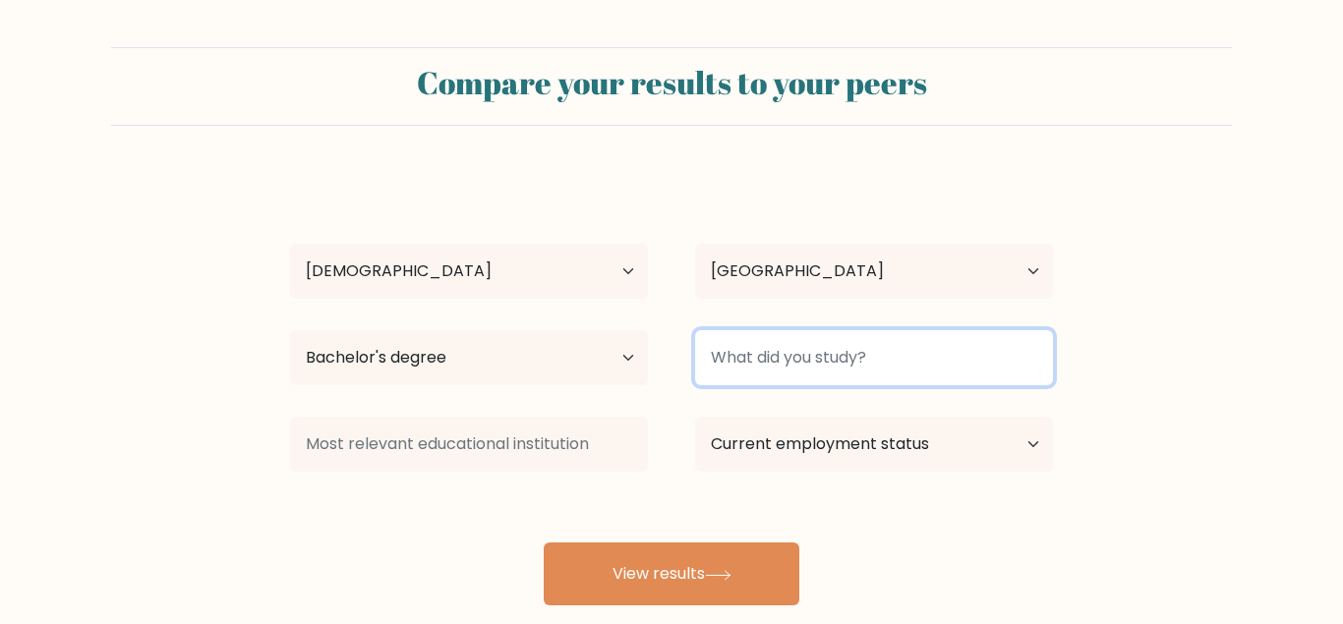
click at [853, 373] on input at bounding box center [874, 357] width 358 height 55
type input "bshrst"
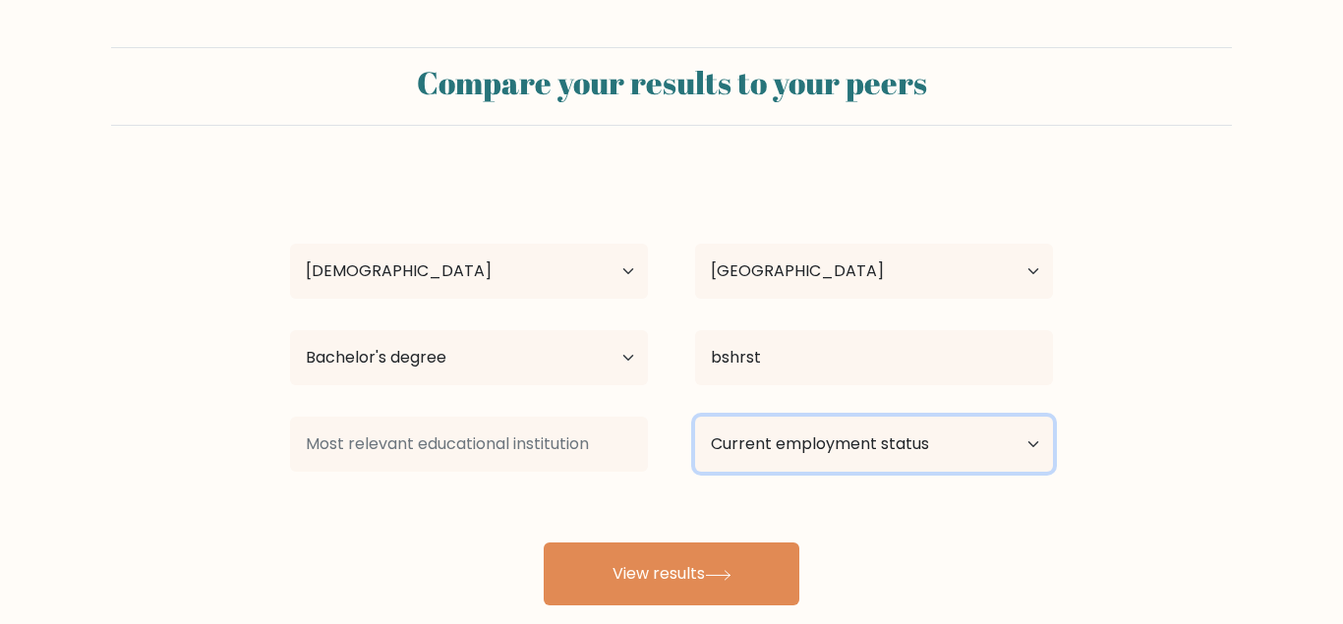
select select "other"
click option "Other / prefer not to answer" at bounding box center [0, 0] width 0 height 0
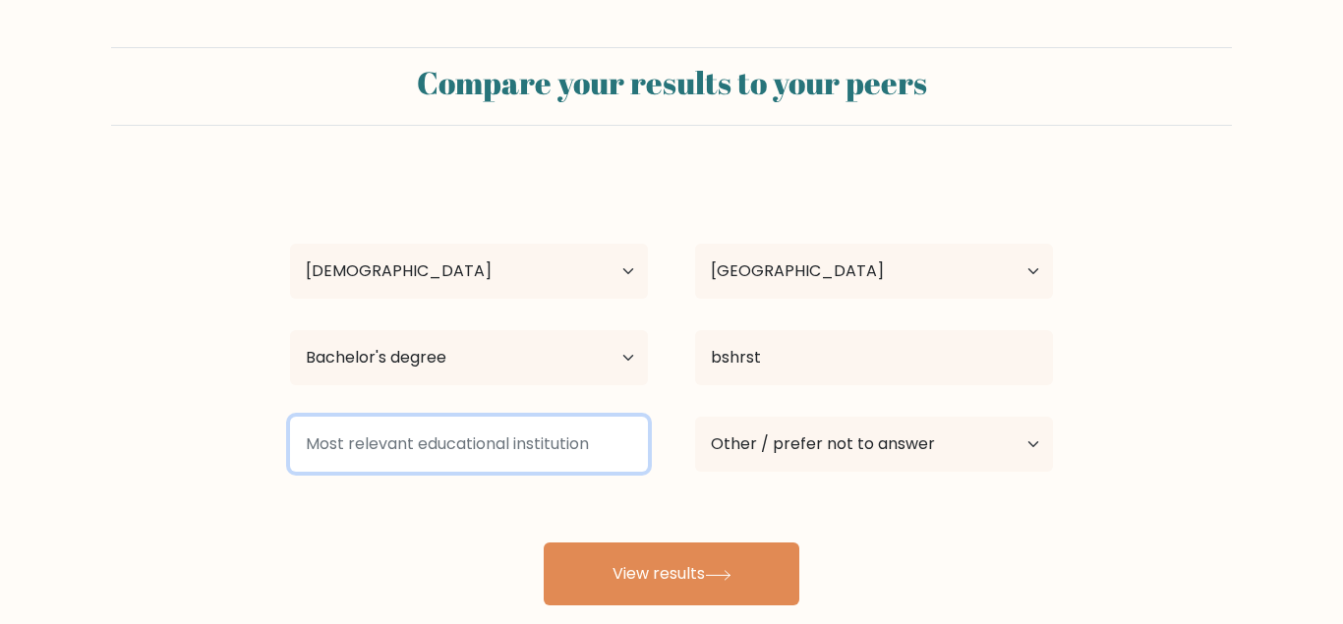
click at [521, 440] on input at bounding box center [469, 444] width 358 height 55
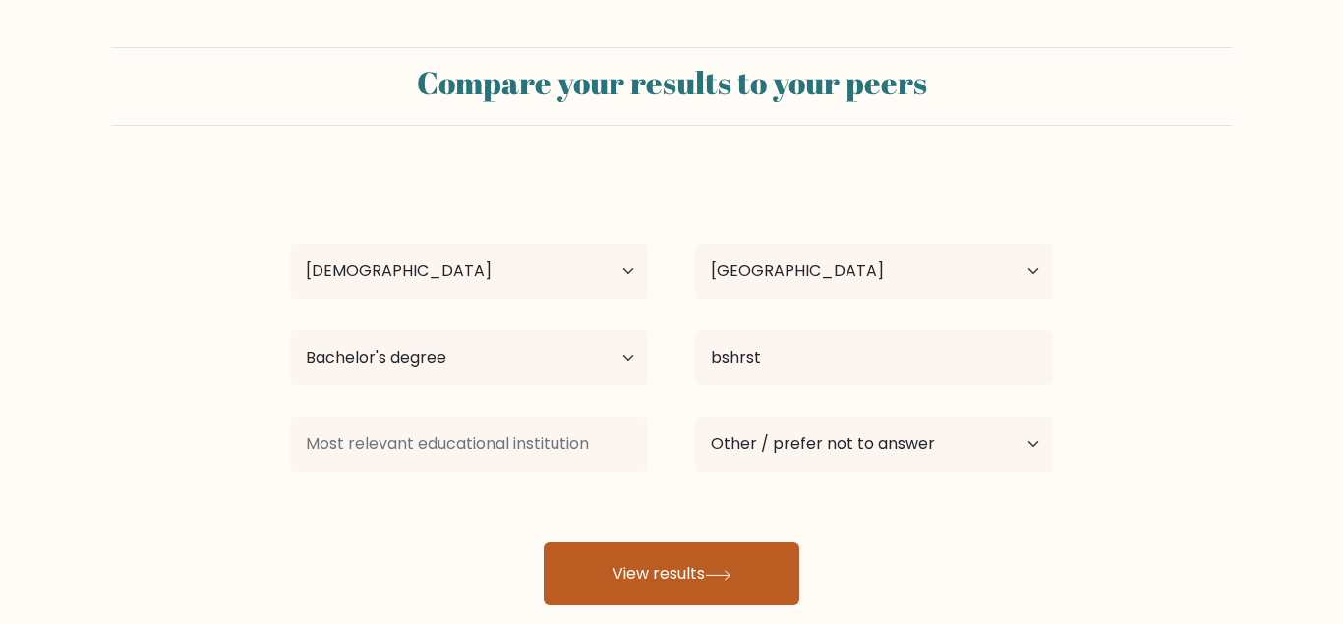
click at [700, 577] on button "View results" at bounding box center [672, 574] width 256 height 63
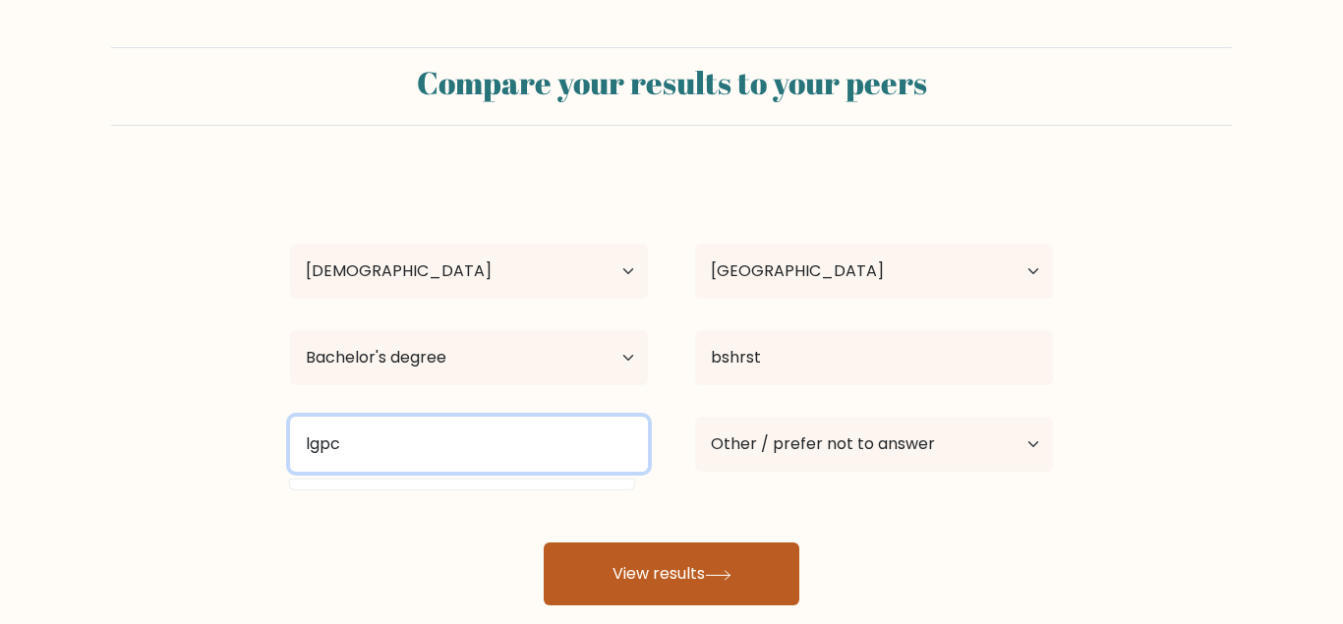
type input "lgpc"
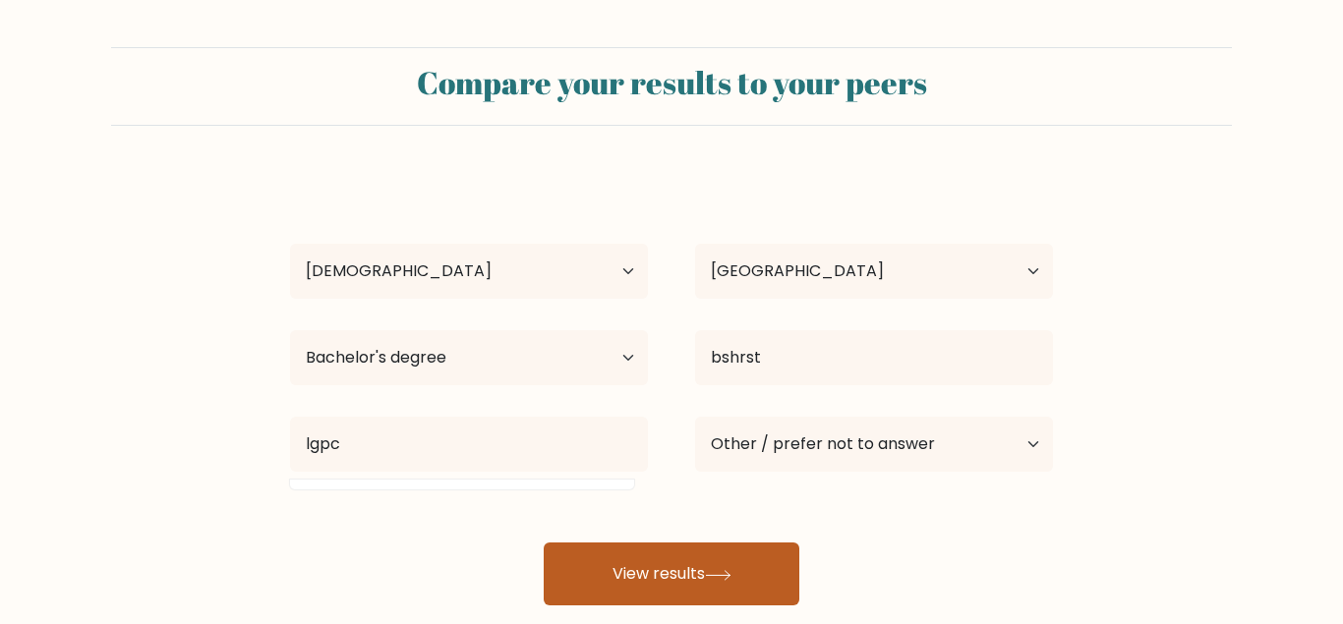
click at [714, 588] on button "View results" at bounding box center [672, 574] width 256 height 63
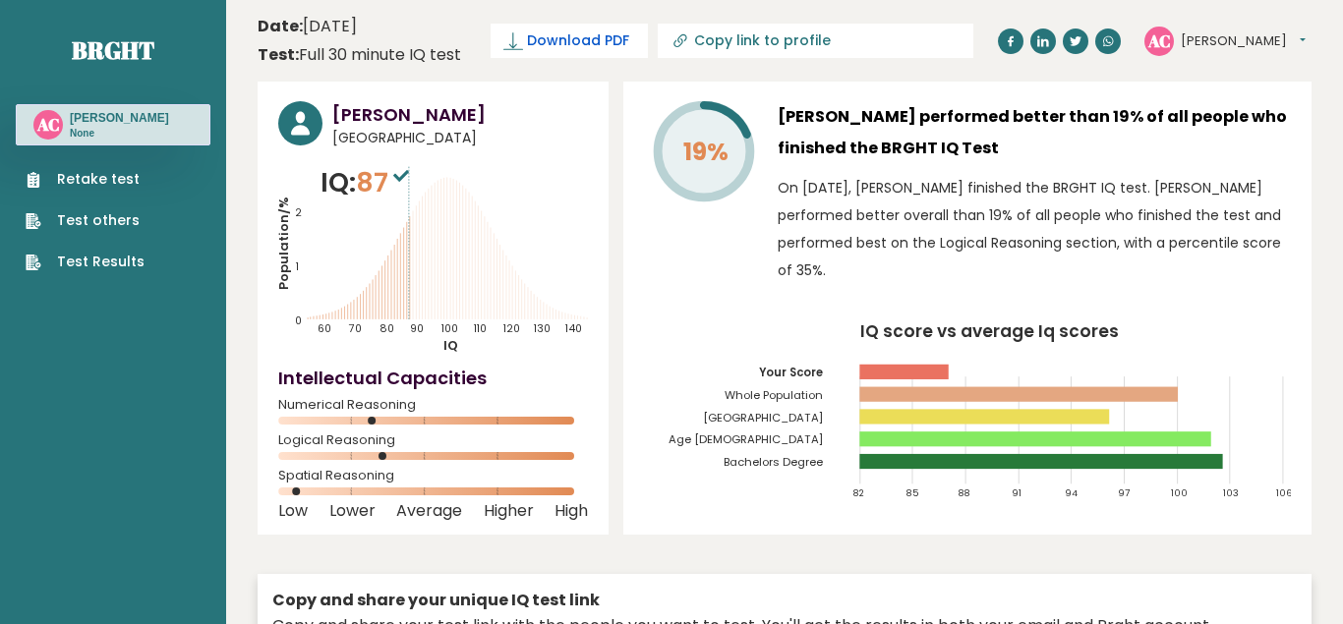
click at [542, 49] on span "Download PDF" at bounding box center [578, 40] width 102 height 21
